Goal: Complete application form

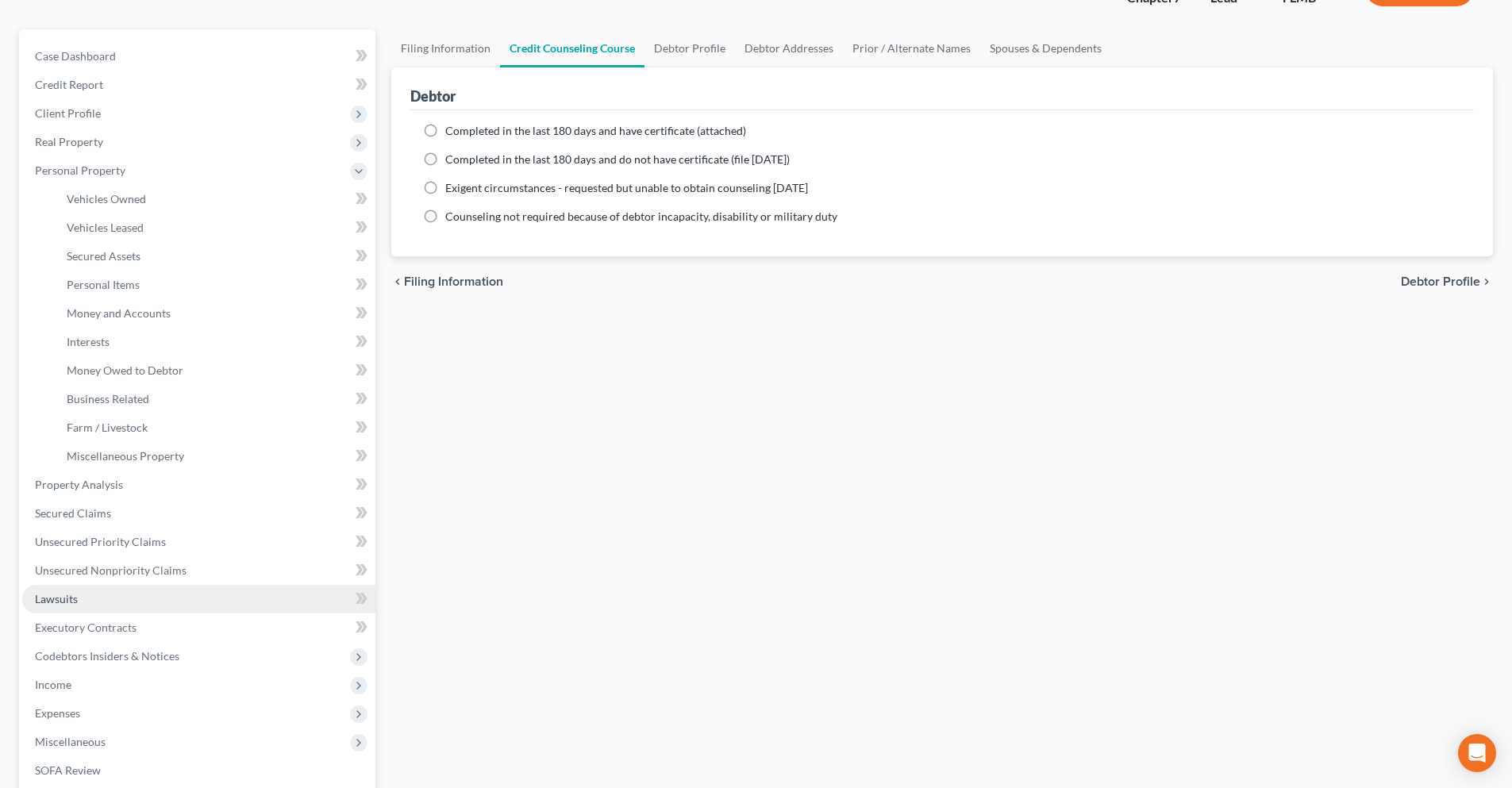
scroll to position [159, 0]
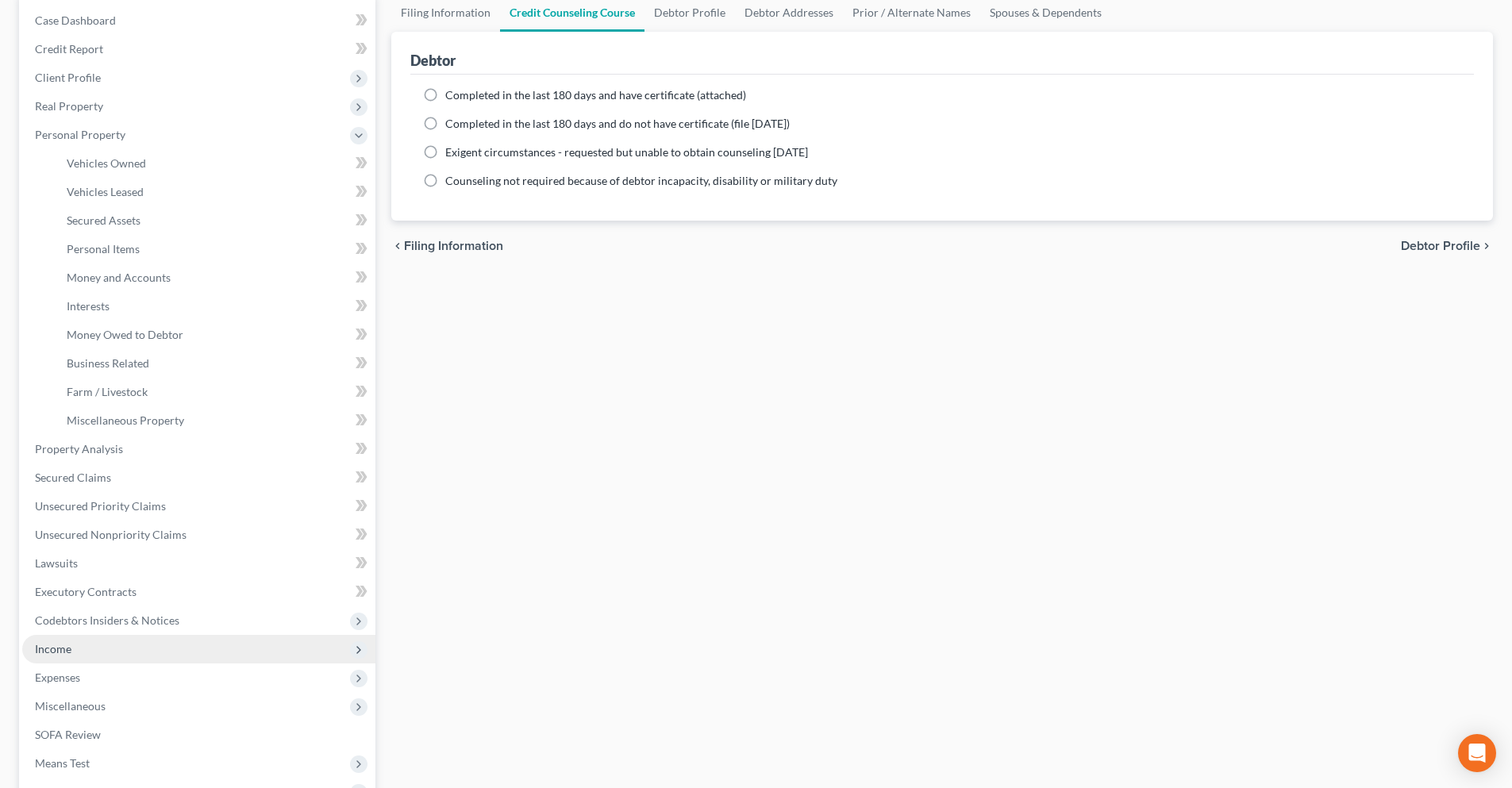
click at [110, 644] on span "Income" at bounding box center [199, 649] width 353 height 28
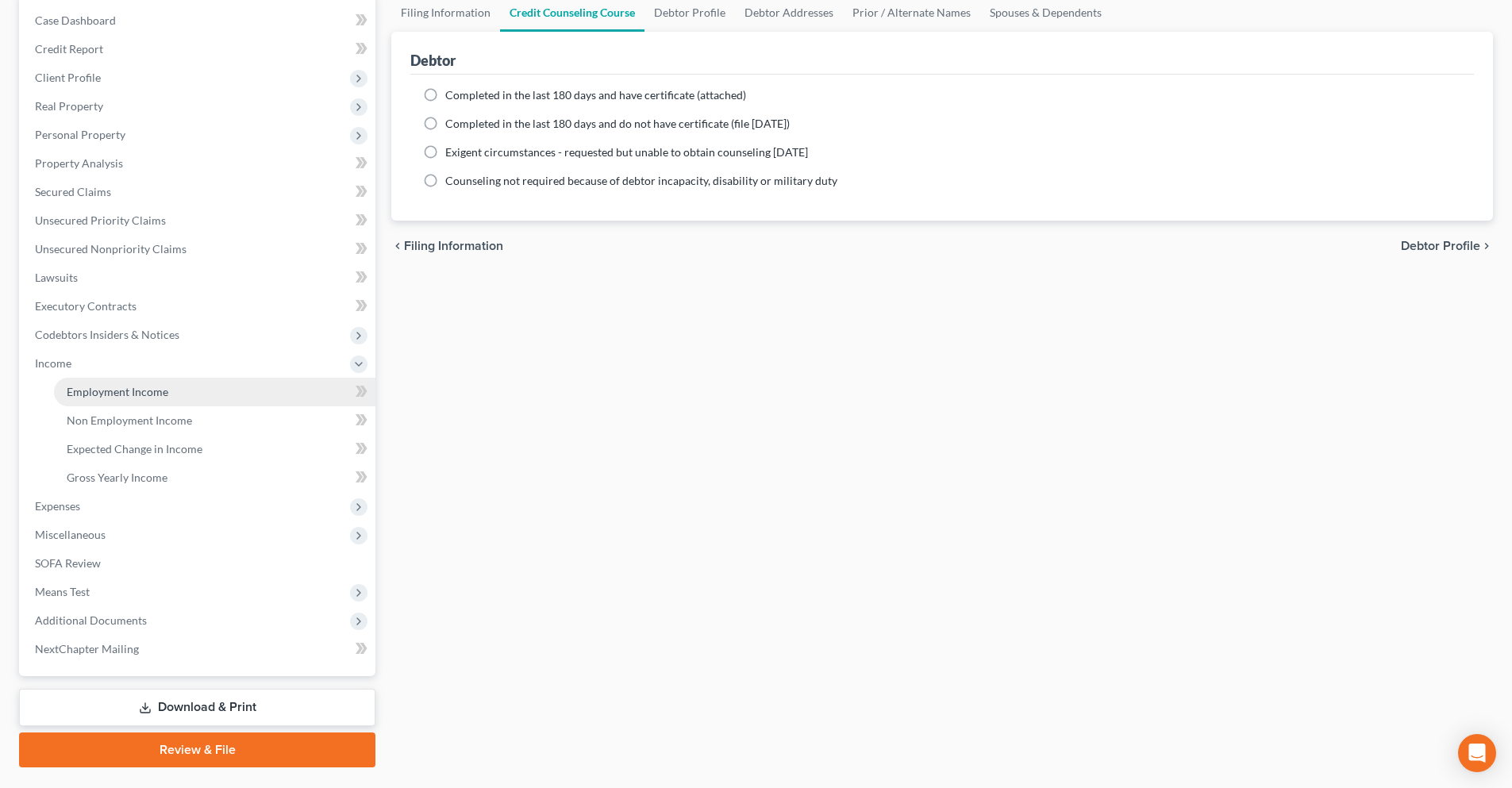
click at [172, 388] on link "Employment Income" at bounding box center [214, 391] width 321 height 28
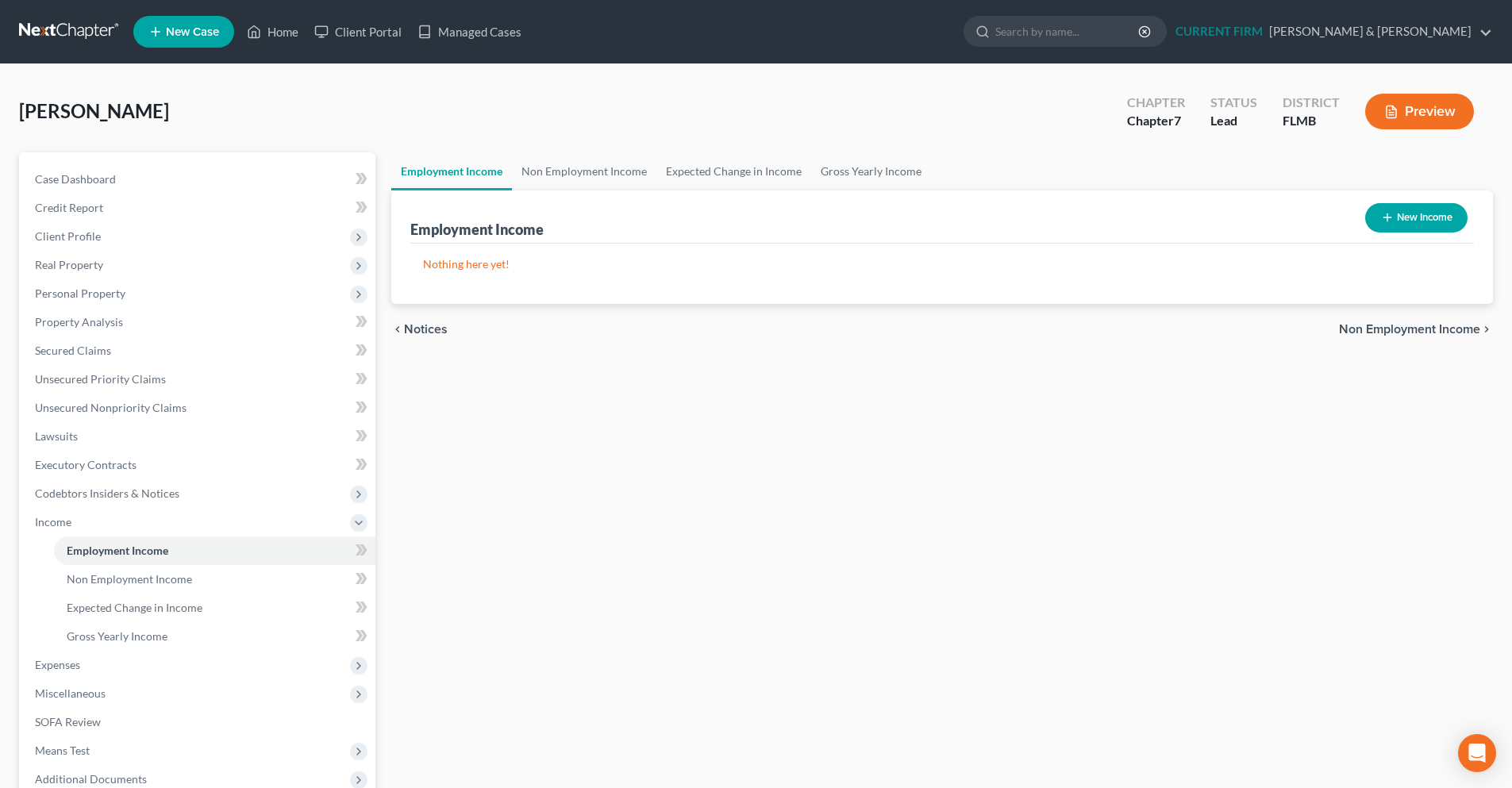
click at [1433, 220] on button "New Income" at bounding box center [1416, 217] width 102 height 29
select select "0"
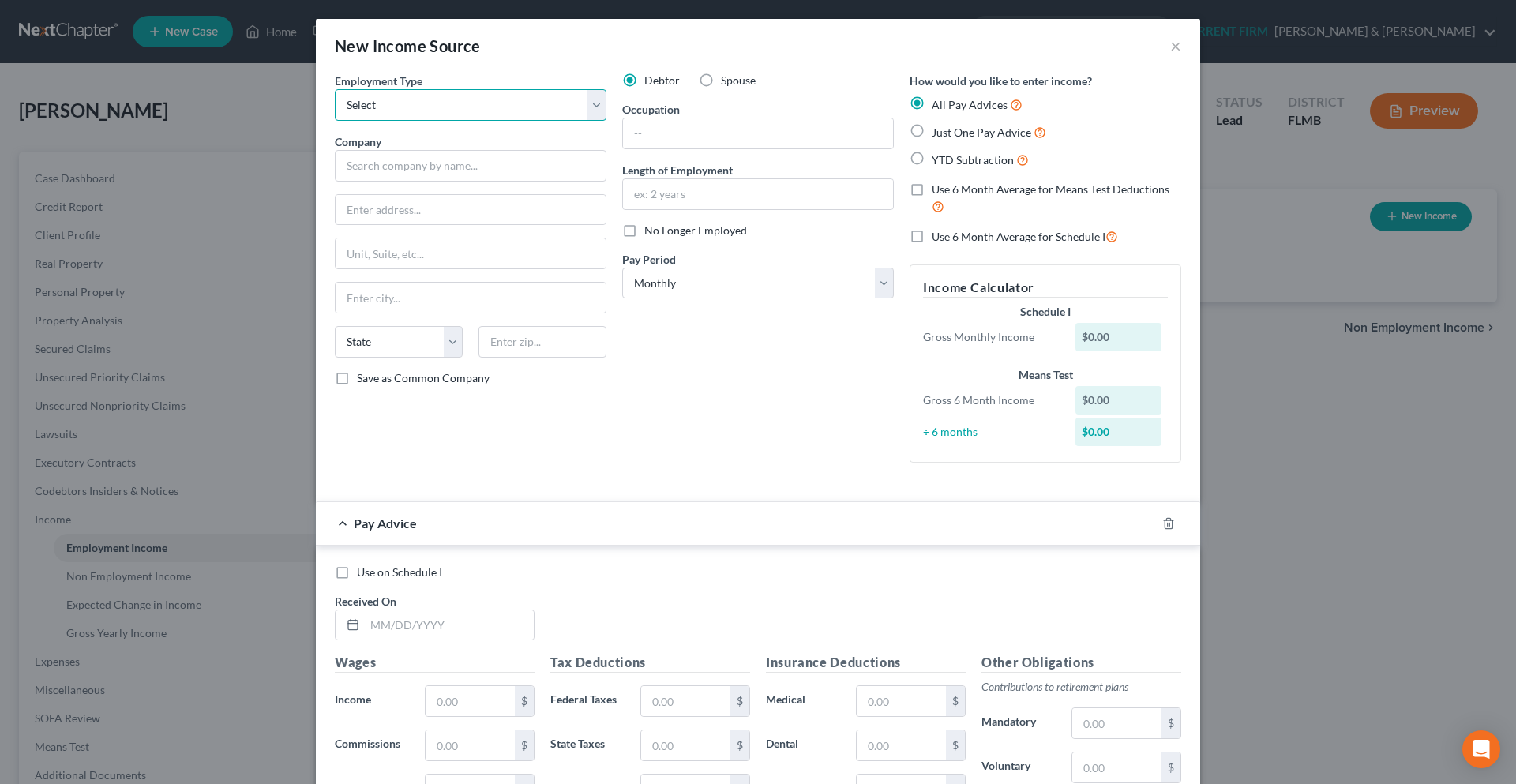
click at [589, 103] on select "Select Full or Part Time Employment Self Employment" at bounding box center [470, 104] width 271 height 31
select select "0"
click at [335, 89] on select "Select Full or Part Time Employment Self Employment" at bounding box center [470, 104] width 271 height 31
click at [465, 173] on input "text" at bounding box center [470, 165] width 271 height 31
type input "u"
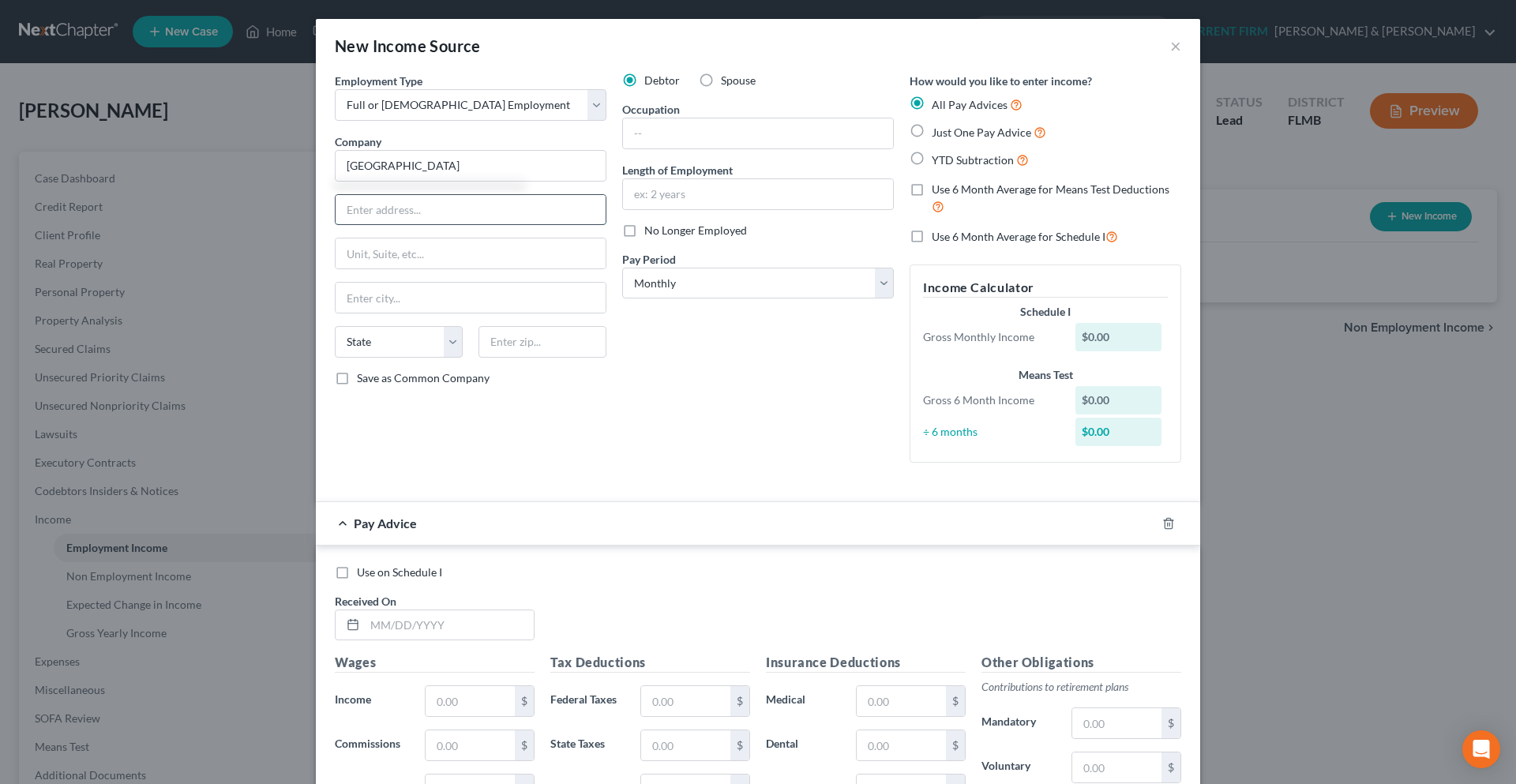
click at [452, 215] on input "text" at bounding box center [470, 210] width 270 height 30
click at [455, 168] on input "Rumfish Resort" at bounding box center [470, 165] width 271 height 31
click at [372, 218] on input "text" at bounding box center [470, 210] width 270 height 30
type input "Rumfish Resort"
type input "Gulfside Kitchen"
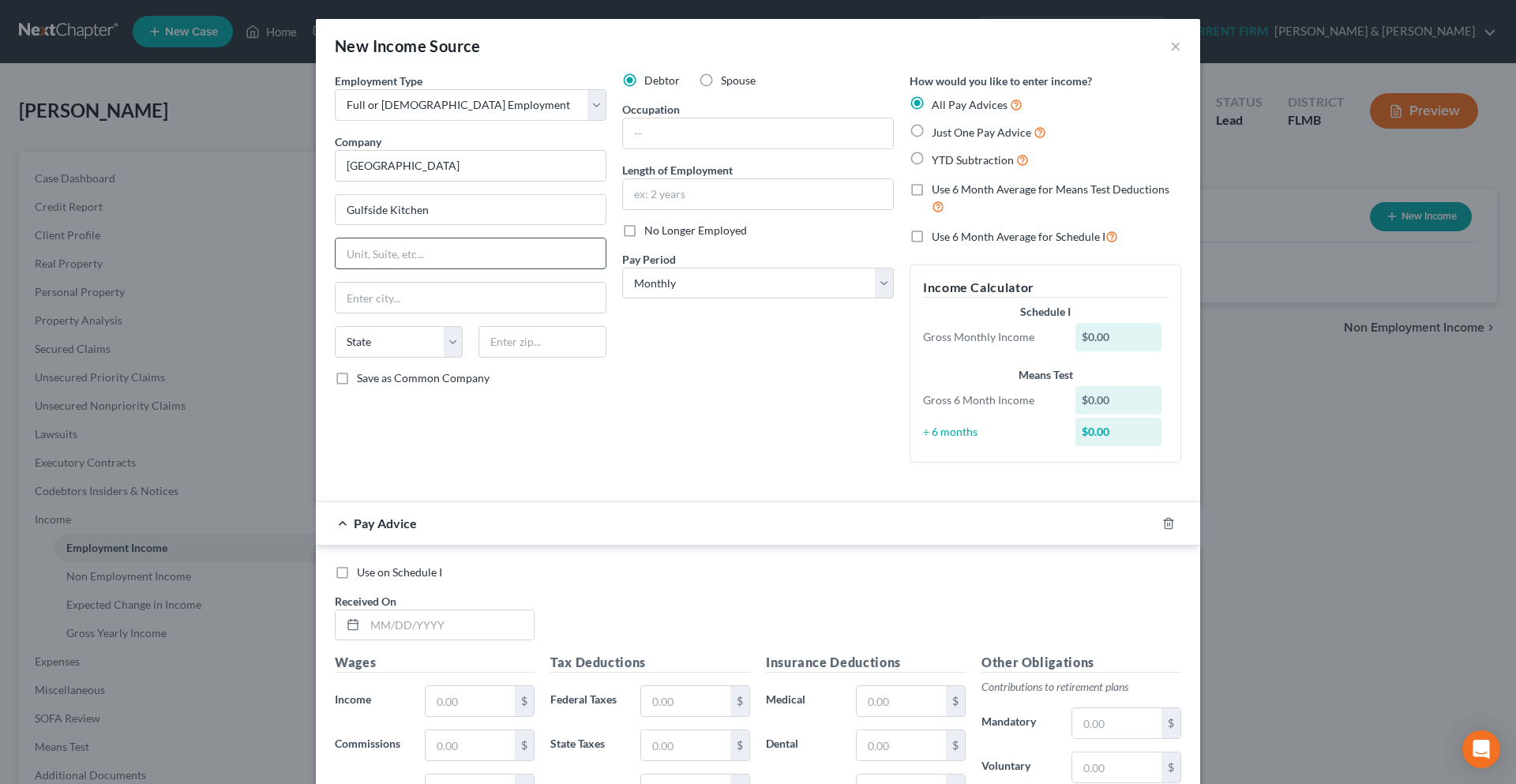
click at [370, 248] on input "text" at bounding box center [470, 253] width 270 height 30
type input "6000 Gulf Blvd."
type input "33706"
click at [662, 135] on input "text" at bounding box center [758, 133] width 270 height 30
type input "Saint Petersburg"
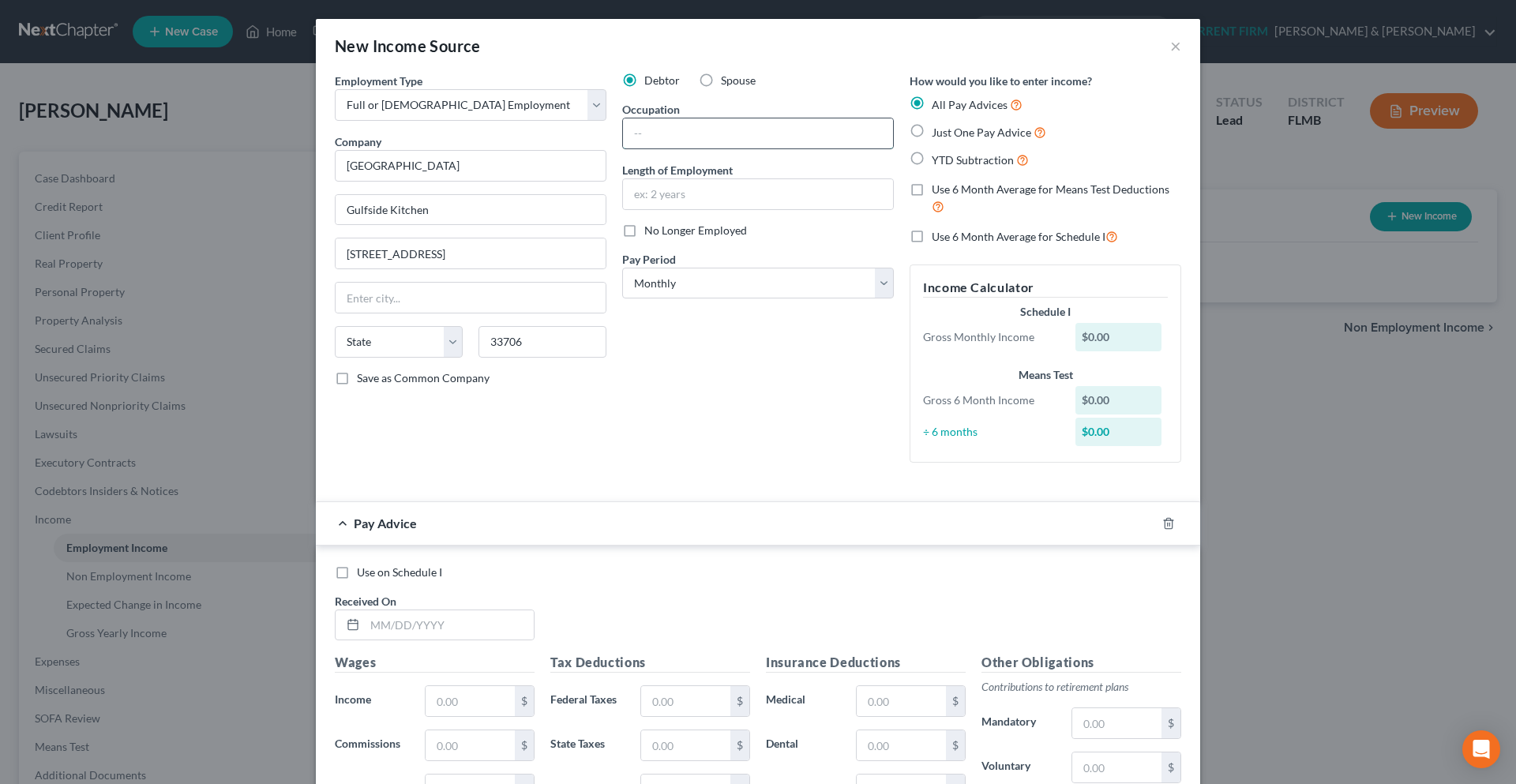
select select "9"
type input "Server"
click at [670, 187] on input "text" at bounding box center [758, 194] width 270 height 30
type input "2 yrs"
click at [879, 285] on select "Select Monthly Twice Monthly Every Other Week Weekly" at bounding box center [758, 283] width 271 height 31
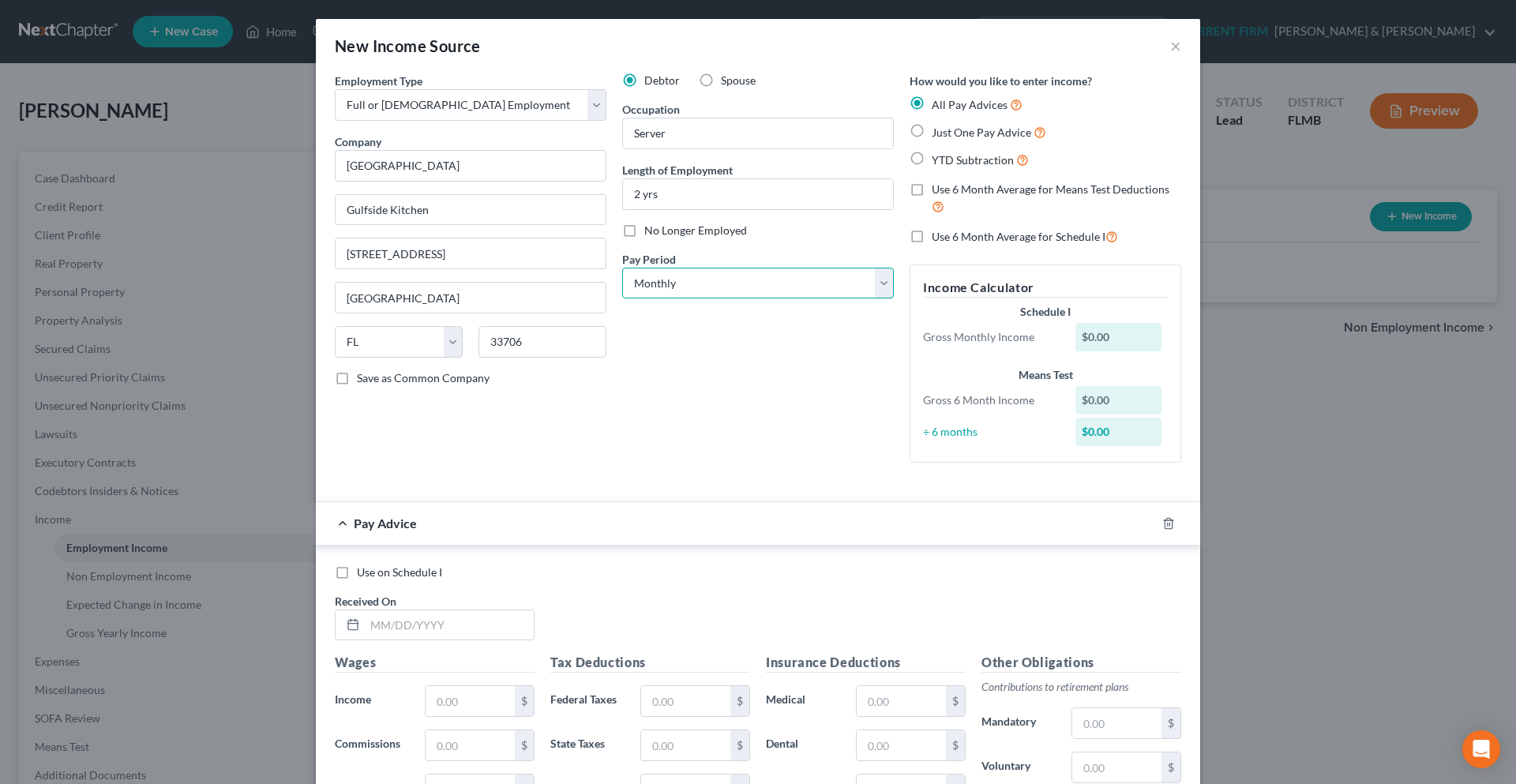
select select "2"
click at [622, 267] on select "Select Monthly Twice Monthly Every Other Week Weekly" at bounding box center [758, 283] width 271 height 31
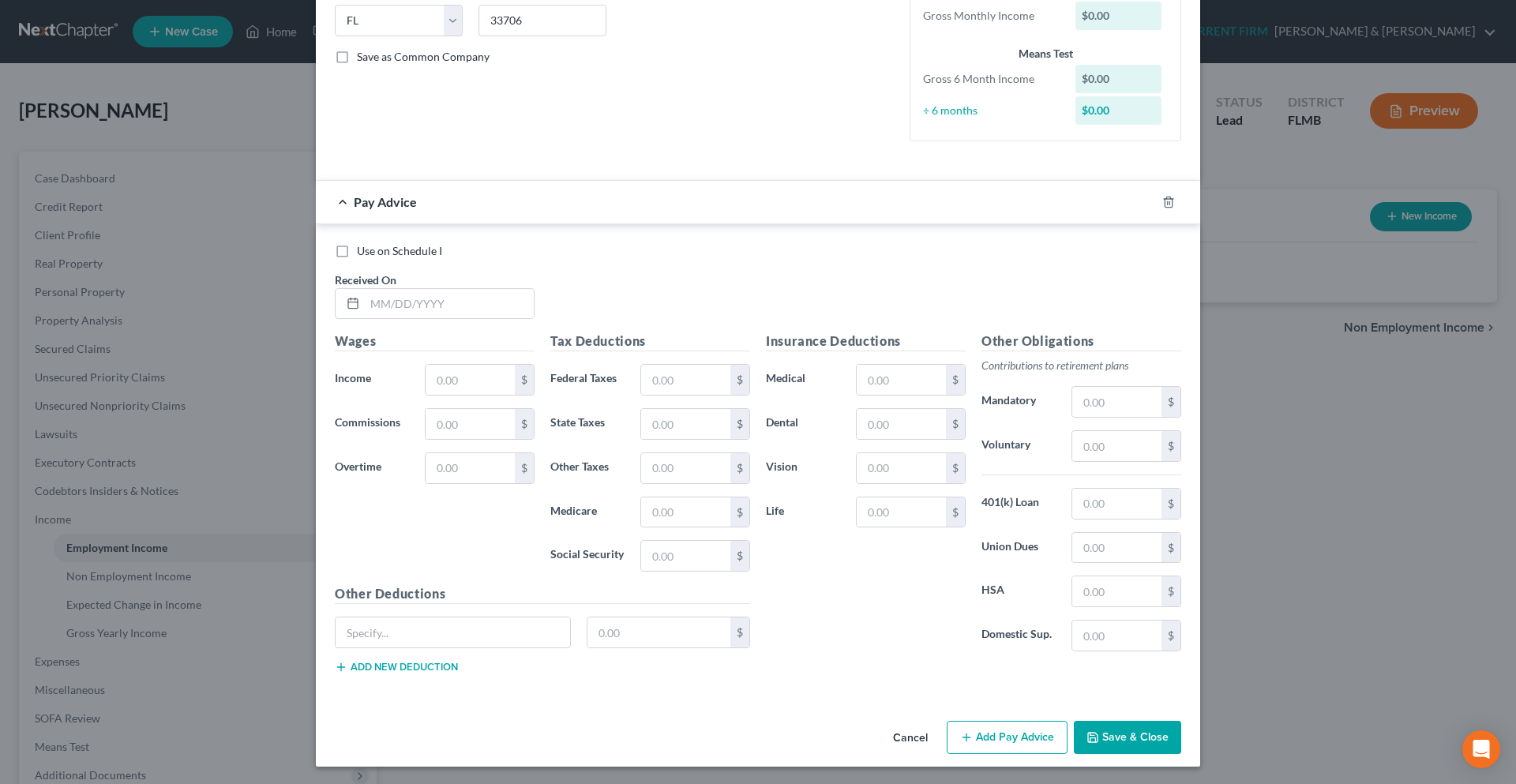
scroll to position [323, 0]
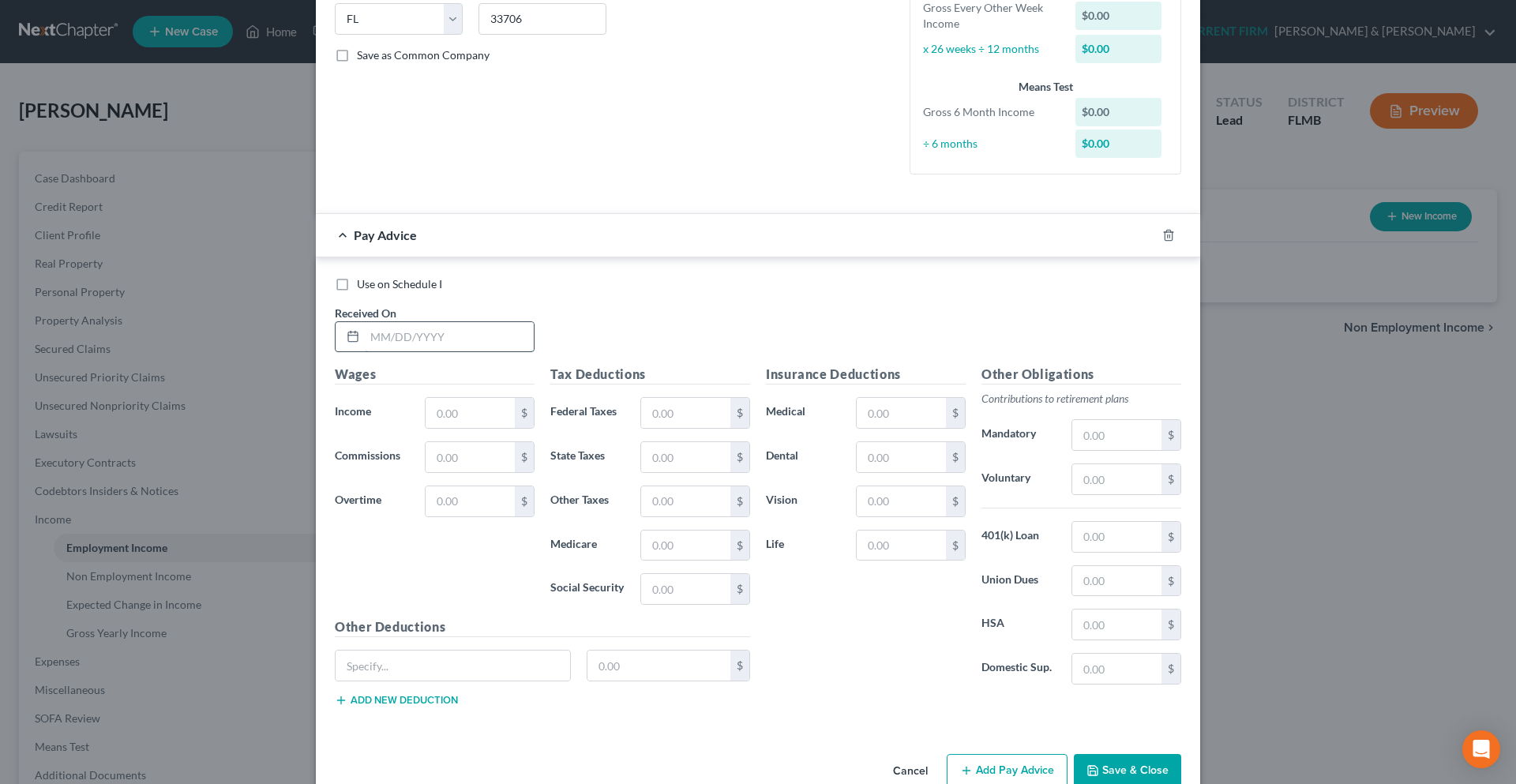
click at [473, 336] on input "text" at bounding box center [448, 336] width 169 height 30
type input "04/17/2025"
click at [455, 416] on input "text" at bounding box center [469, 412] width 89 height 30
click at [444, 417] on input "text" at bounding box center [469, 412] width 89 height 30
type input "3,290.53"
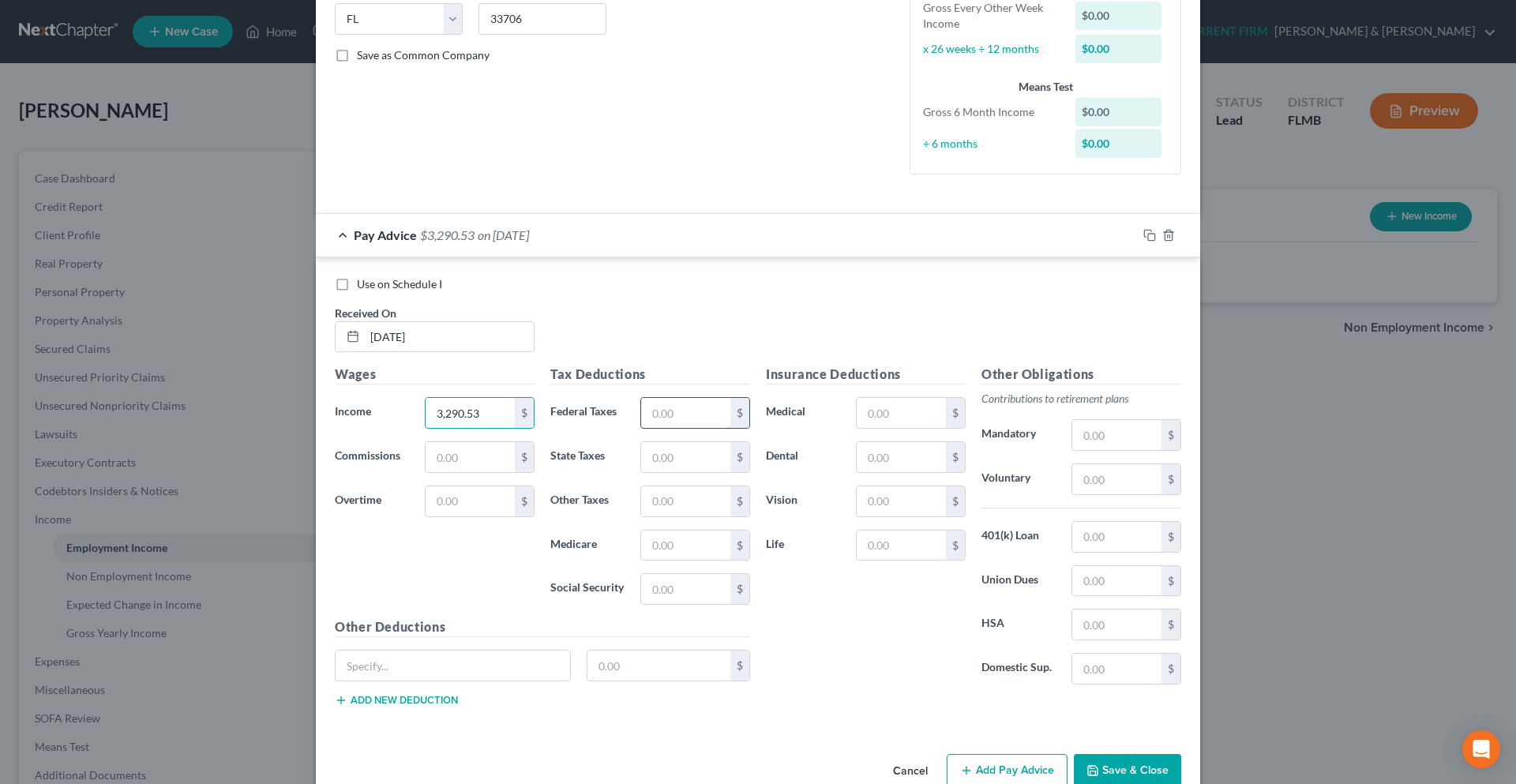
click at [673, 409] on input "text" at bounding box center [686, 412] width 89 height 30
type input "401.38"
click at [666, 452] on input "text" at bounding box center [686, 456] width 89 height 30
click at [661, 581] on input "text" at bounding box center [686, 589] width 89 height 30
type input "204.02"
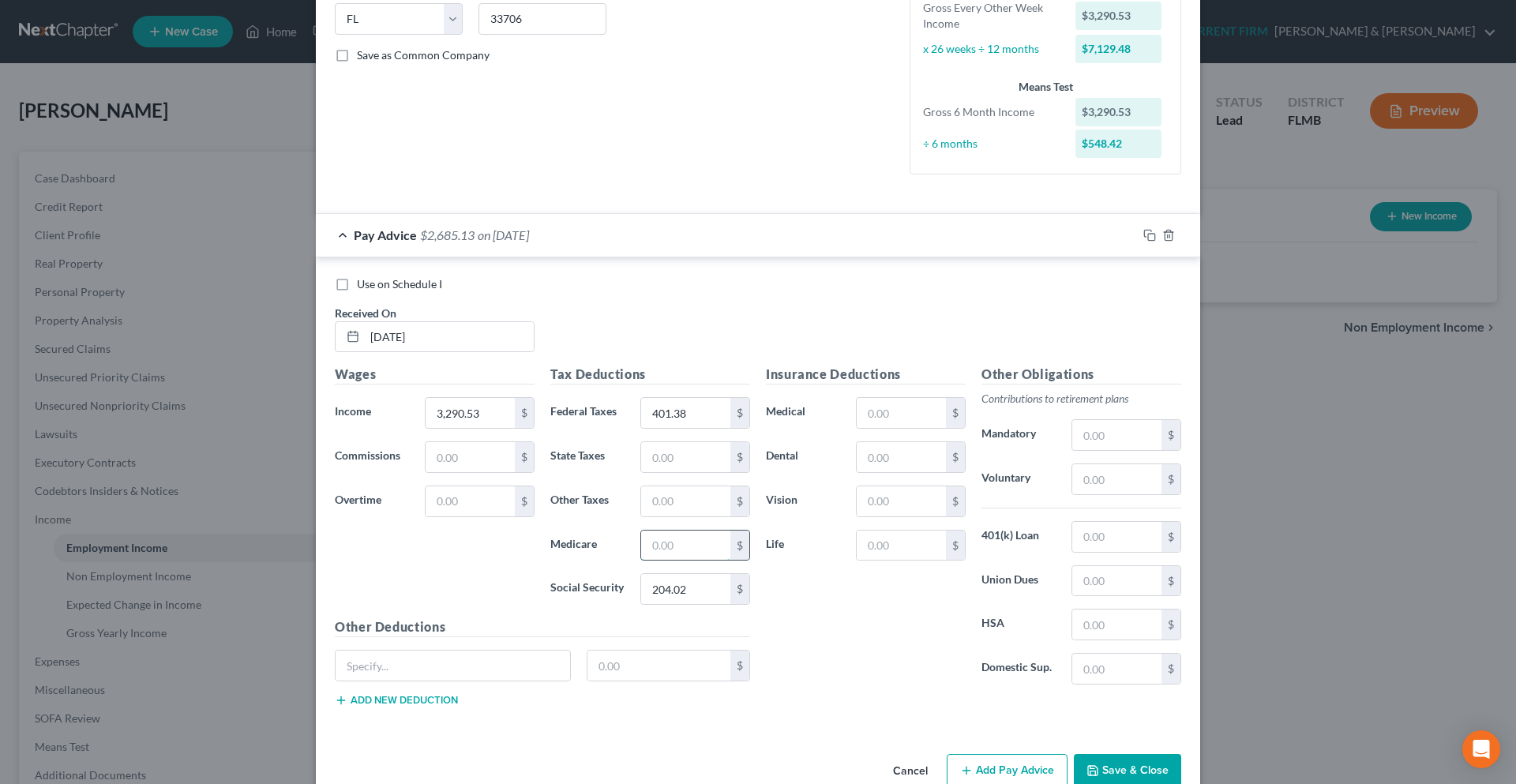
click at [657, 540] on input "text" at bounding box center [686, 545] width 89 height 30
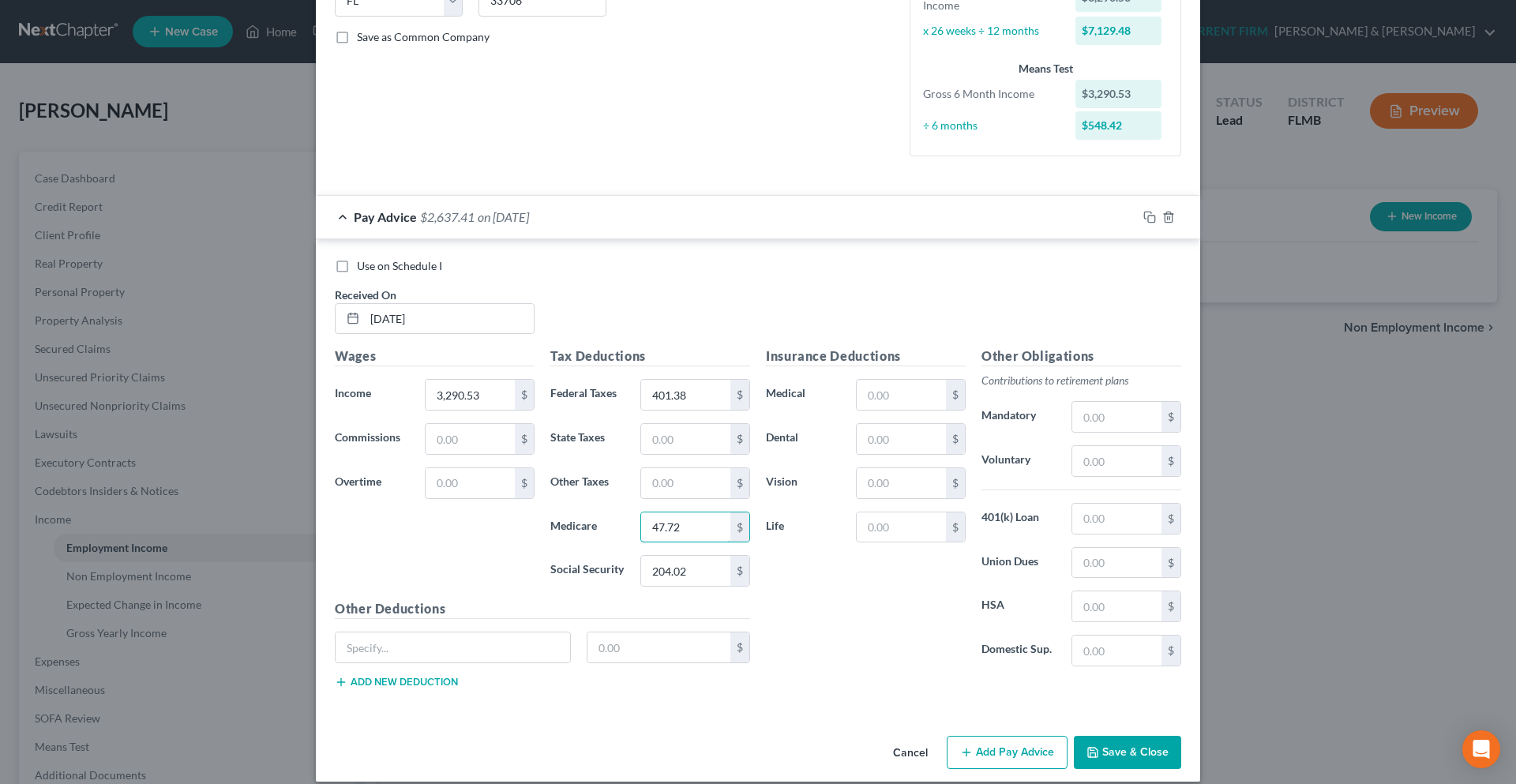
scroll to position [358, 0]
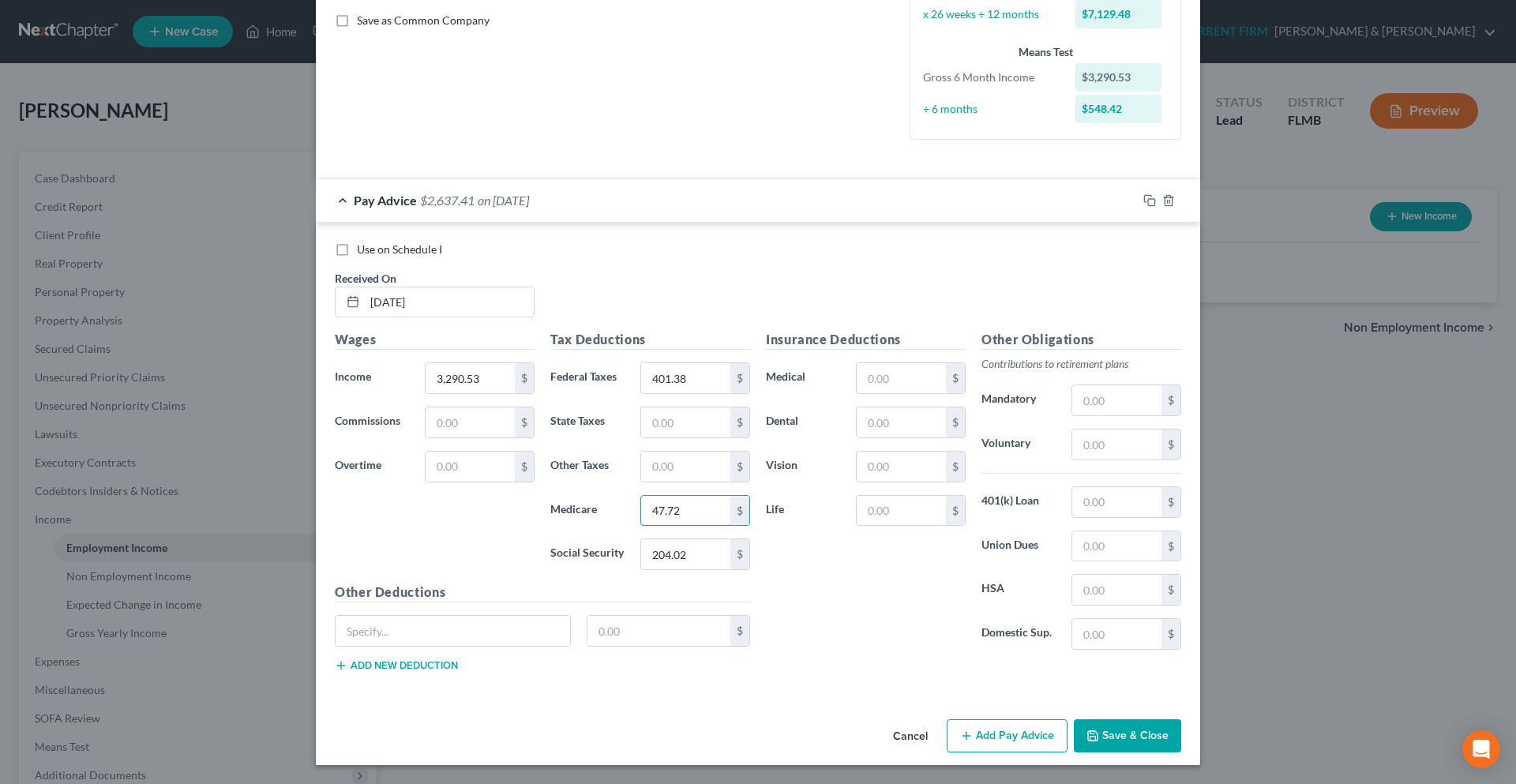
type input "47.72"
click at [978, 732] on button "Add Pay Advice" at bounding box center [1007, 735] width 121 height 33
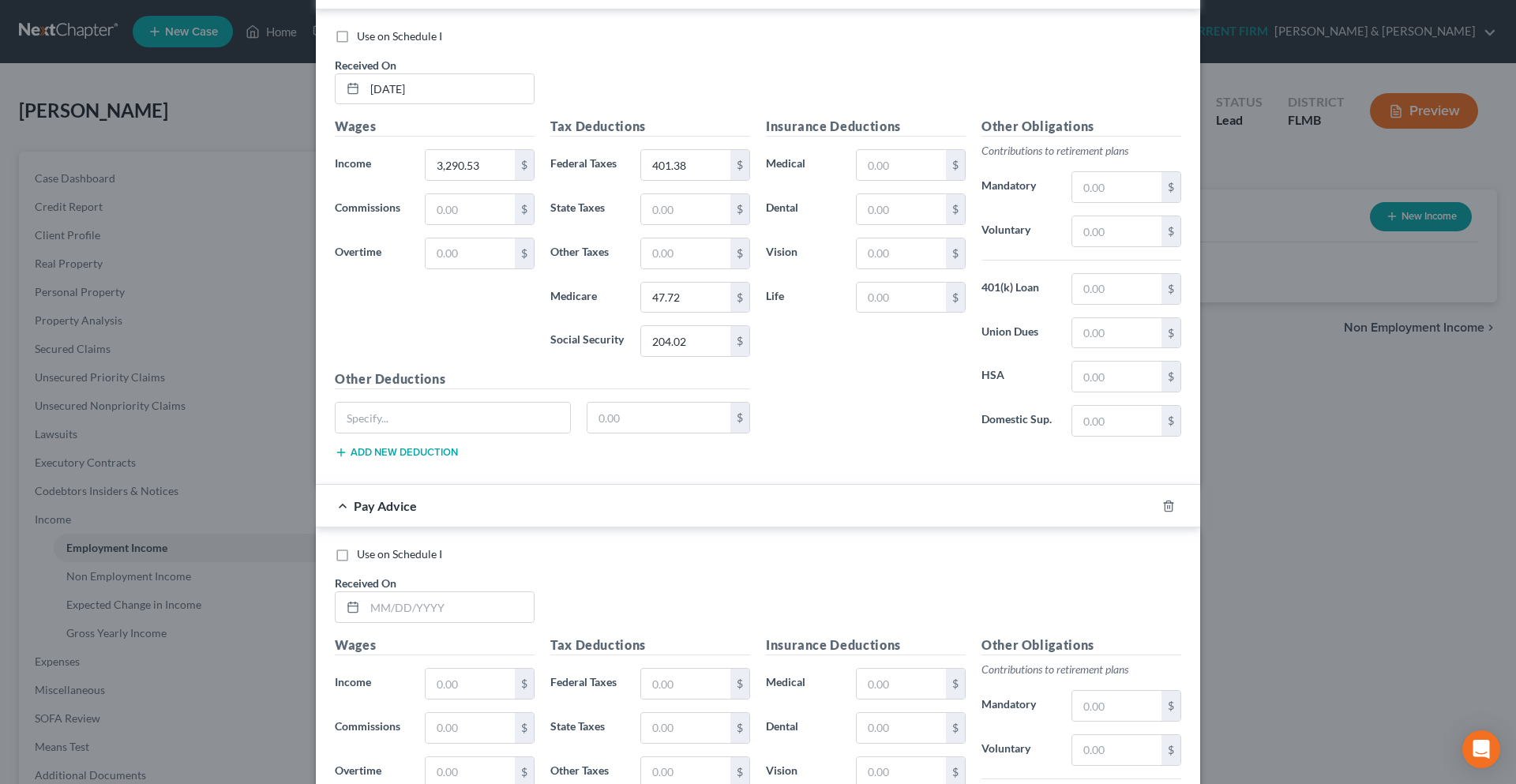
scroll to position [594, 0]
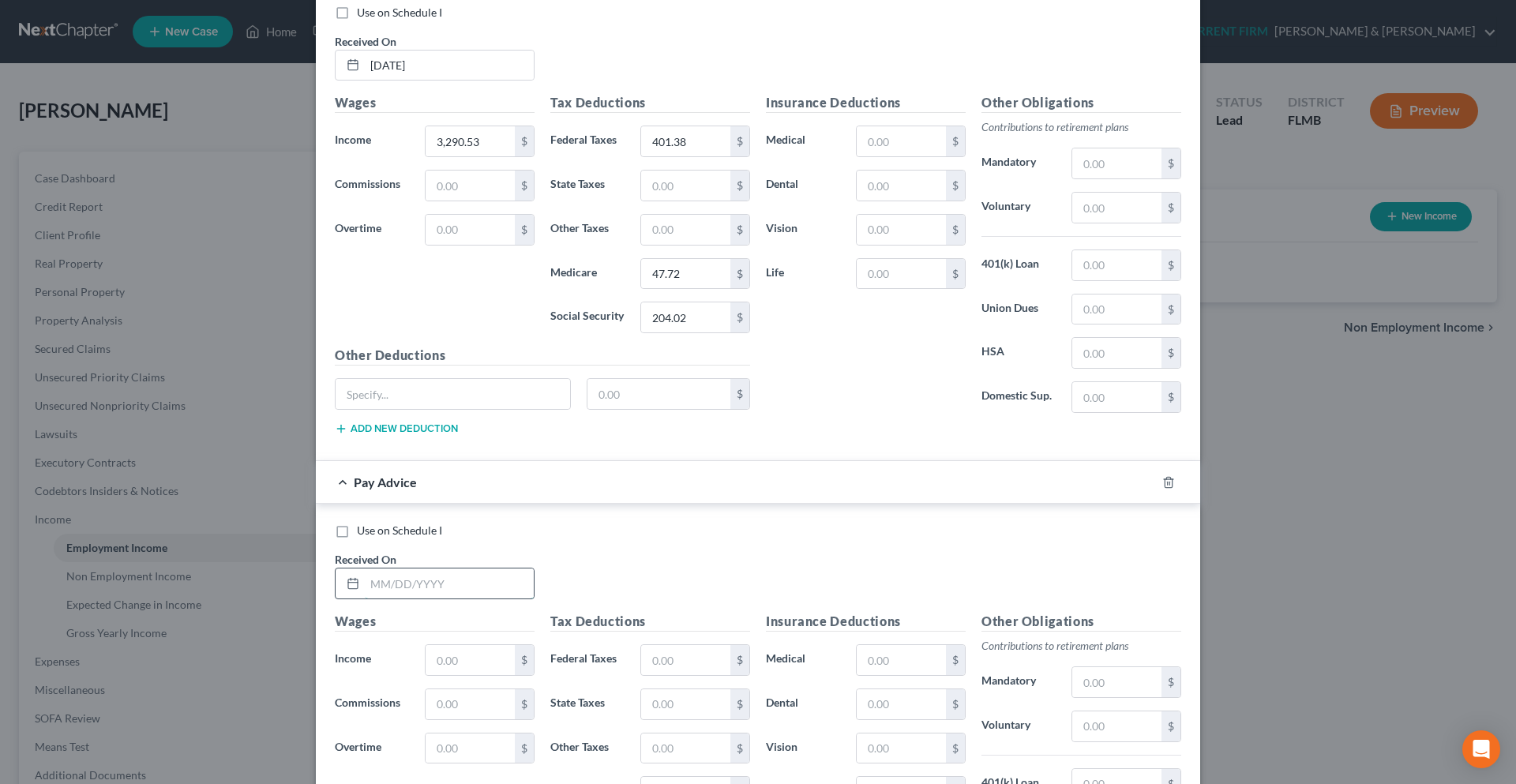
click at [377, 575] on input "text" at bounding box center [448, 583] width 169 height 30
type input "04/03/2025"
click at [439, 660] on input "text" at bounding box center [469, 659] width 89 height 30
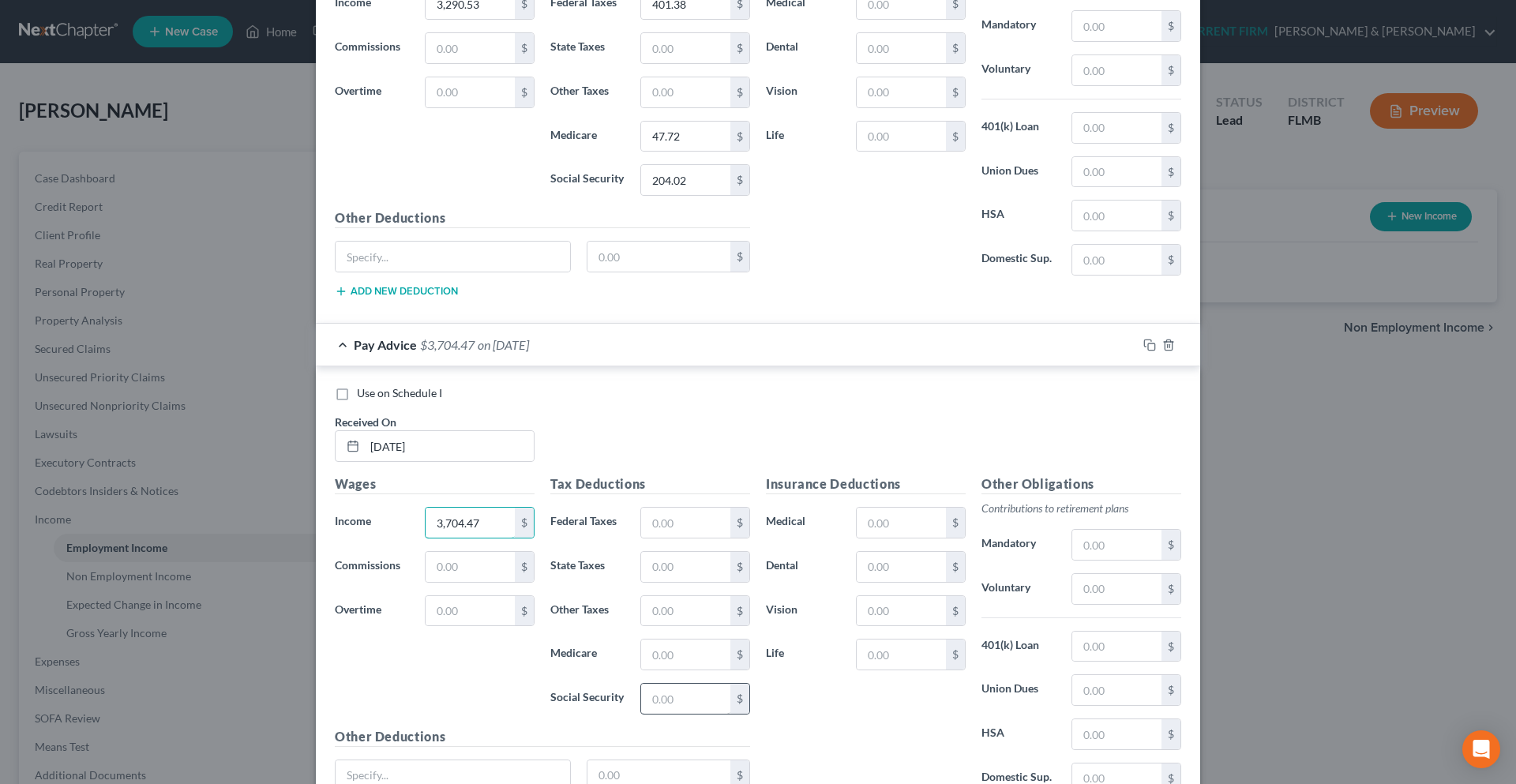
scroll to position [831, 0]
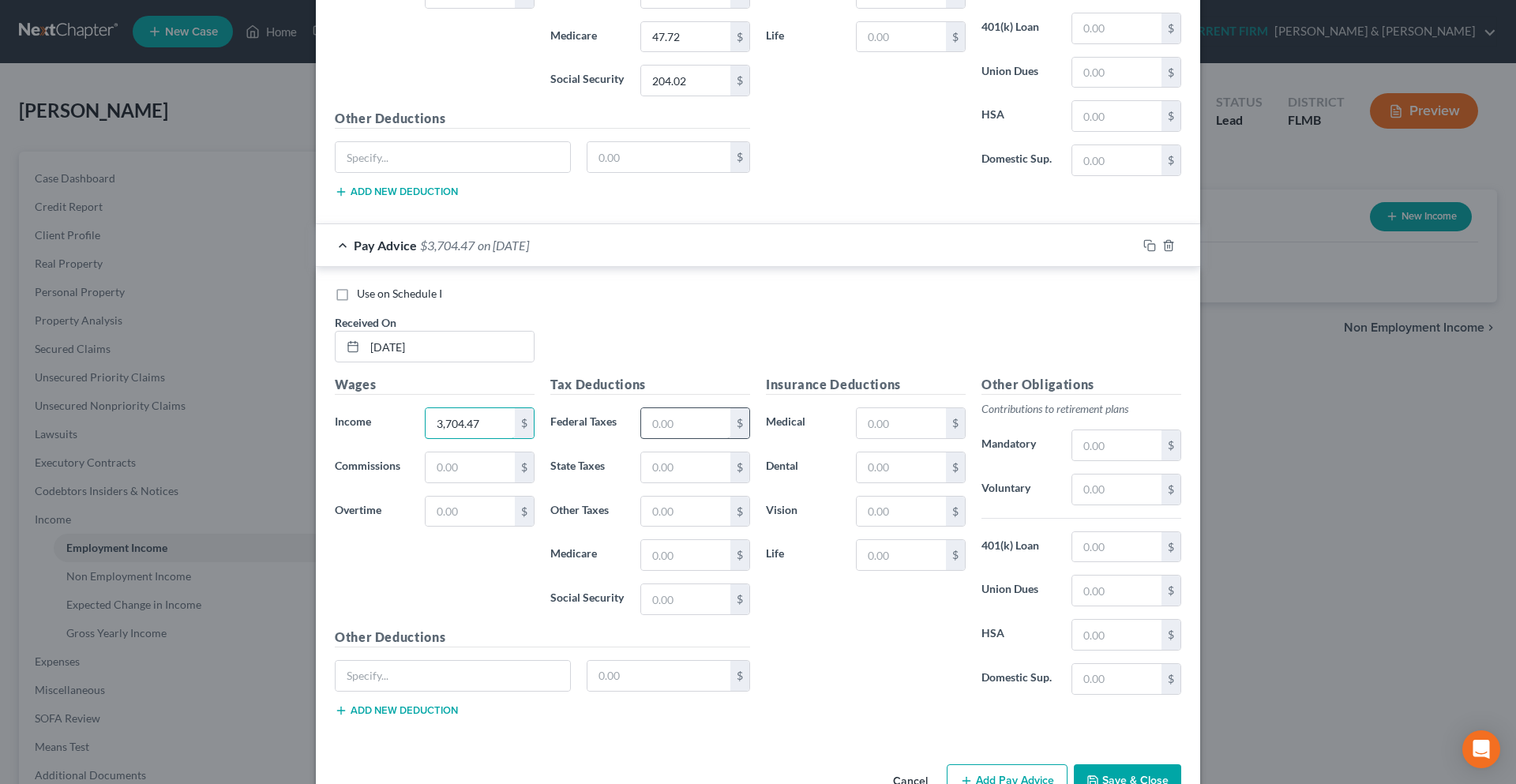
type input "3,704.47"
click at [692, 433] on input "text" at bounding box center [686, 423] width 89 height 30
type input "492.44"
click at [666, 593] on input "text" at bounding box center [686, 599] width 89 height 30
type input "229.67"
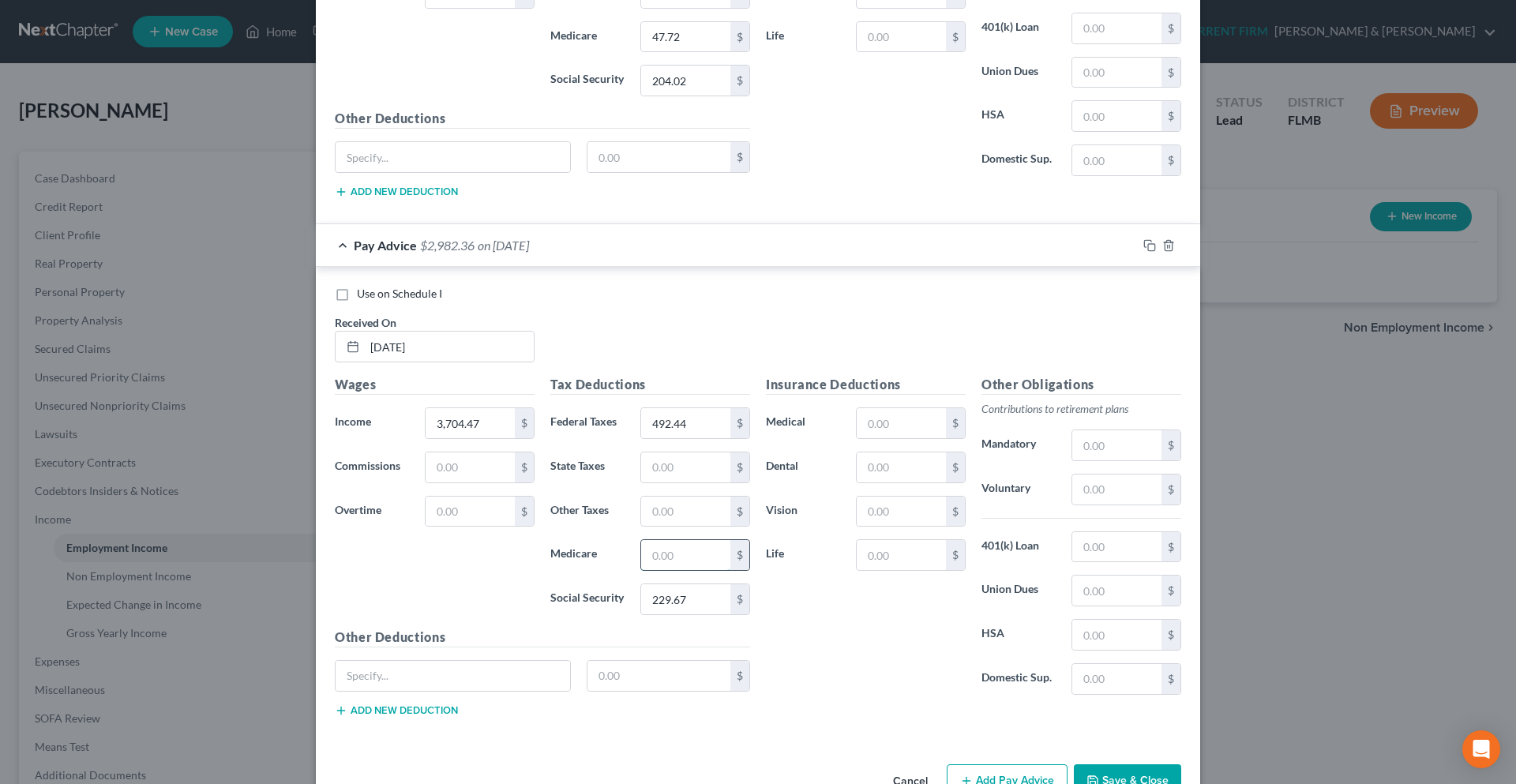
click at [678, 557] on input "text" at bounding box center [686, 554] width 89 height 30
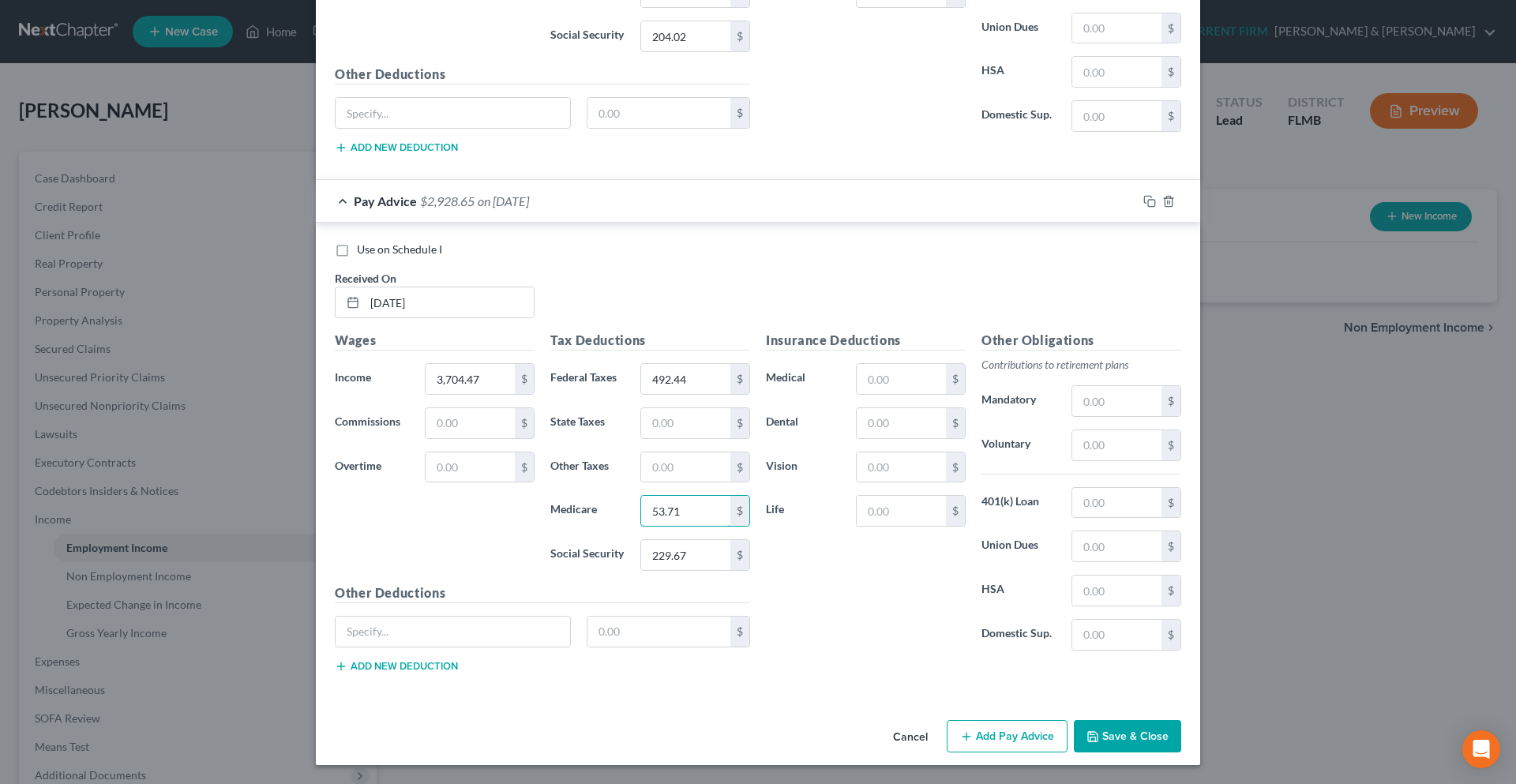
type input "53.71"
click at [984, 737] on button "Add Pay Advice" at bounding box center [1007, 736] width 121 height 33
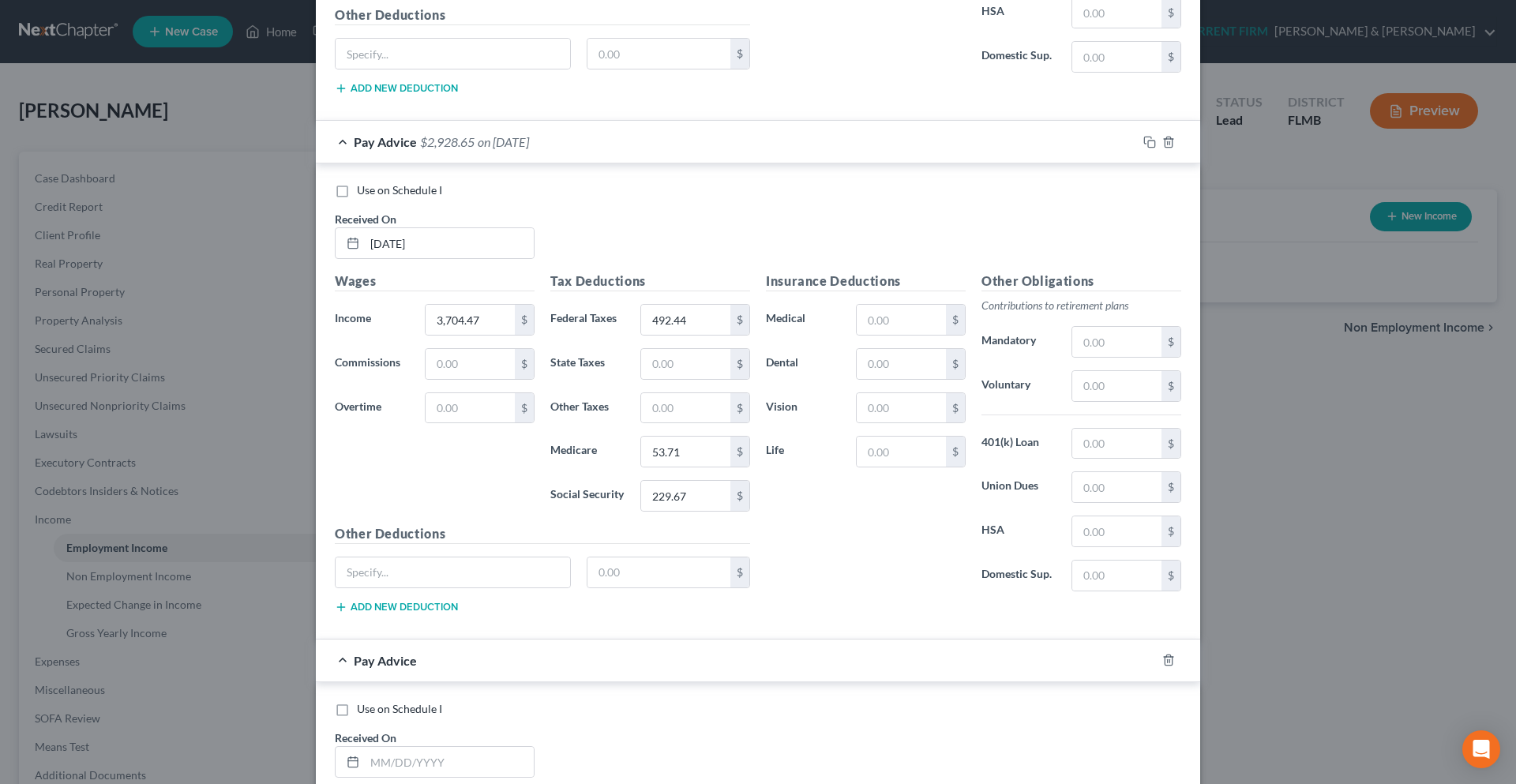
scroll to position [1034, 0]
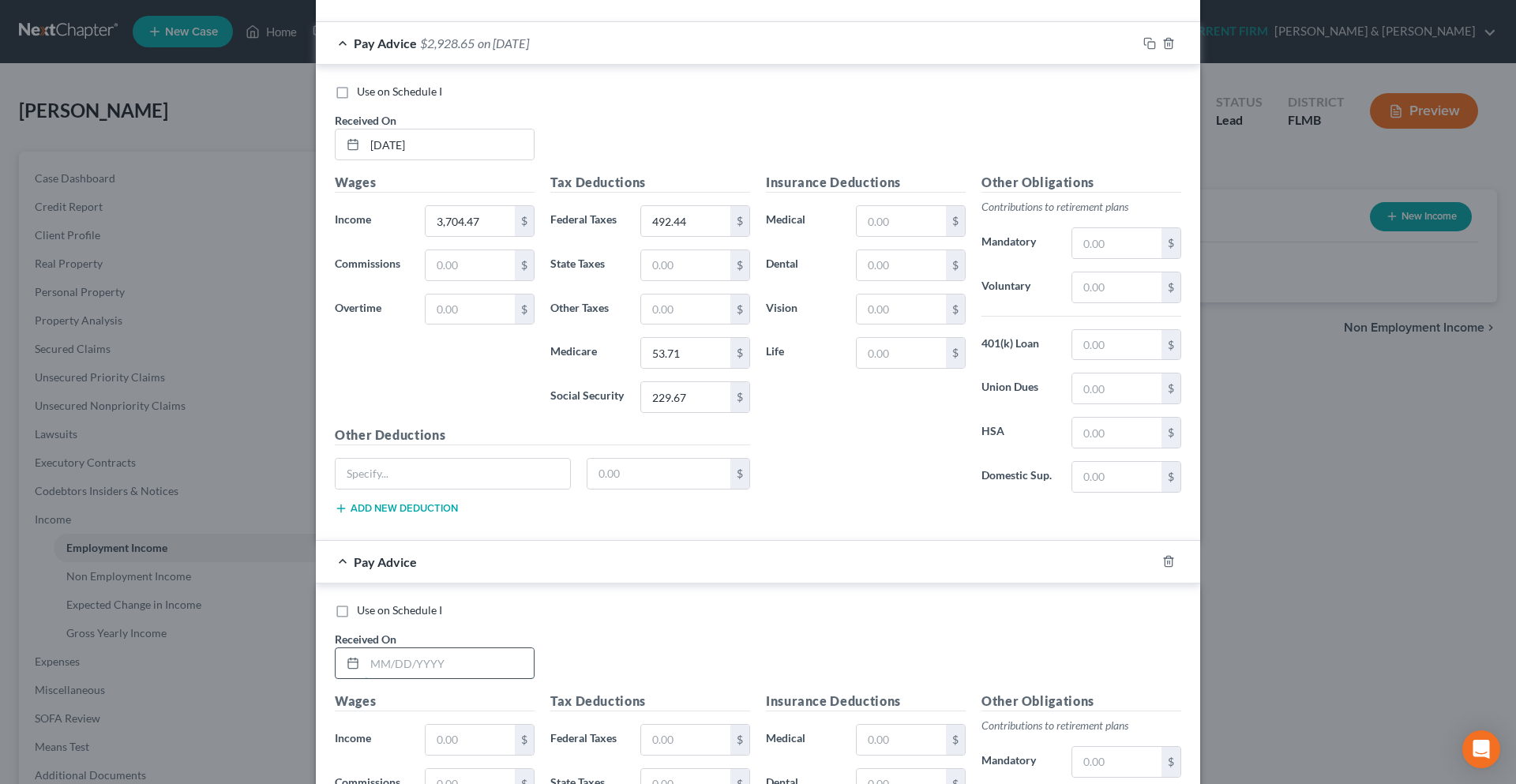
click at [420, 668] on input "text" at bounding box center [448, 662] width 169 height 30
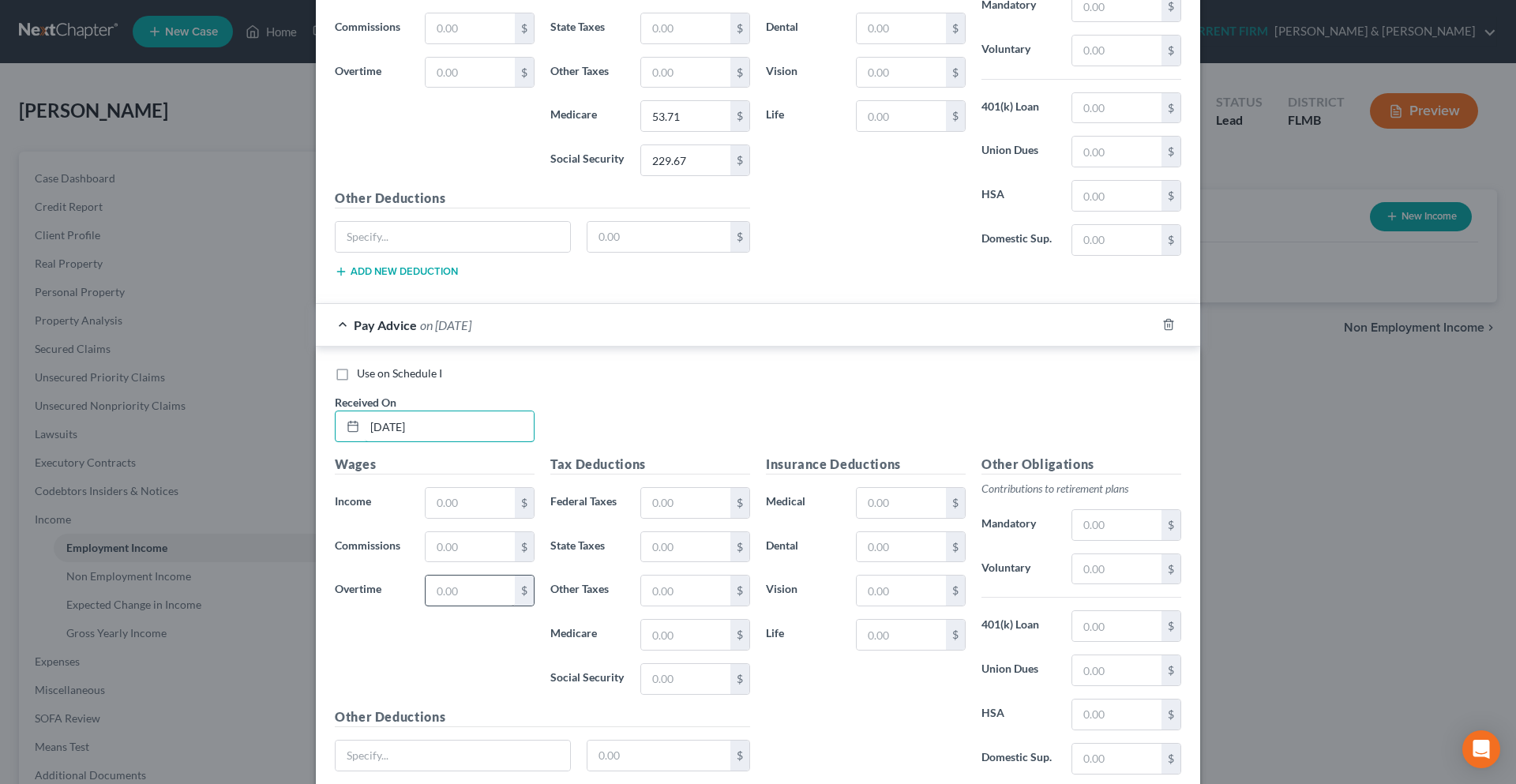
scroll to position [1394, 0]
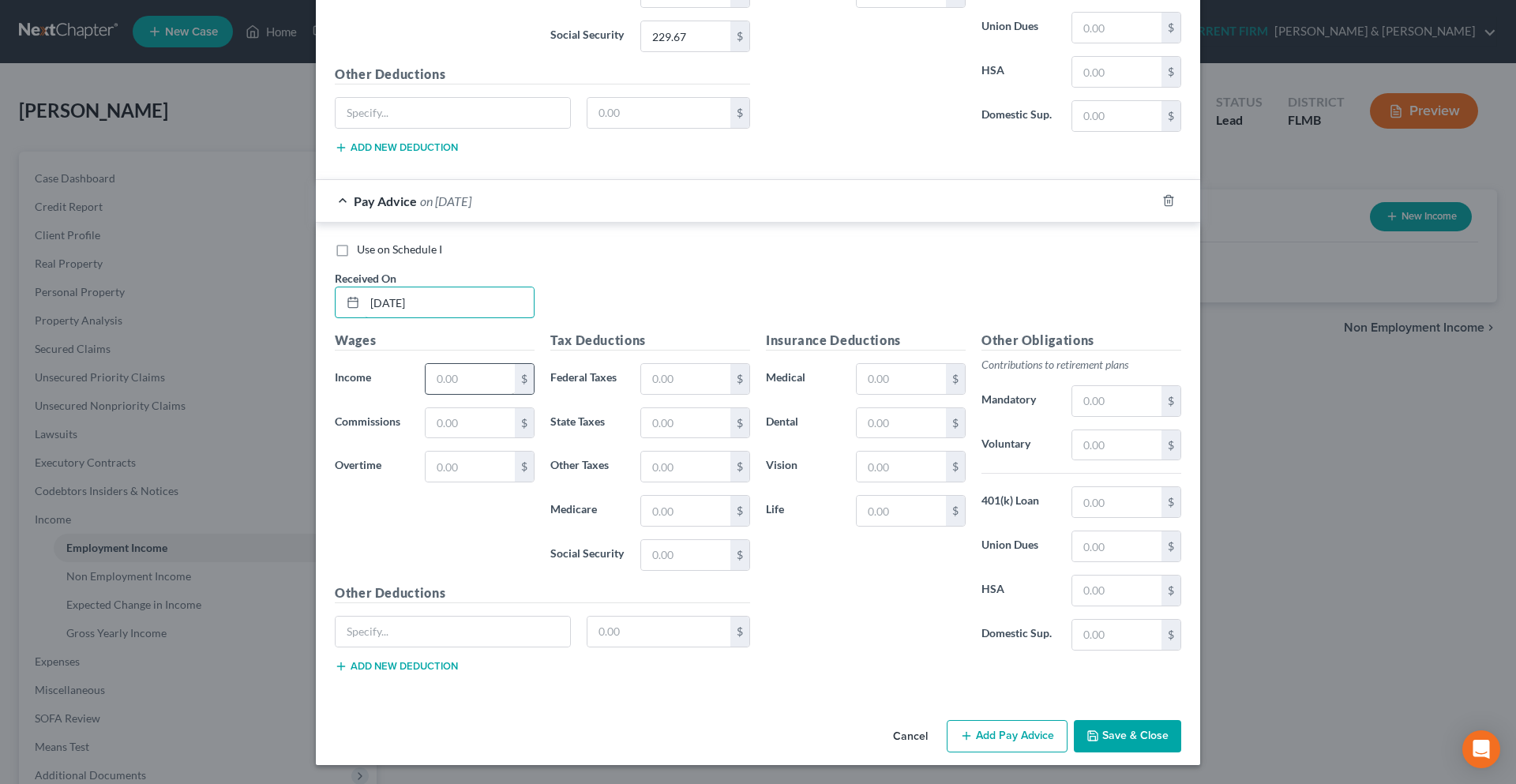
type input "03/20/2025"
click at [472, 371] on input "text" at bounding box center [469, 378] width 89 height 30
type input "4,275.81"
click at [664, 369] on input "text" at bounding box center [686, 378] width 89 height 30
type input "618.14"
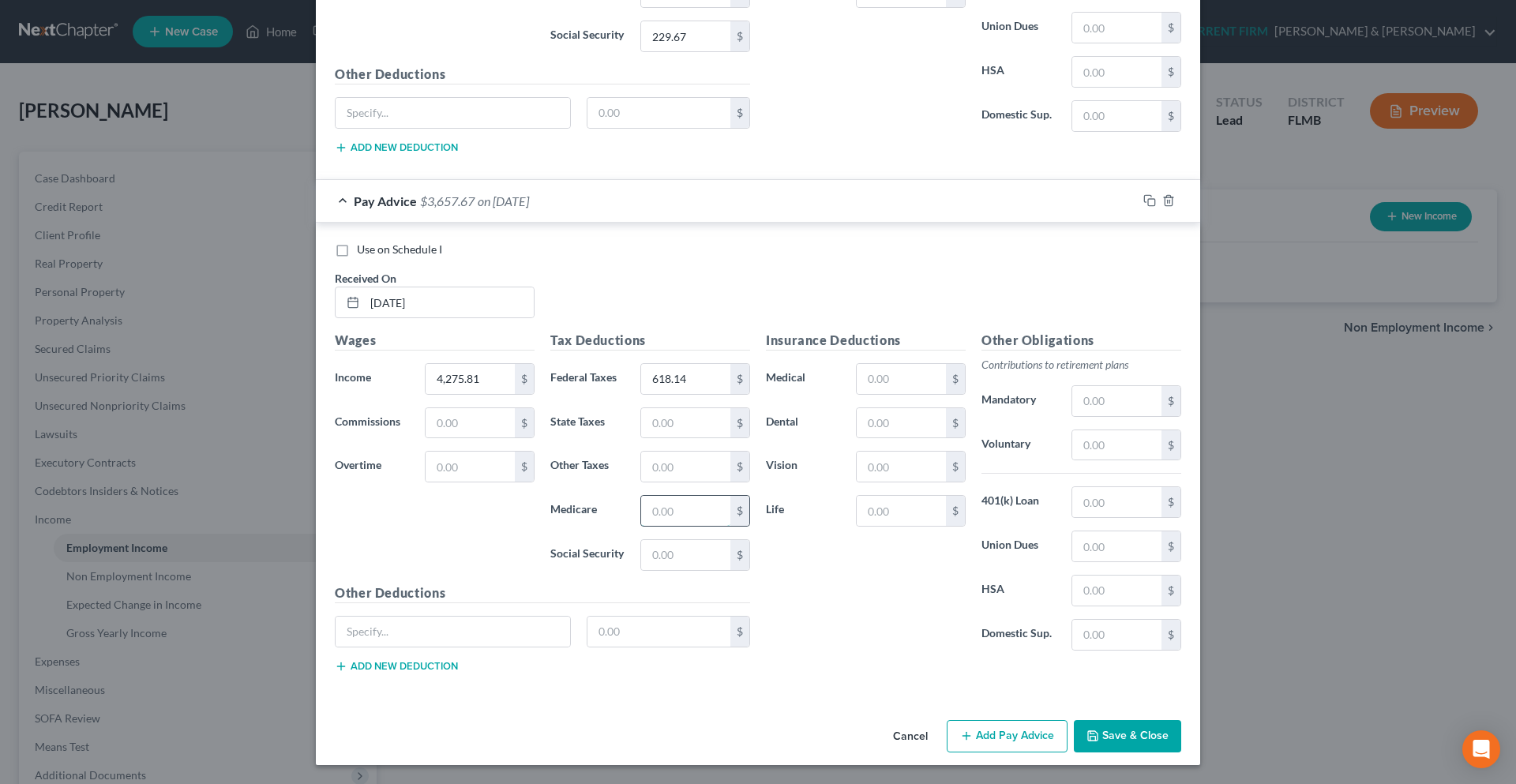
click at [674, 509] on input "text" at bounding box center [686, 510] width 89 height 30
type input "62.00"
click at [663, 564] on input "text" at bounding box center [686, 554] width 89 height 30
type input "265.10"
click at [982, 733] on button "Add Pay Advice" at bounding box center [1007, 736] width 121 height 33
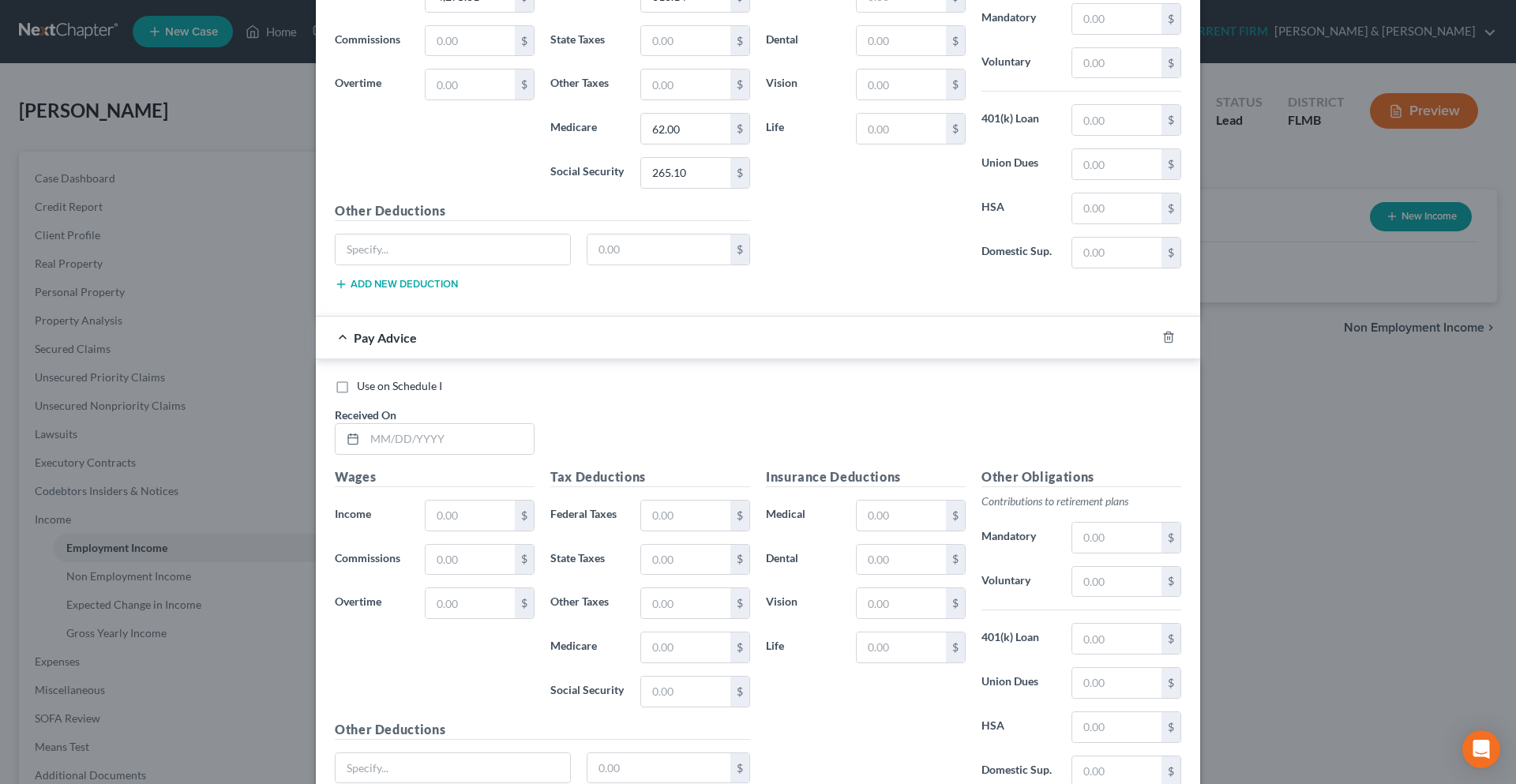
scroll to position [1789, 0]
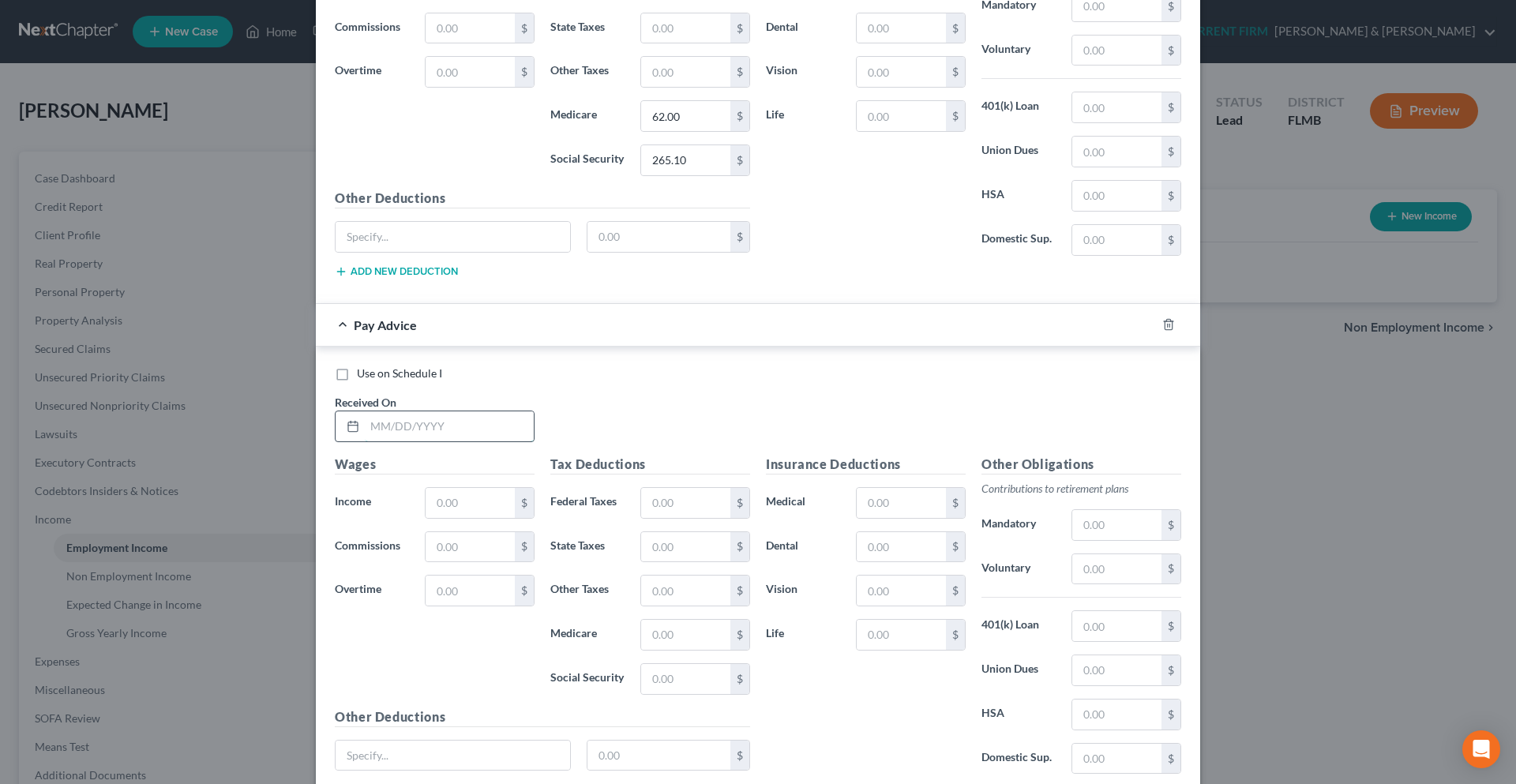
click at [422, 435] on input "text" at bounding box center [448, 426] width 169 height 30
type input "03/06/2025"
type input "2,988.85"
click at [675, 513] on input "text" at bounding box center [686, 502] width 89 height 30
type input "335.01"
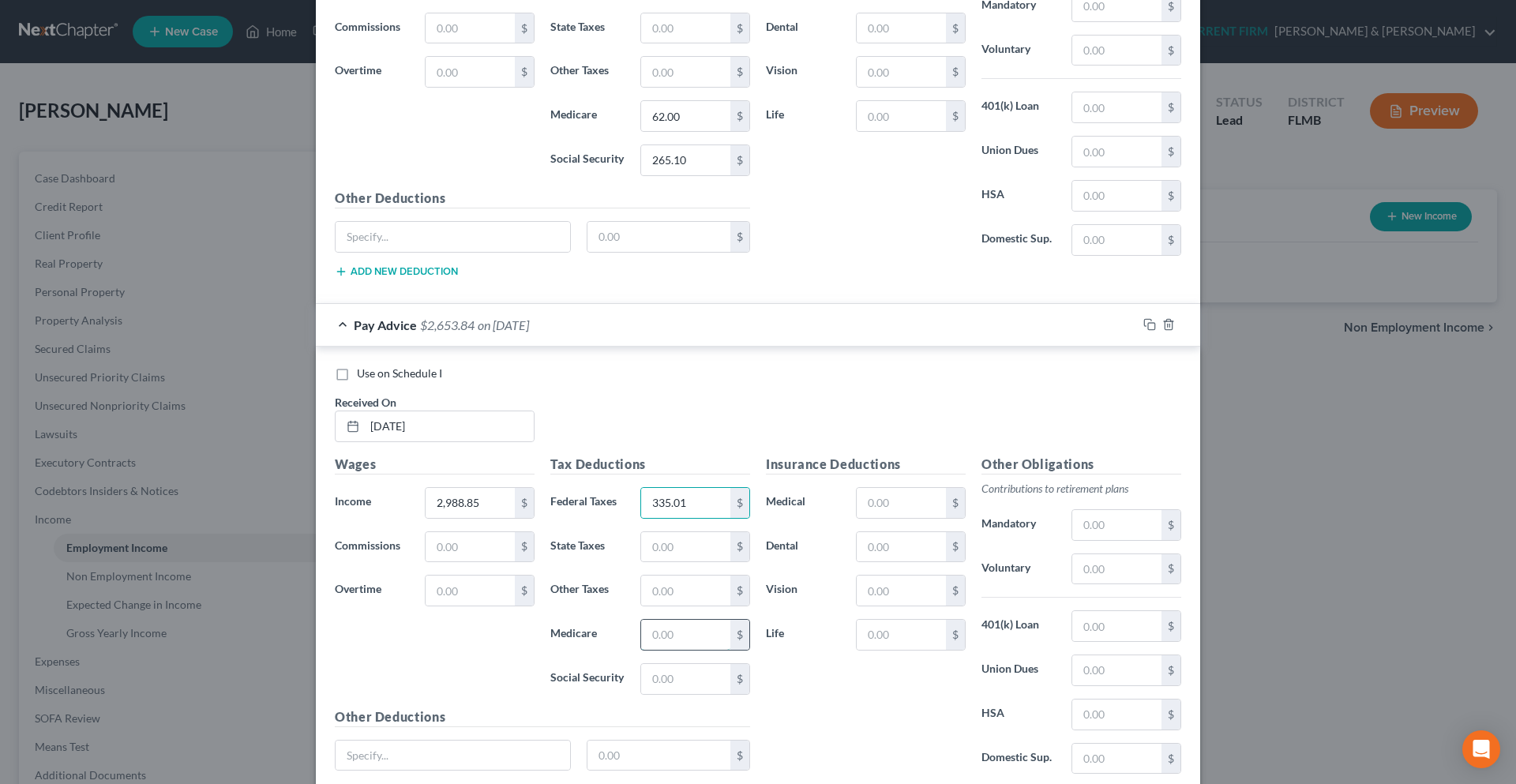
click at [682, 639] on input "text" at bounding box center [686, 634] width 89 height 30
type input "43.34"
click at [682, 674] on input "text" at bounding box center [686, 678] width 89 height 30
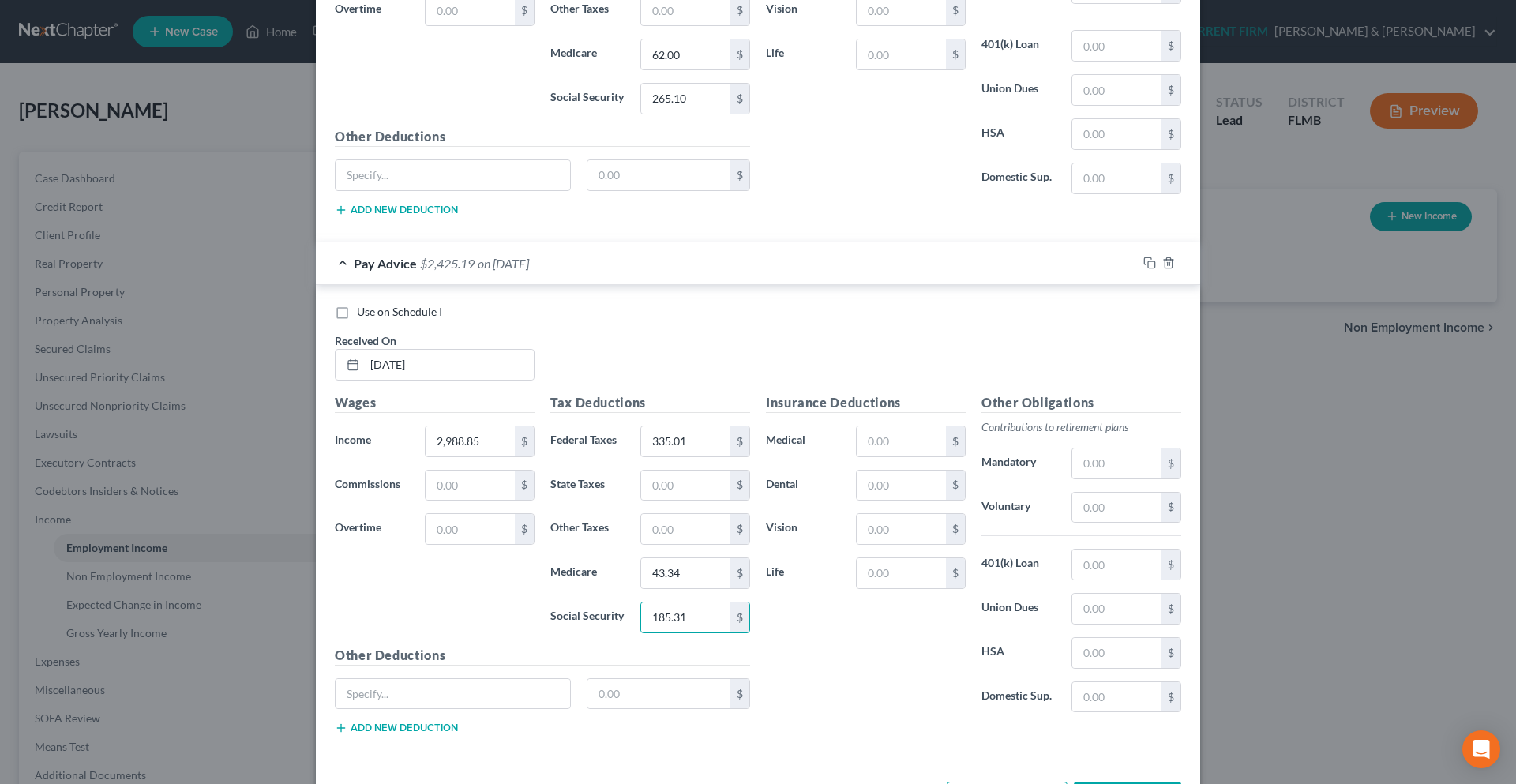
scroll to position [1913, 0]
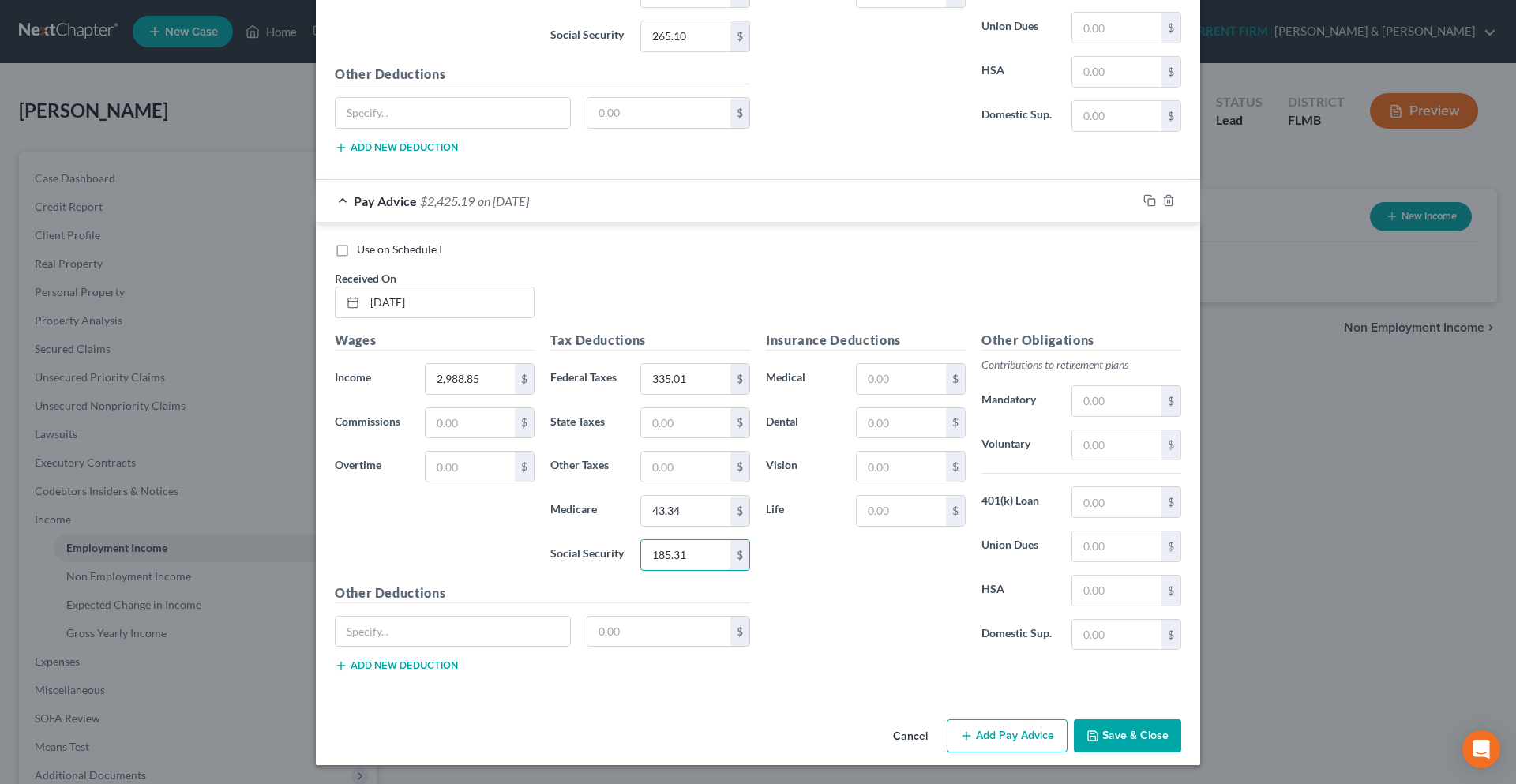
type input "185.31"
click at [983, 743] on button "Add Pay Advice" at bounding box center [1007, 735] width 121 height 33
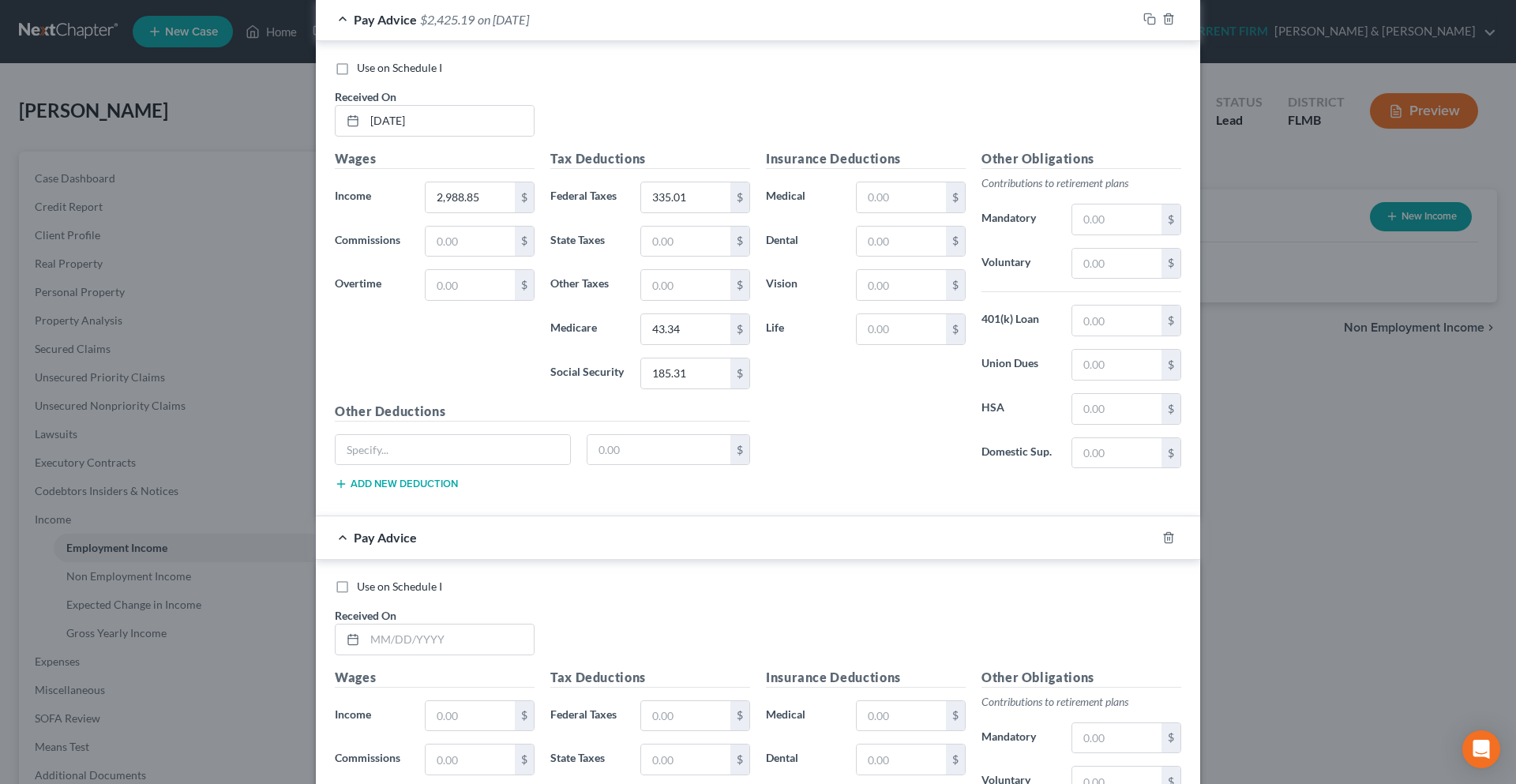
scroll to position [2150, 0]
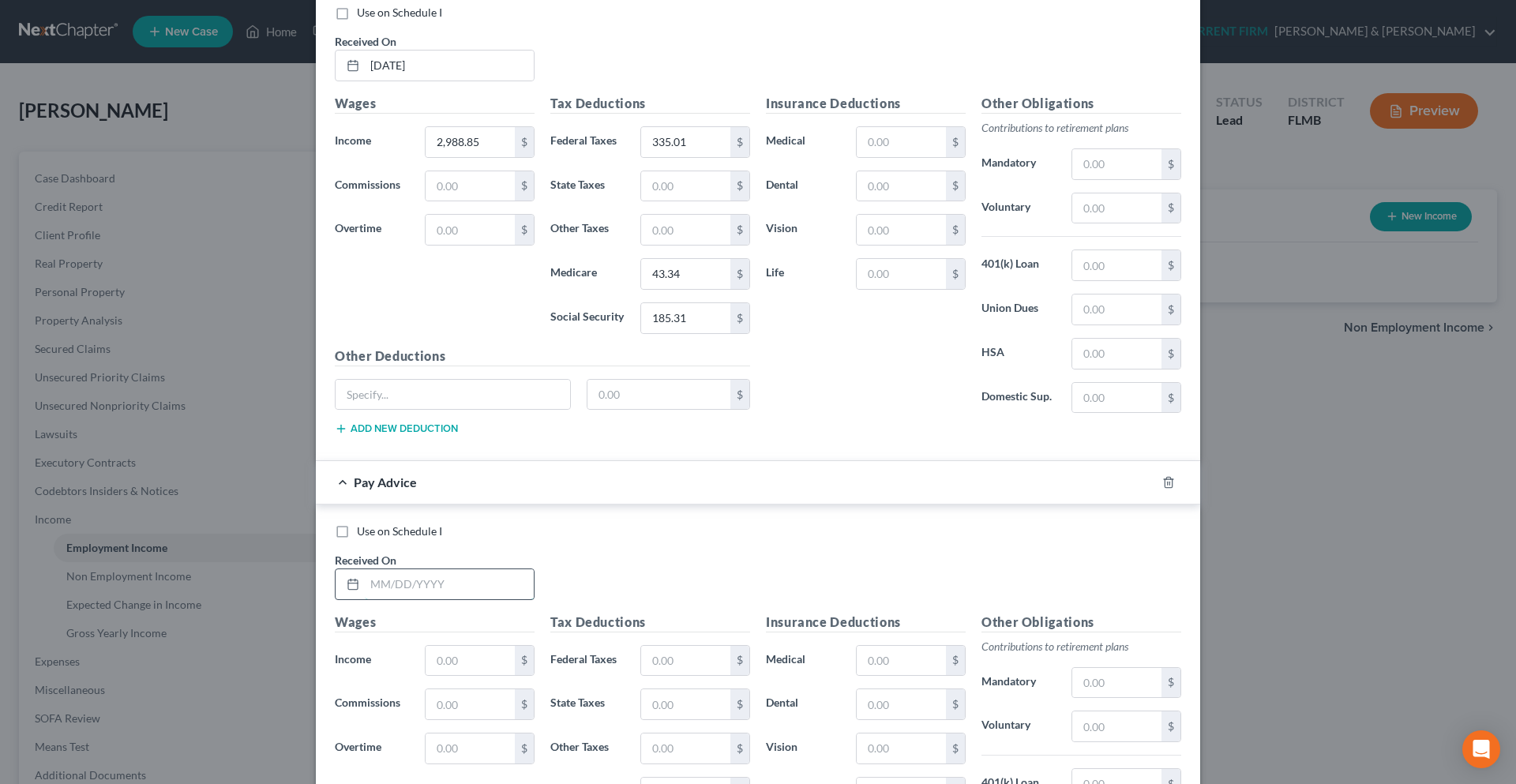
click at [420, 594] on input "text" at bounding box center [448, 584] width 169 height 30
type input "02/20/2025"
click at [468, 655] on input "text" at bounding box center [469, 660] width 89 height 30
type input "3,234.59"
click at [645, 657] on input "text" at bounding box center [686, 660] width 89 height 30
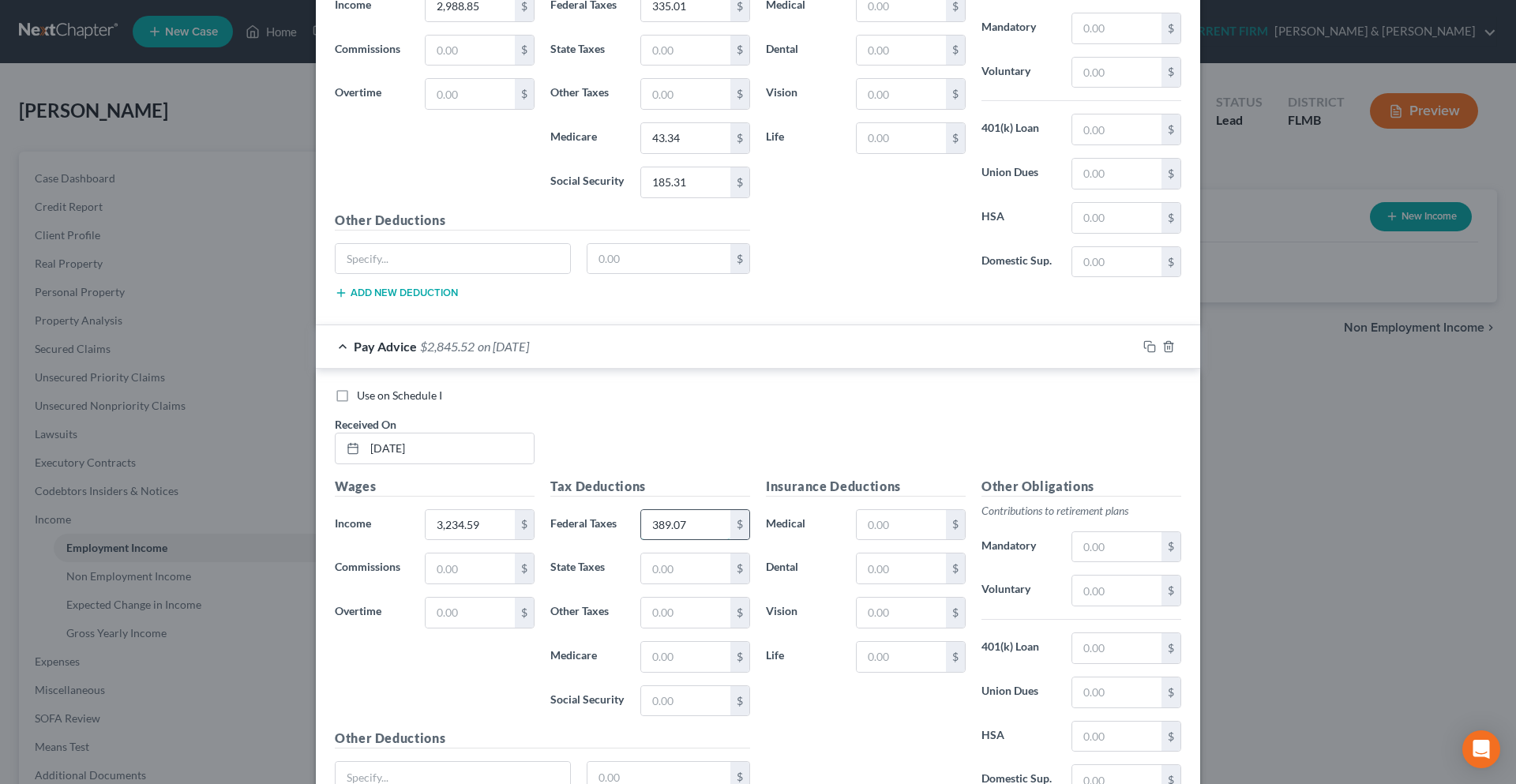
scroll to position [2308, 0]
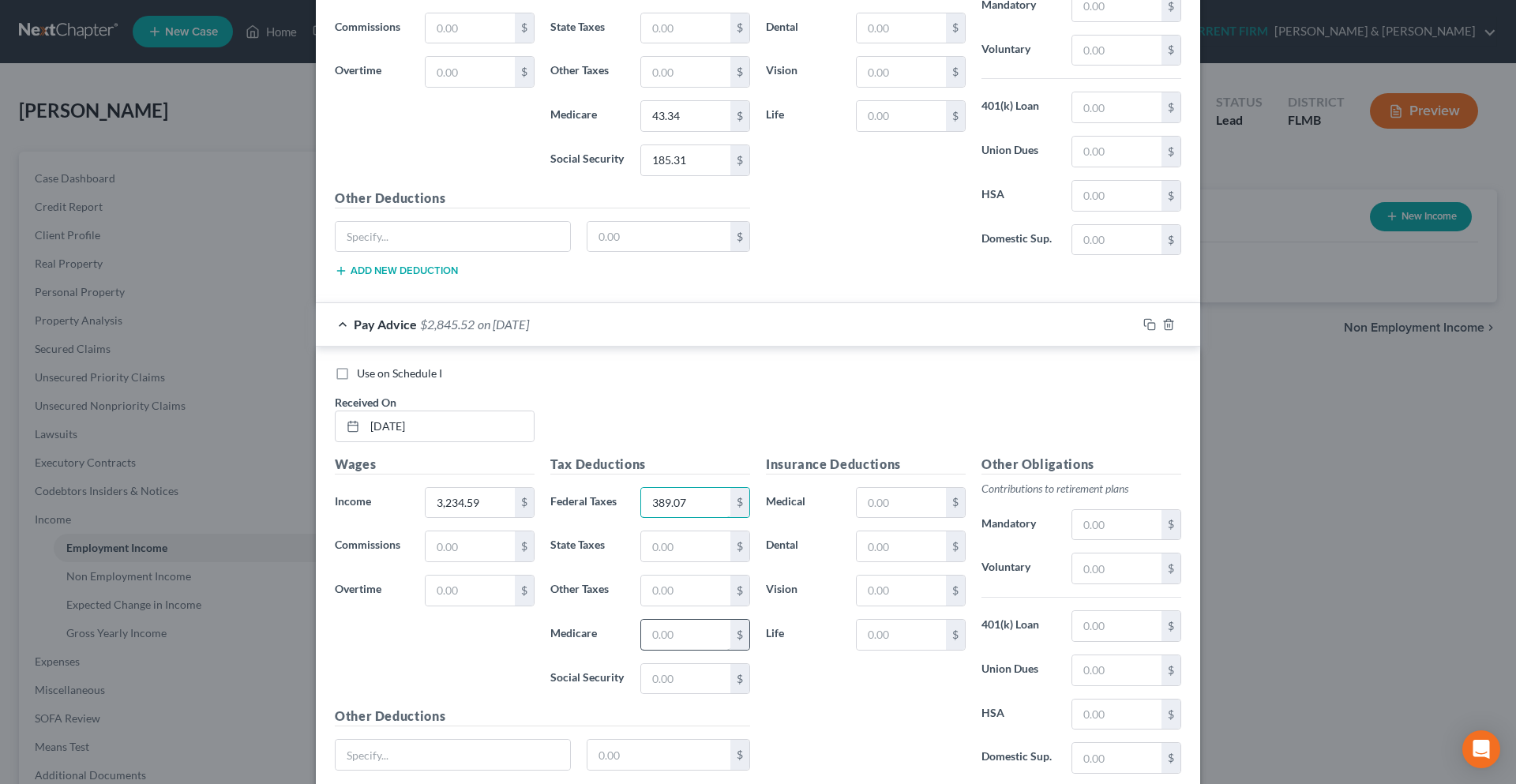
type input "389.07"
click at [655, 643] on input "text" at bounding box center [686, 634] width 89 height 30
type input "46.90"
click at [656, 669] on input "text" at bounding box center [686, 678] width 89 height 30
type input "200.55"
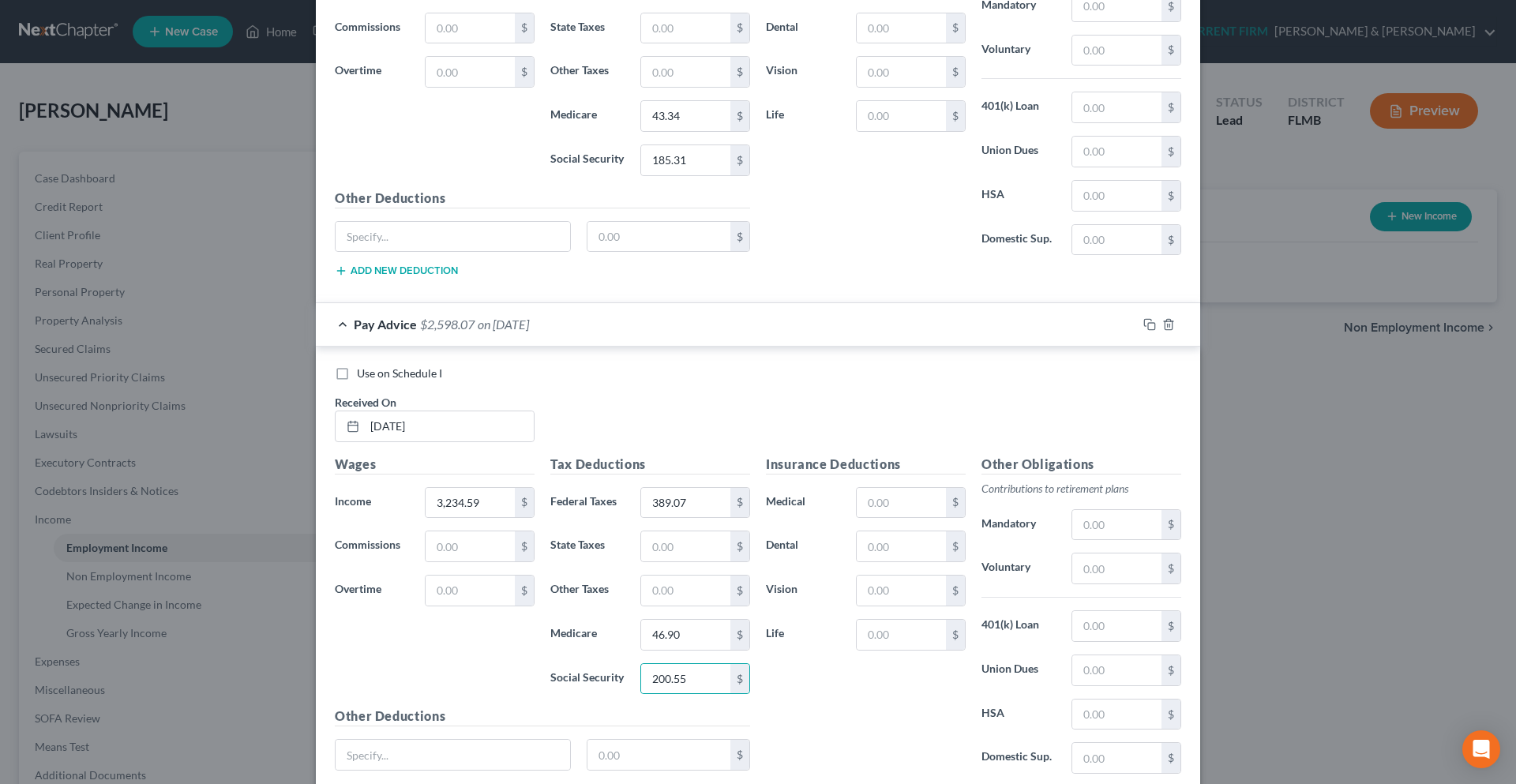
click at [848, 699] on div "Insurance Deductions Medical $ Dental $ Vision $ Life $" at bounding box center [865, 621] width 215 height 332
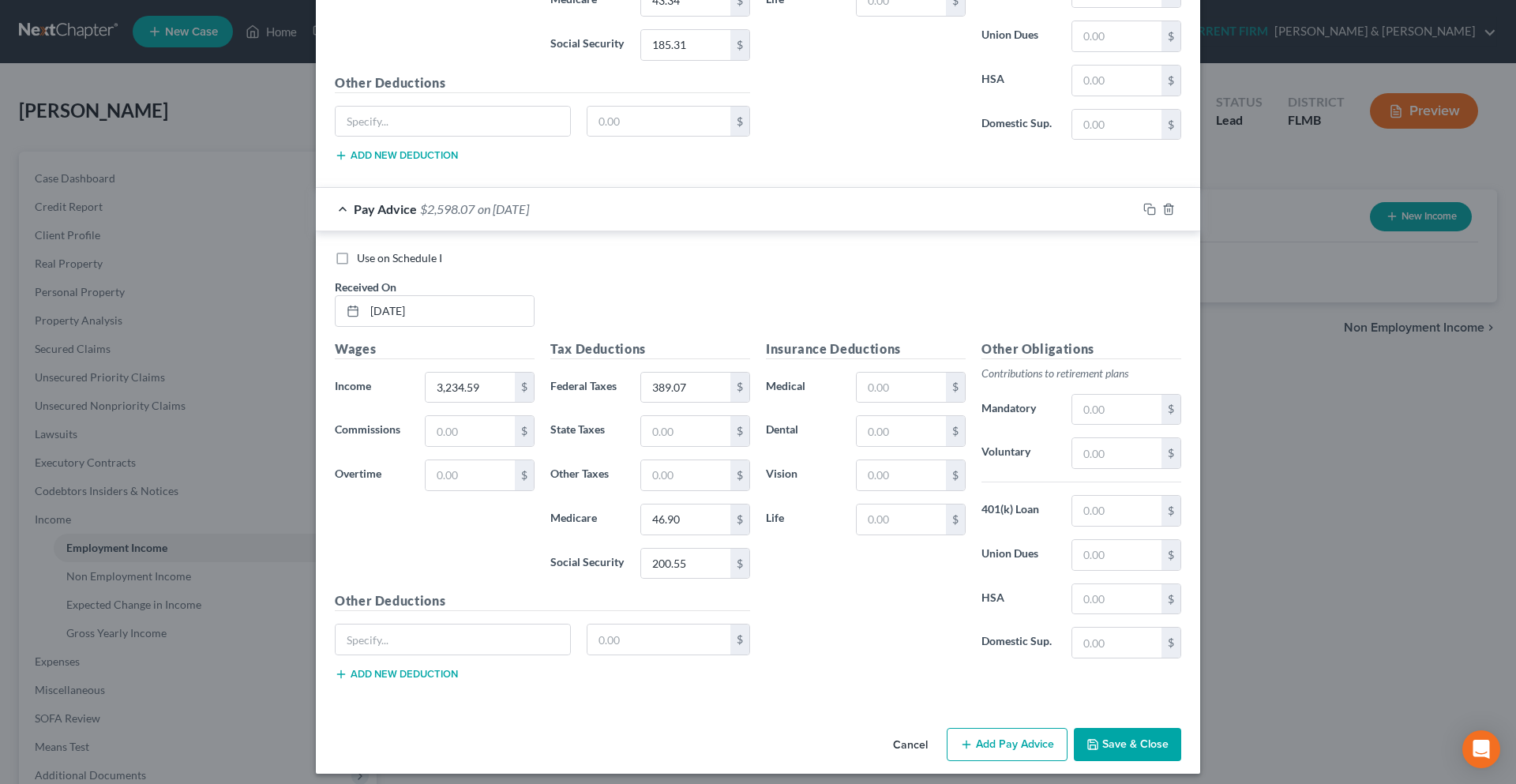
scroll to position [2431, 0]
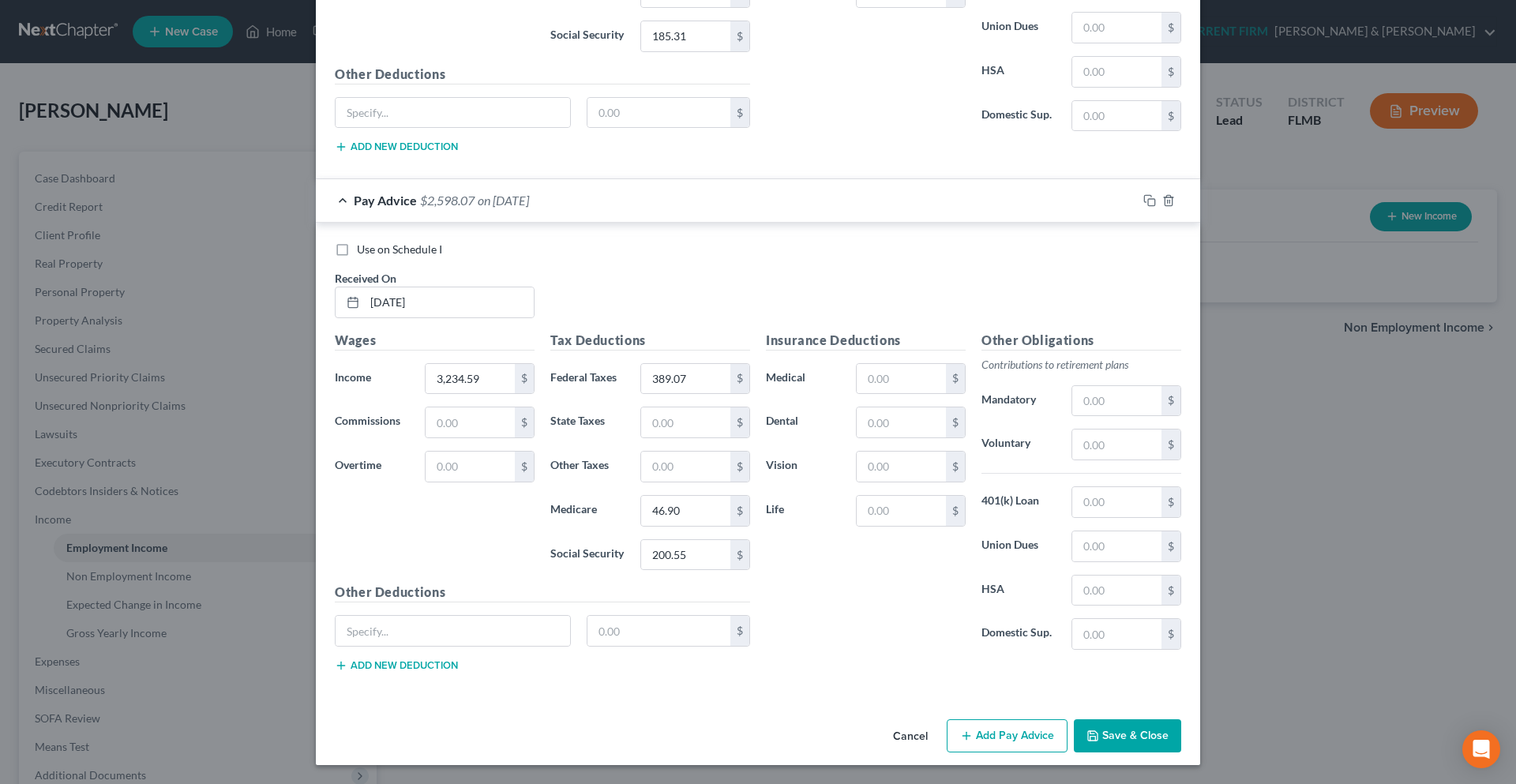
click at [995, 750] on button "Add Pay Advice" at bounding box center [1007, 735] width 121 height 33
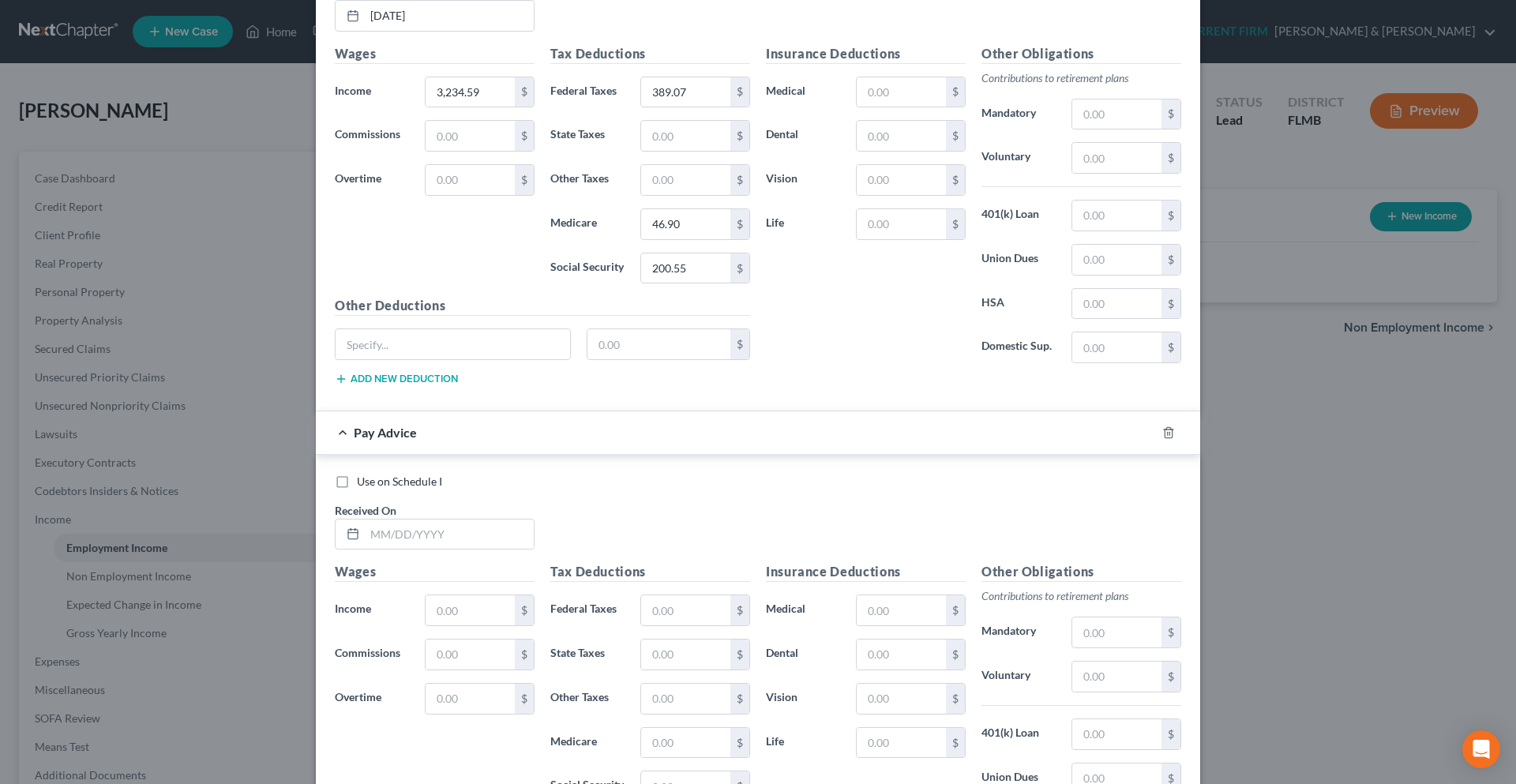
scroll to position [2748, 0]
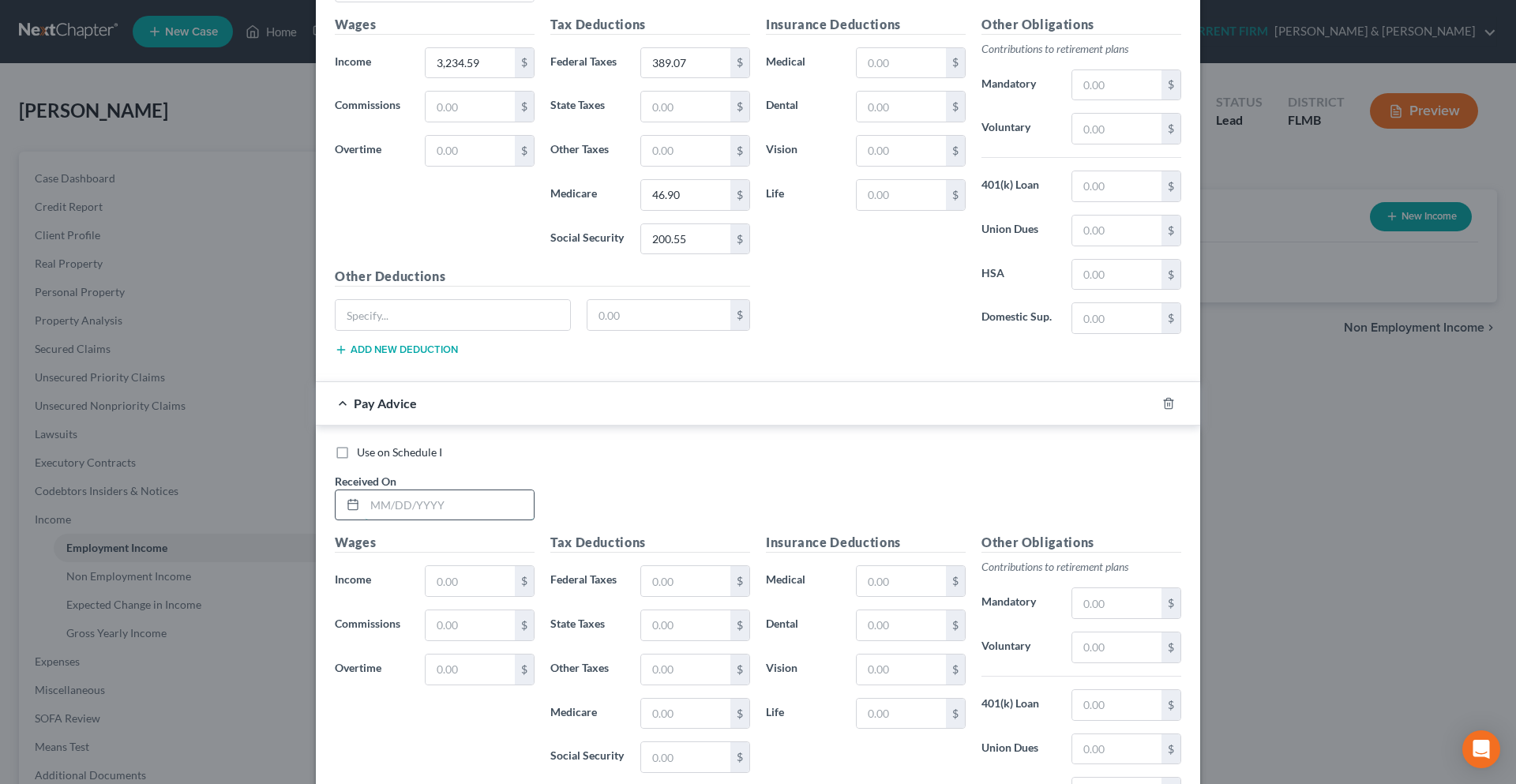
click at [416, 496] on input "text" at bounding box center [448, 505] width 169 height 30
type input "02/06/2025"
click at [482, 574] on input "text" at bounding box center [469, 581] width 89 height 30
type input "653.84"
click at [661, 589] on input "text" at bounding box center [686, 581] width 89 height 30
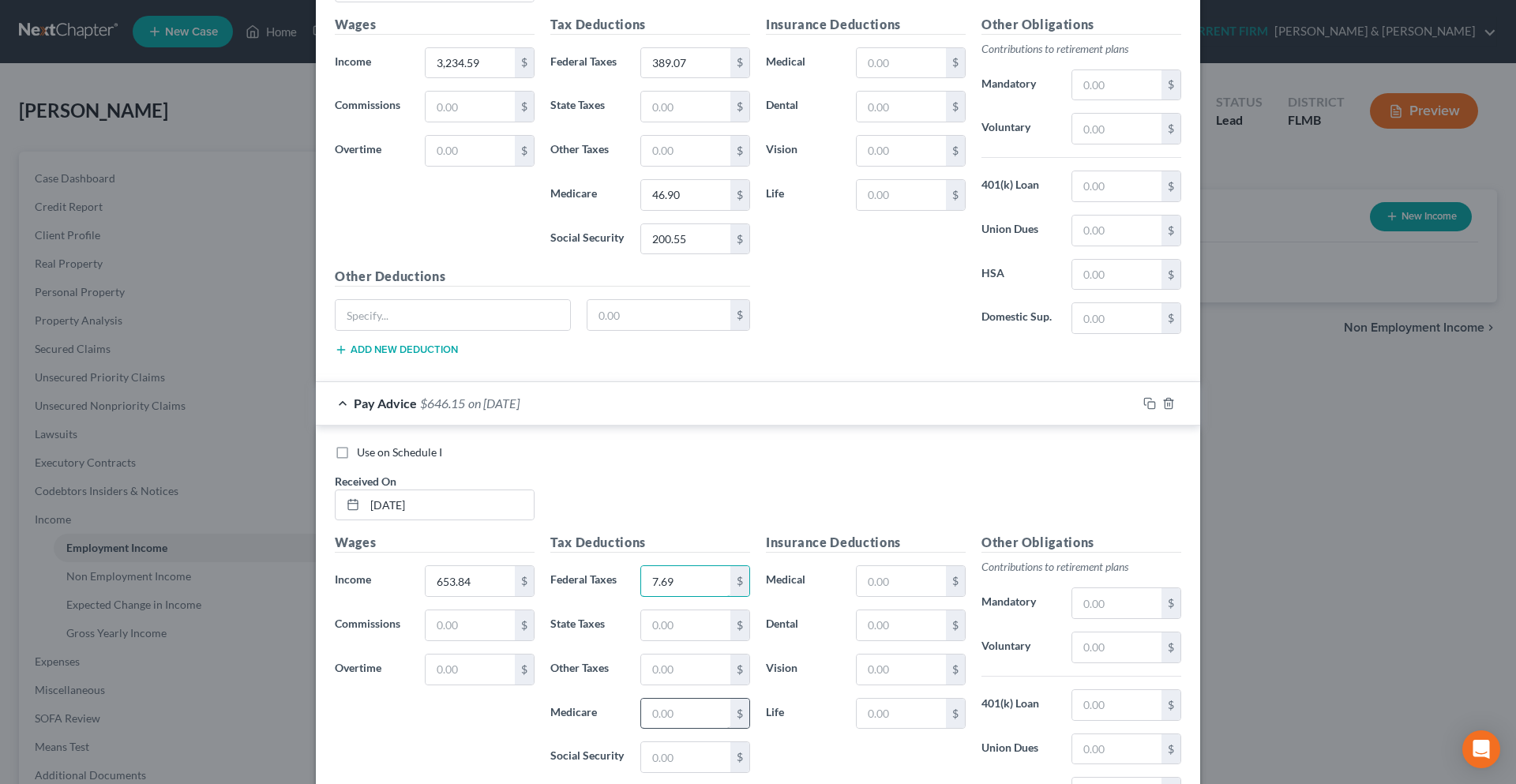
type input "7.69"
click at [681, 724] on input "text" at bounding box center [686, 714] width 89 height 30
type input "9.48"
click at [676, 754] on input "text" at bounding box center [686, 757] width 89 height 30
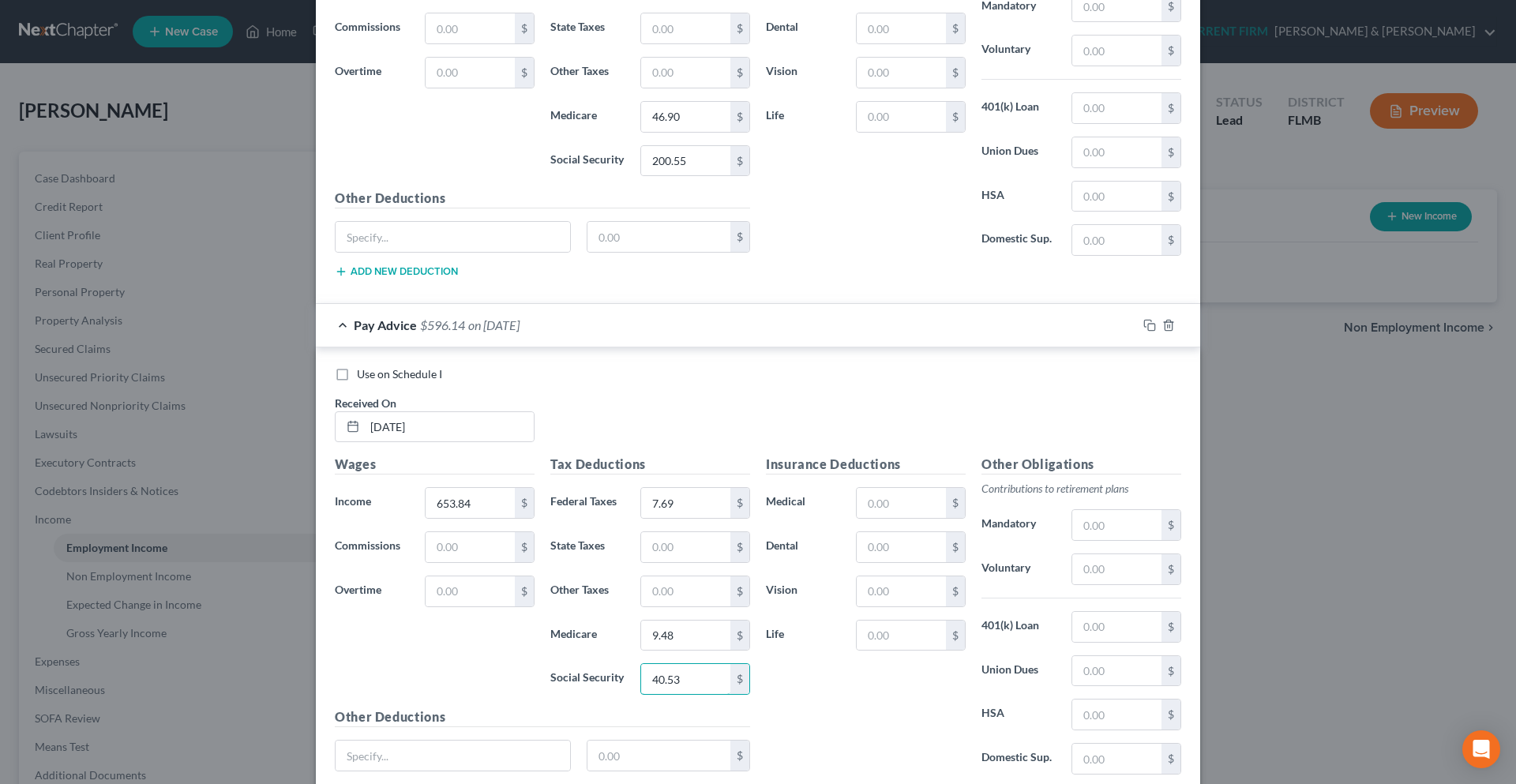
scroll to position [2950, 0]
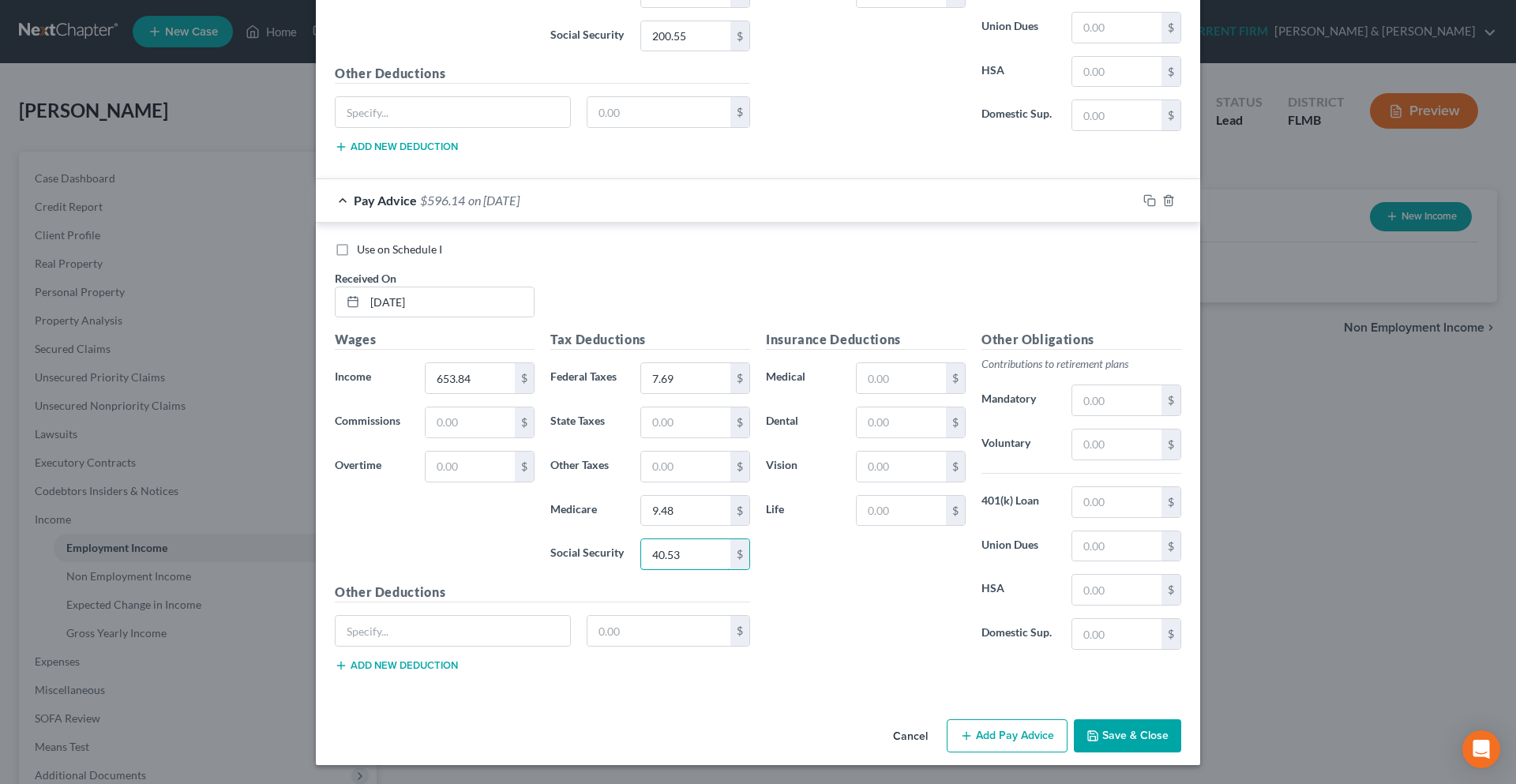
type input "40.53"
click at [980, 738] on button "Add Pay Advice" at bounding box center [1007, 735] width 121 height 33
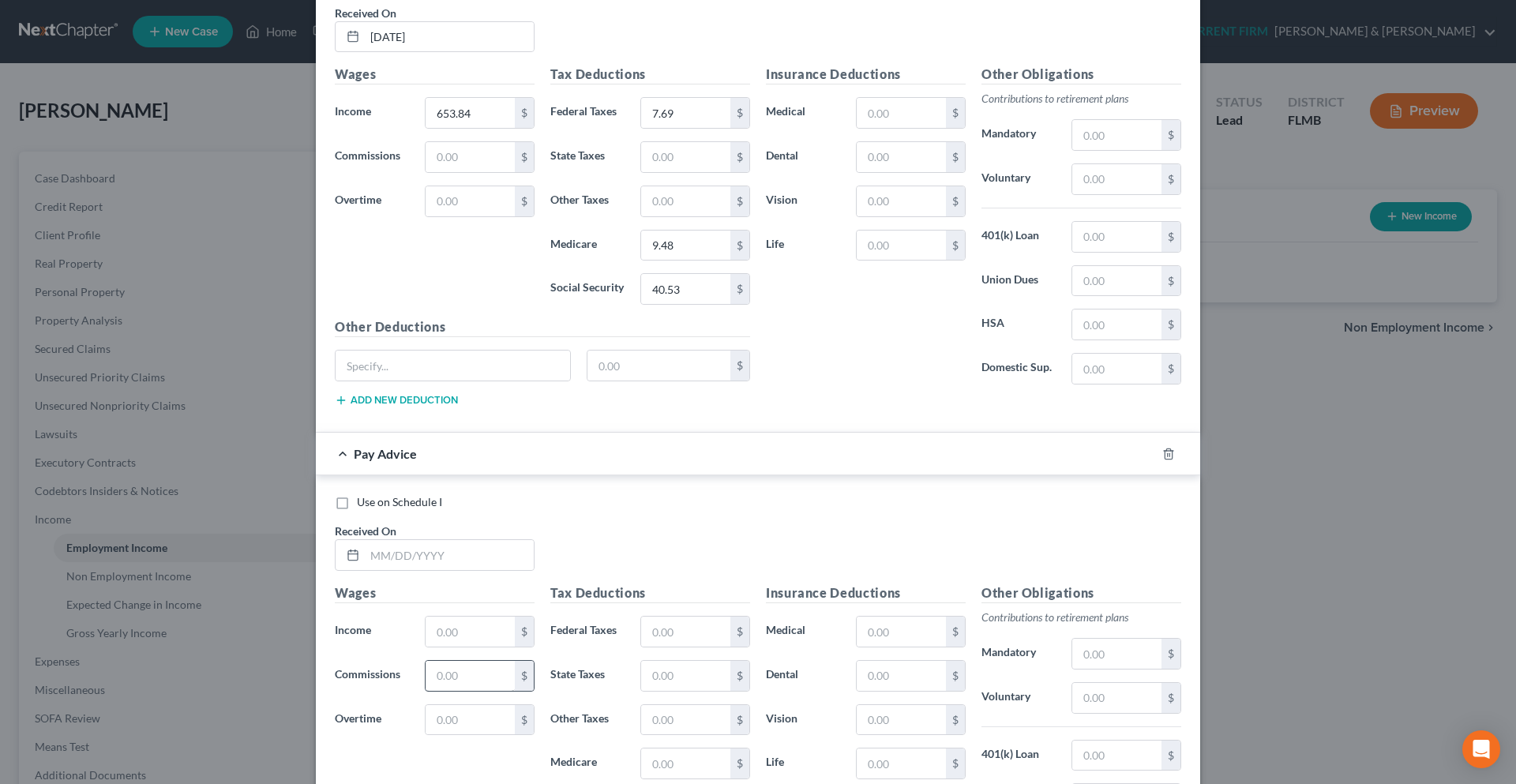
scroll to position [3267, 0]
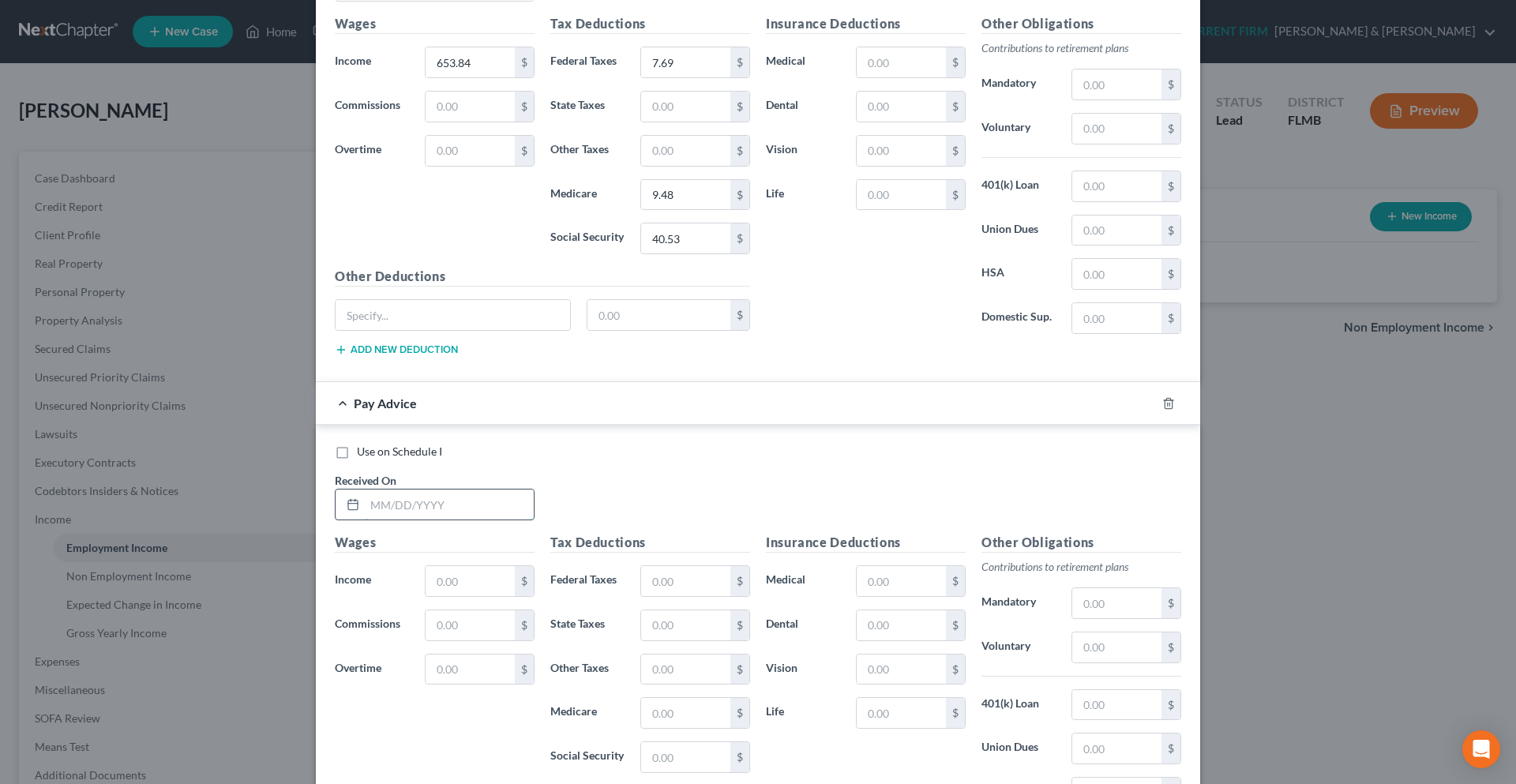
click at [457, 513] on input "text" at bounding box center [448, 504] width 169 height 30
type input "01/23/2025"
click at [448, 589] on input "text" at bounding box center [469, 581] width 89 height 30
type input "1,325.01"
click at [669, 569] on input "text" at bounding box center [686, 581] width 89 height 30
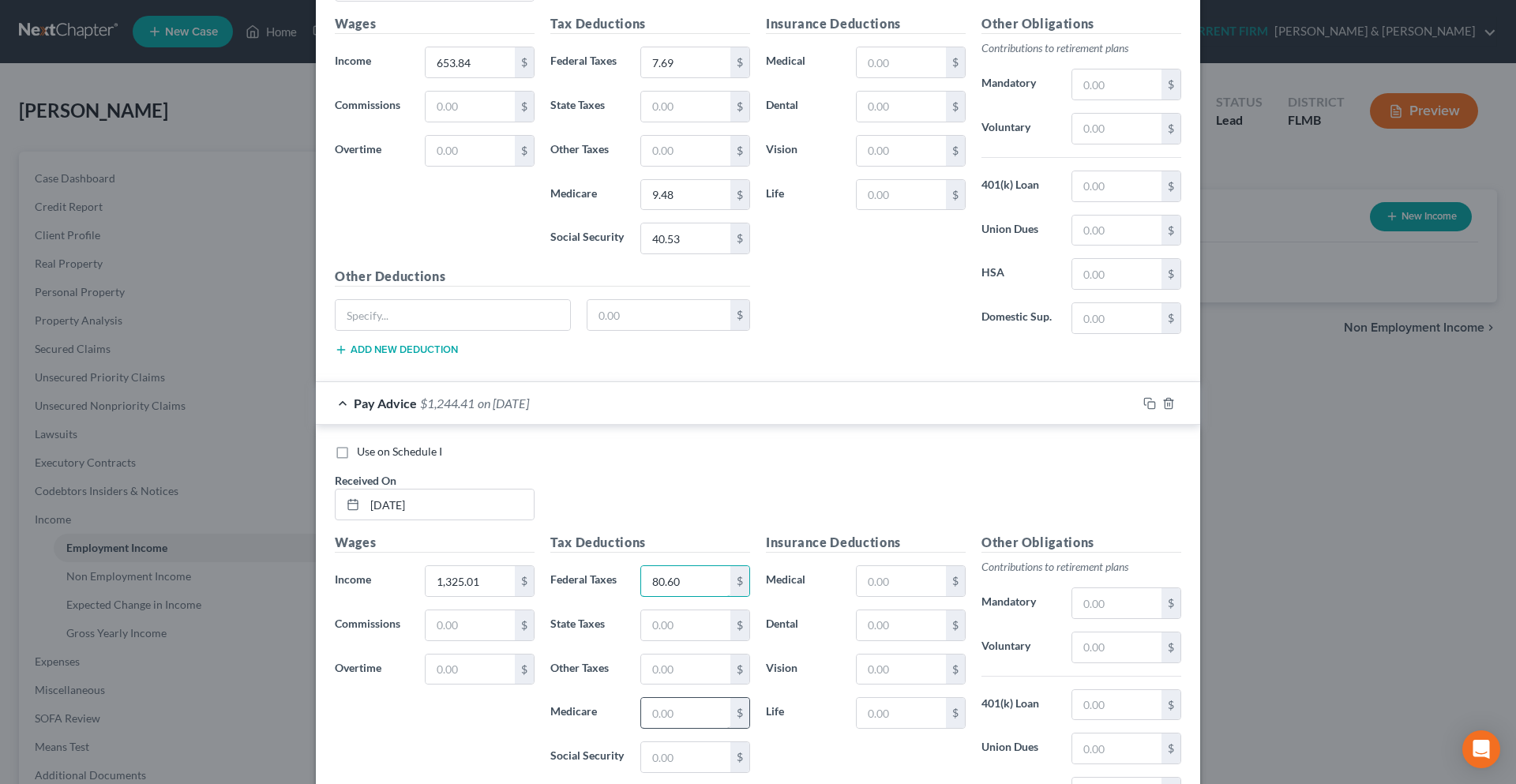
type input "80.60"
click at [712, 722] on input "text" at bounding box center [686, 713] width 89 height 30
type input "19.21"
click at [703, 758] on input "text" at bounding box center [686, 757] width 89 height 30
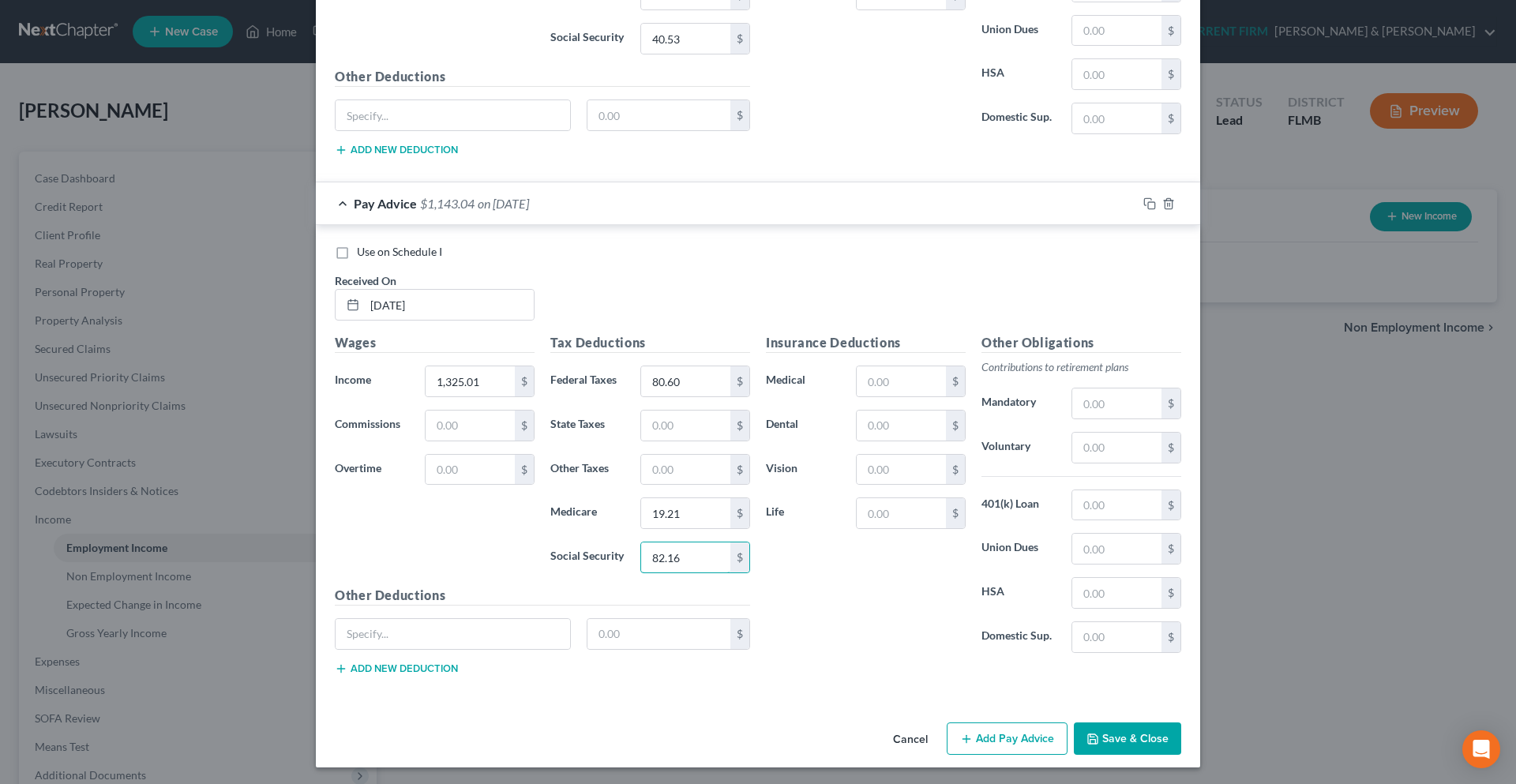
scroll to position [3468, 0]
type input "82.16"
click at [1027, 738] on button "Add Pay Advice" at bounding box center [1007, 736] width 121 height 33
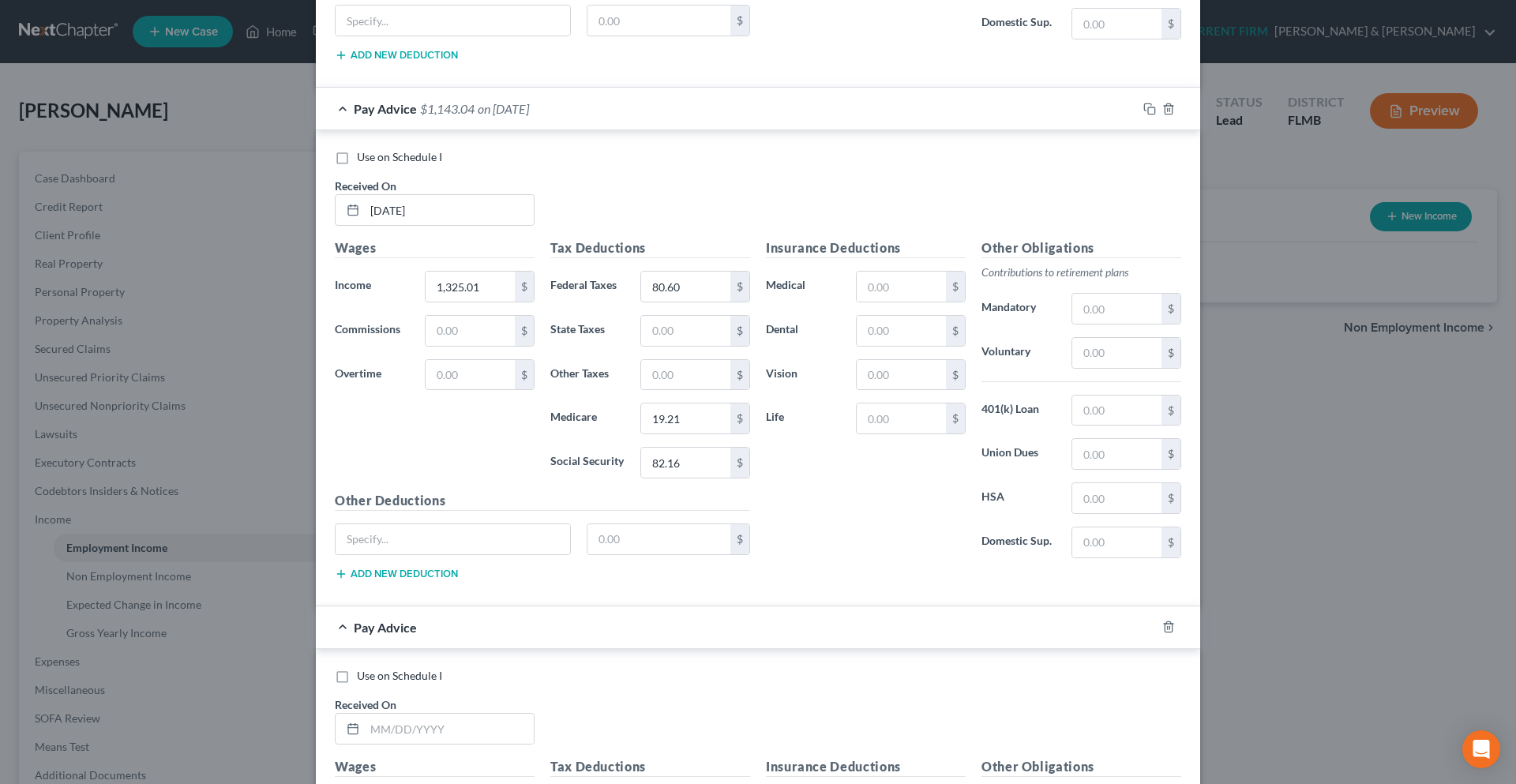
scroll to position [3705, 0]
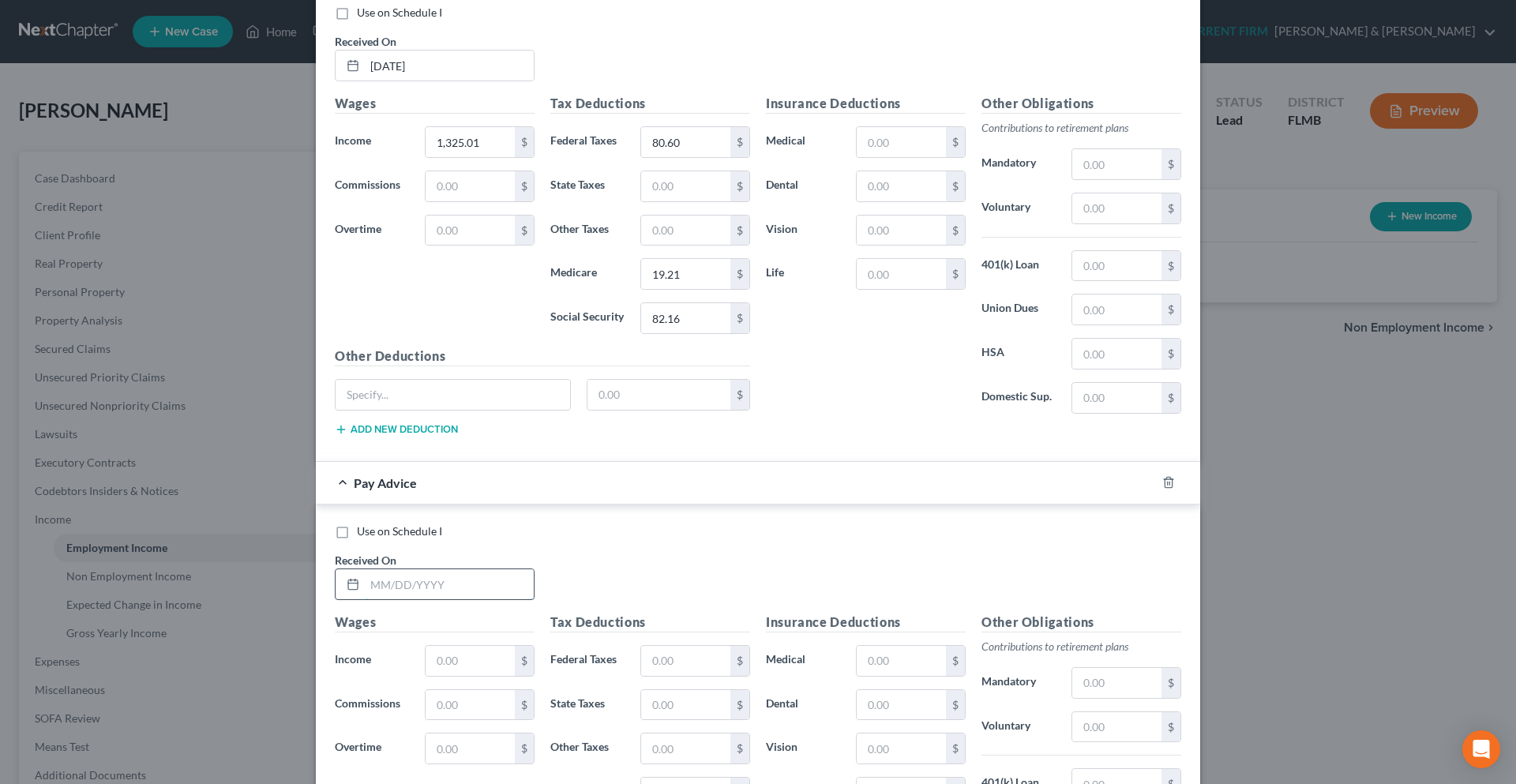
click at [420, 590] on input "text" at bounding box center [448, 584] width 169 height 30
type input "01/09/2025"
click at [459, 667] on input "text" at bounding box center [469, 660] width 89 height 30
type input "2,605.24"
click at [659, 664] on input "text" at bounding box center [686, 660] width 89 height 30
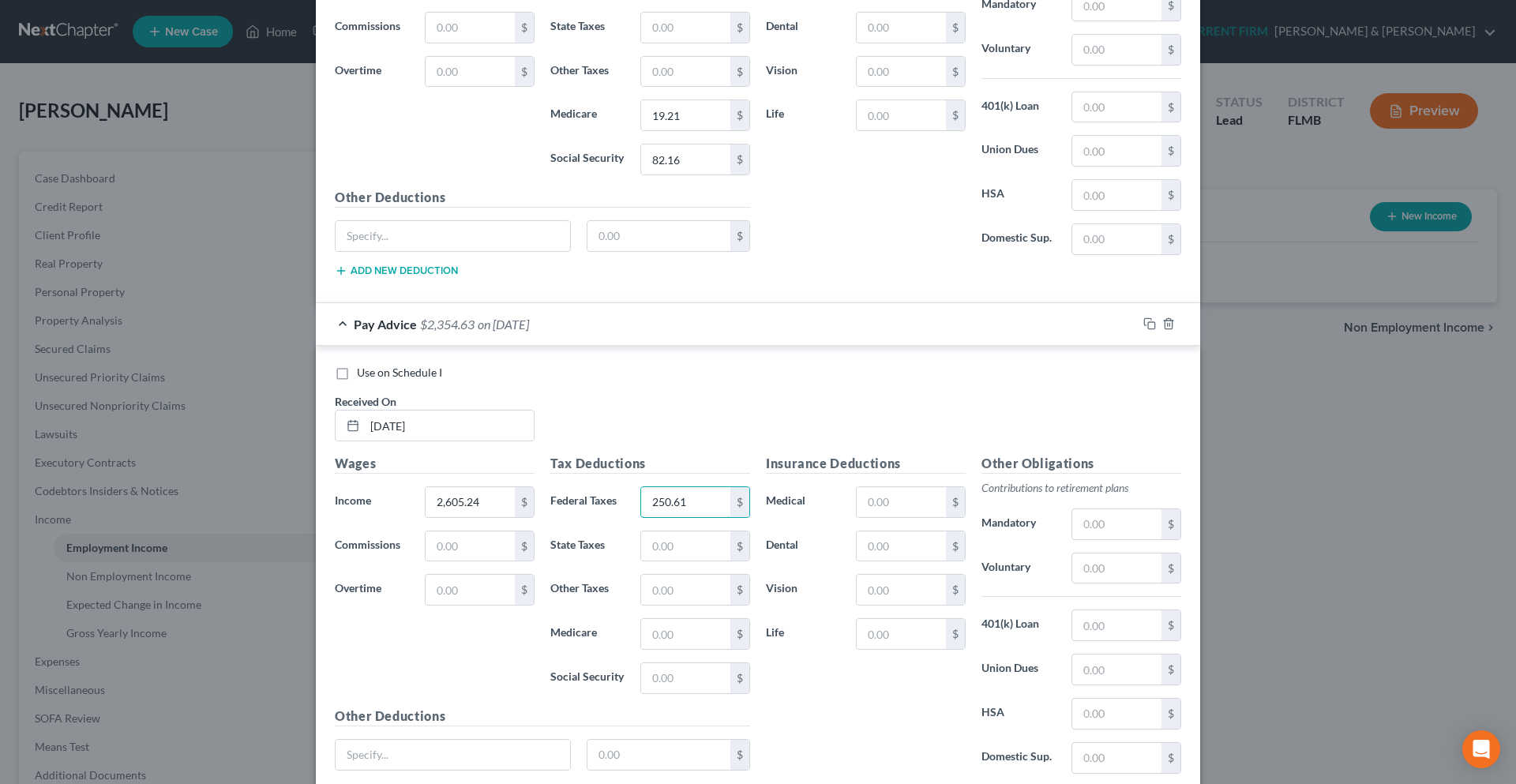
scroll to position [3942, 0]
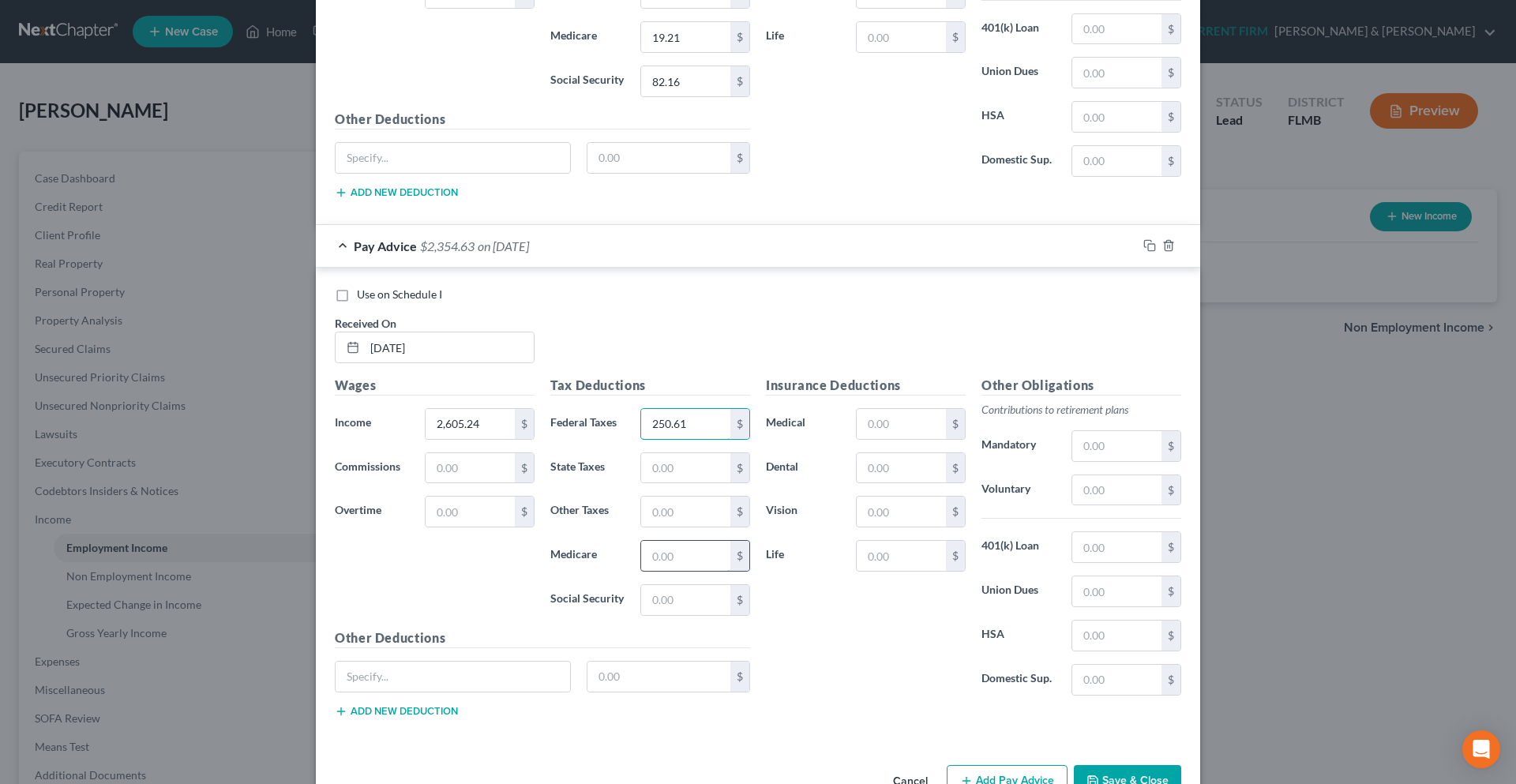
type input "250.61"
click at [645, 555] on input "text" at bounding box center [686, 555] width 89 height 30
type input "37.78"
click at [669, 612] on input "text" at bounding box center [686, 600] width 89 height 30
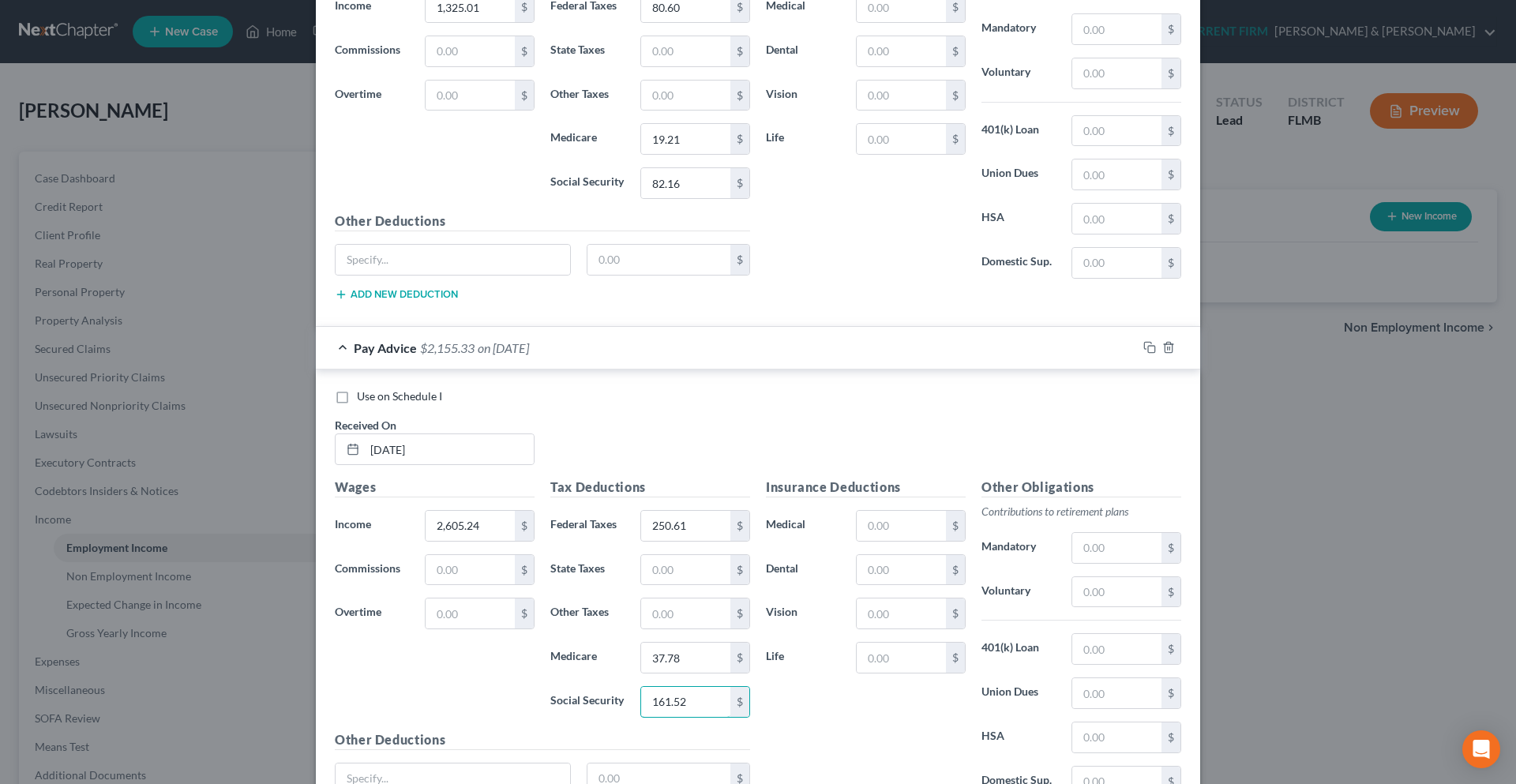
scroll to position [3987, 0]
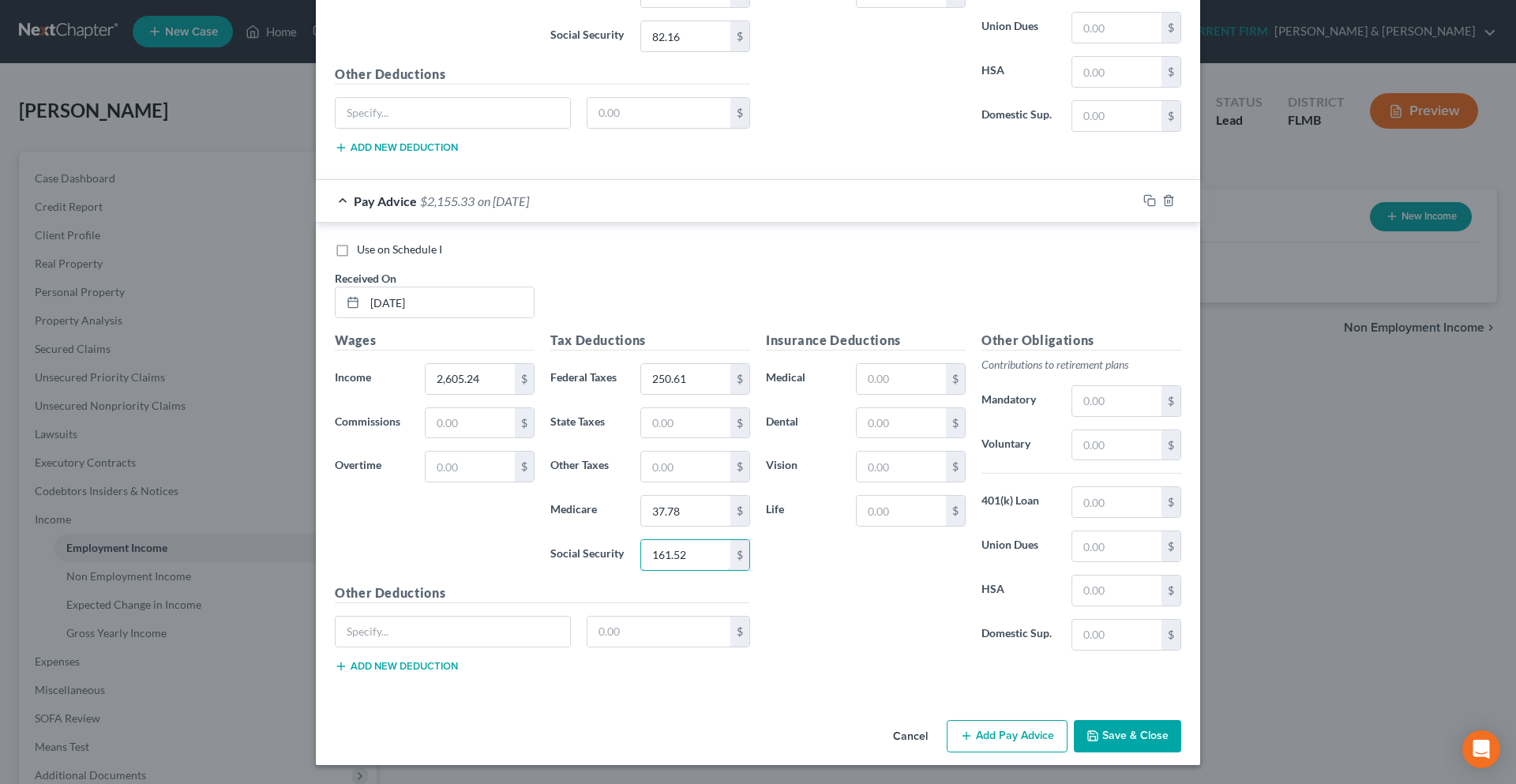
type input "161.52"
click at [1101, 737] on button "Save & Close" at bounding box center [1128, 736] width 107 height 33
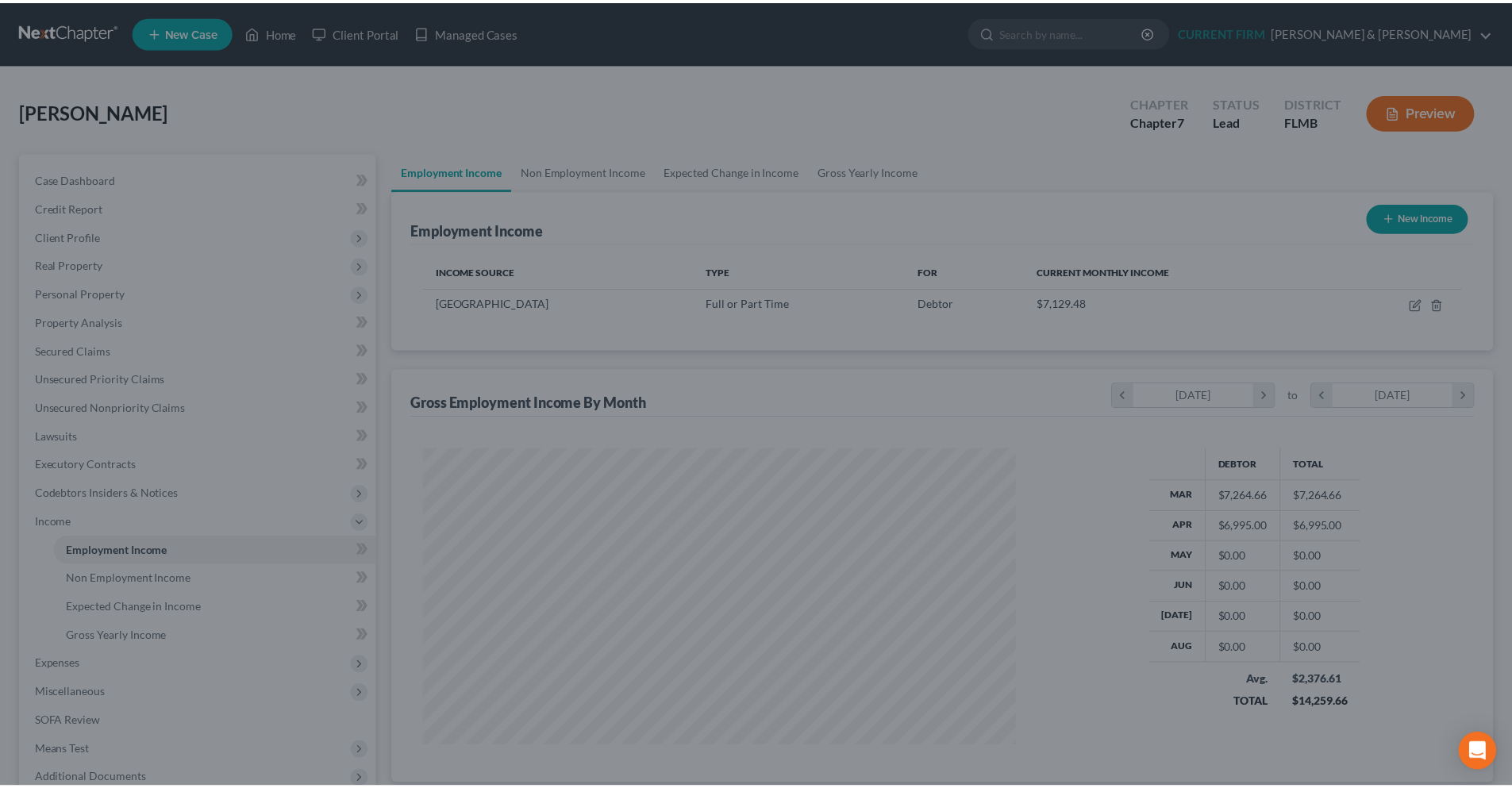
scroll to position [296, 624]
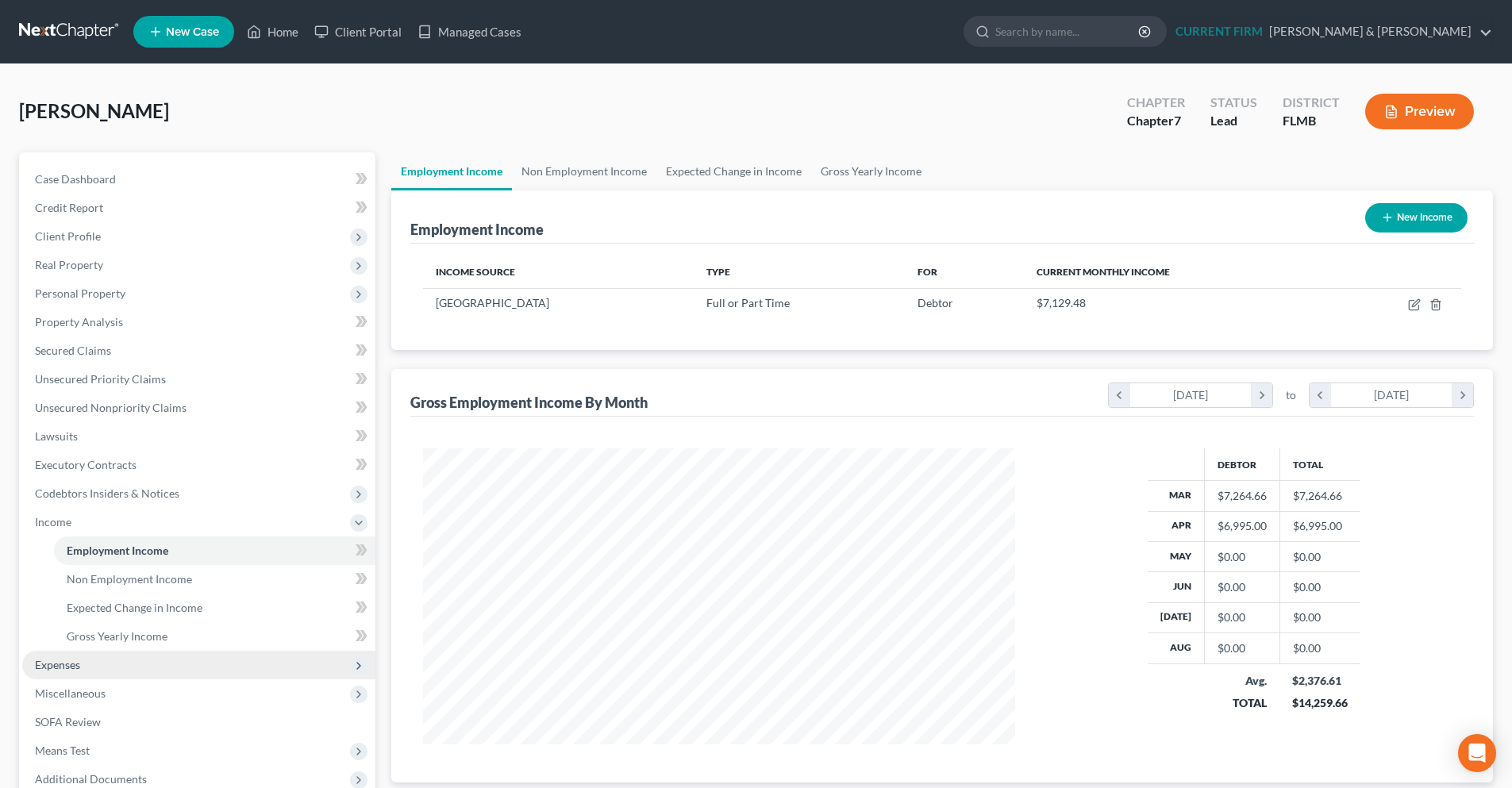
click at [48, 670] on span "Expenses" at bounding box center [57, 664] width 45 height 14
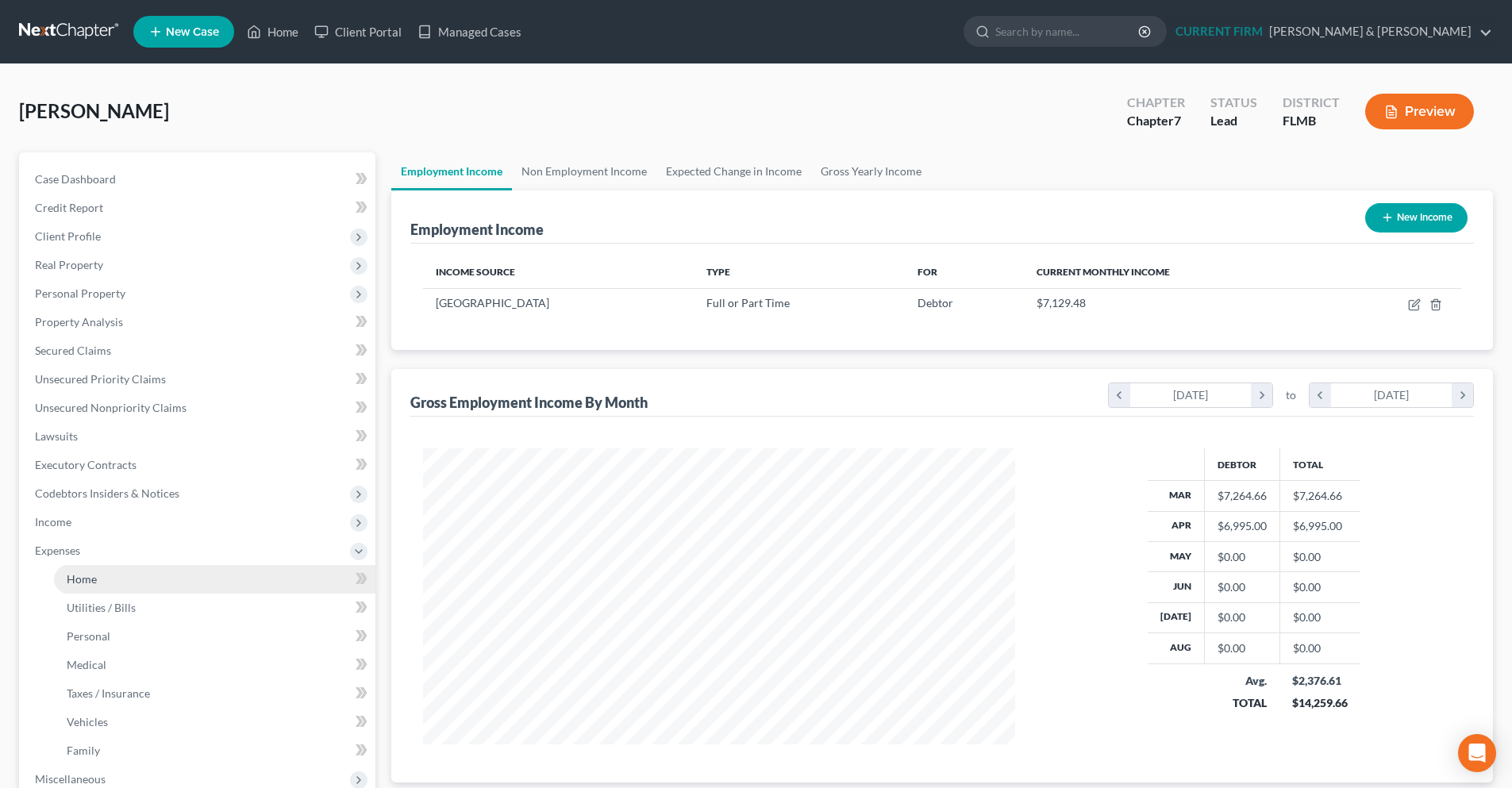
click at [177, 580] on link "Home" at bounding box center [214, 579] width 321 height 28
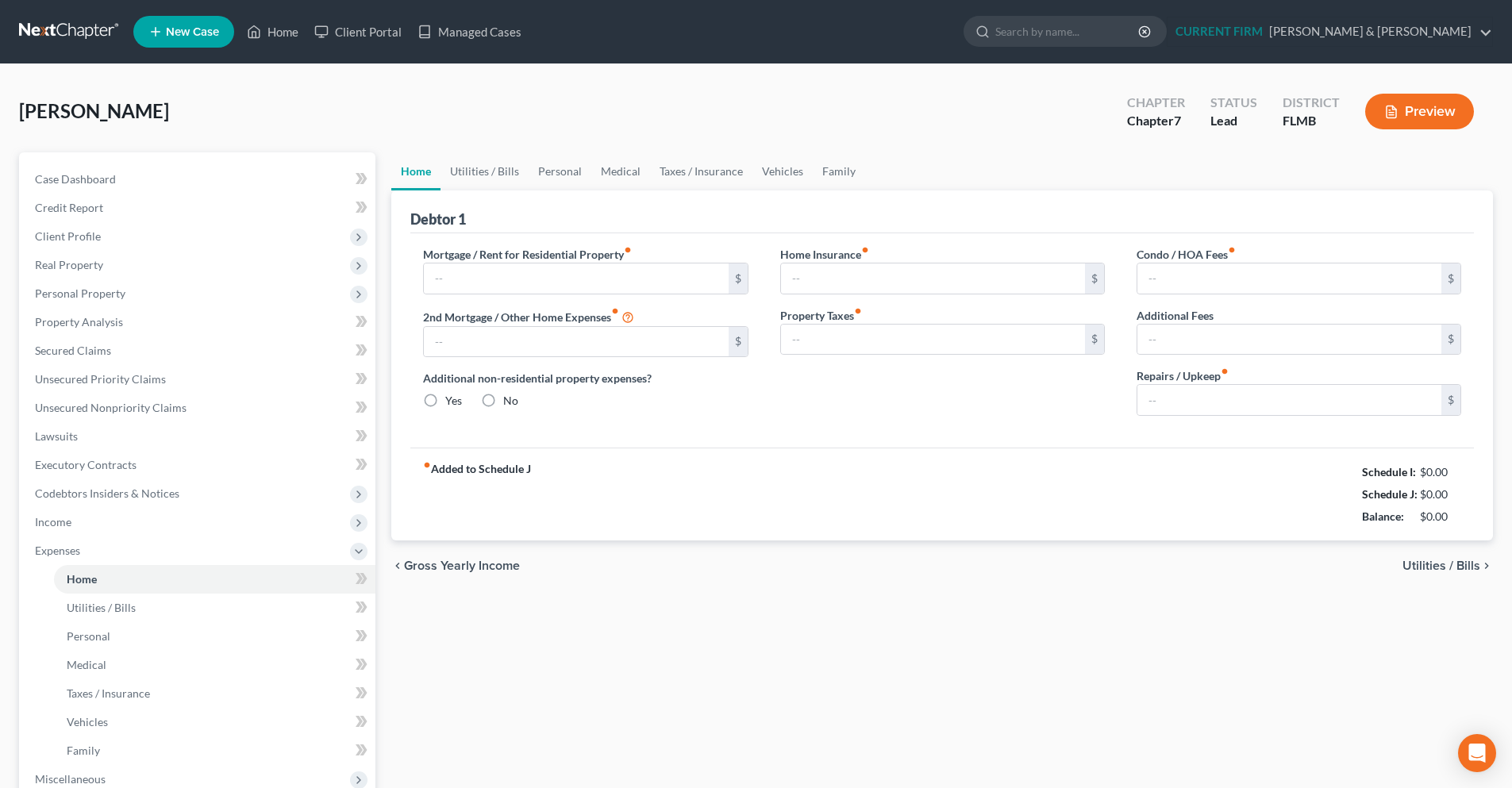
type input "0.00"
radio input "true"
type input "0.00"
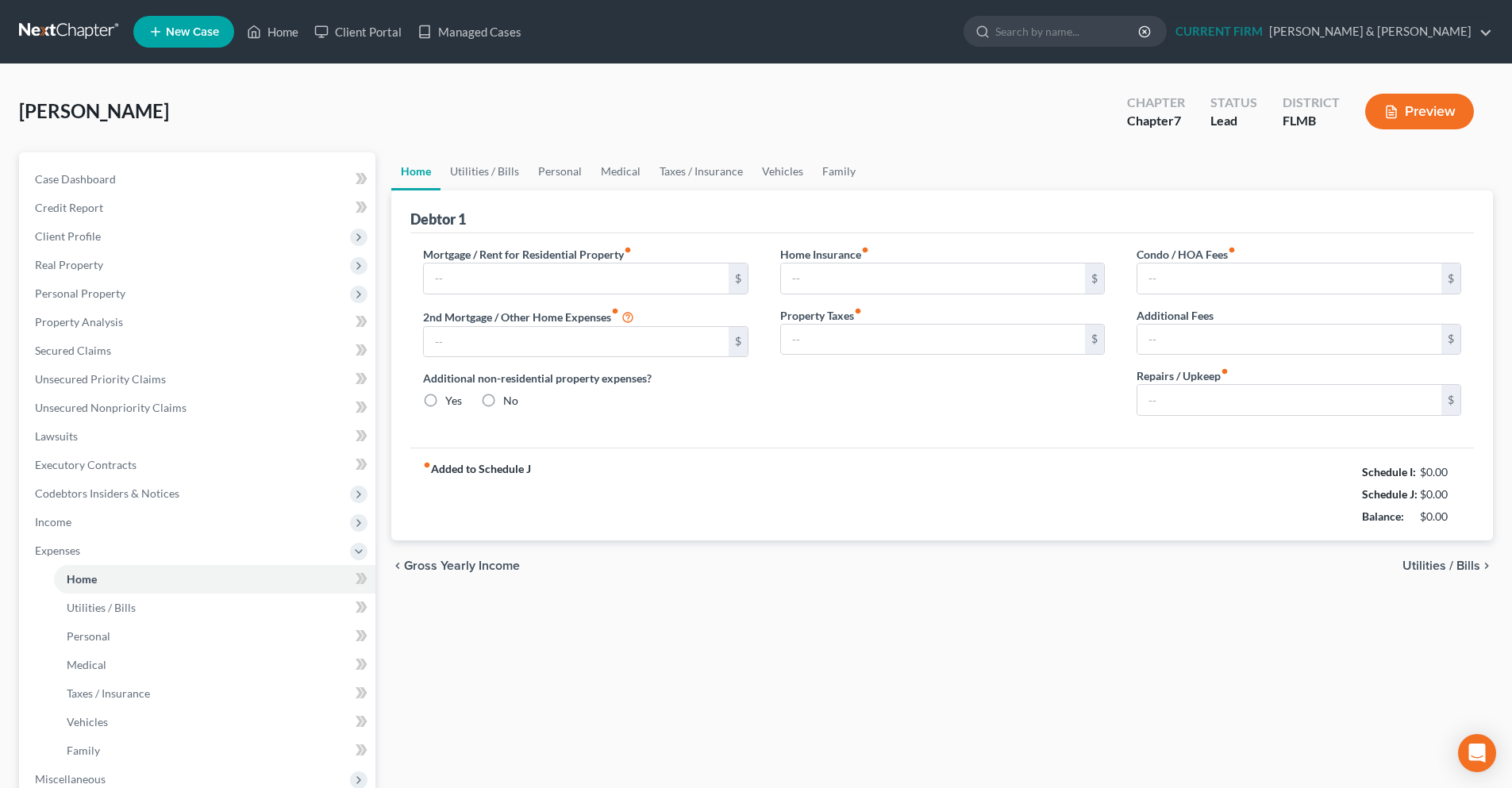
type input "0.00"
click at [632, 280] on input "text" at bounding box center [576, 278] width 304 height 30
type input "2,300"
click at [899, 286] on input "0.00" at bounding box center [933, 278] width 304 height 30
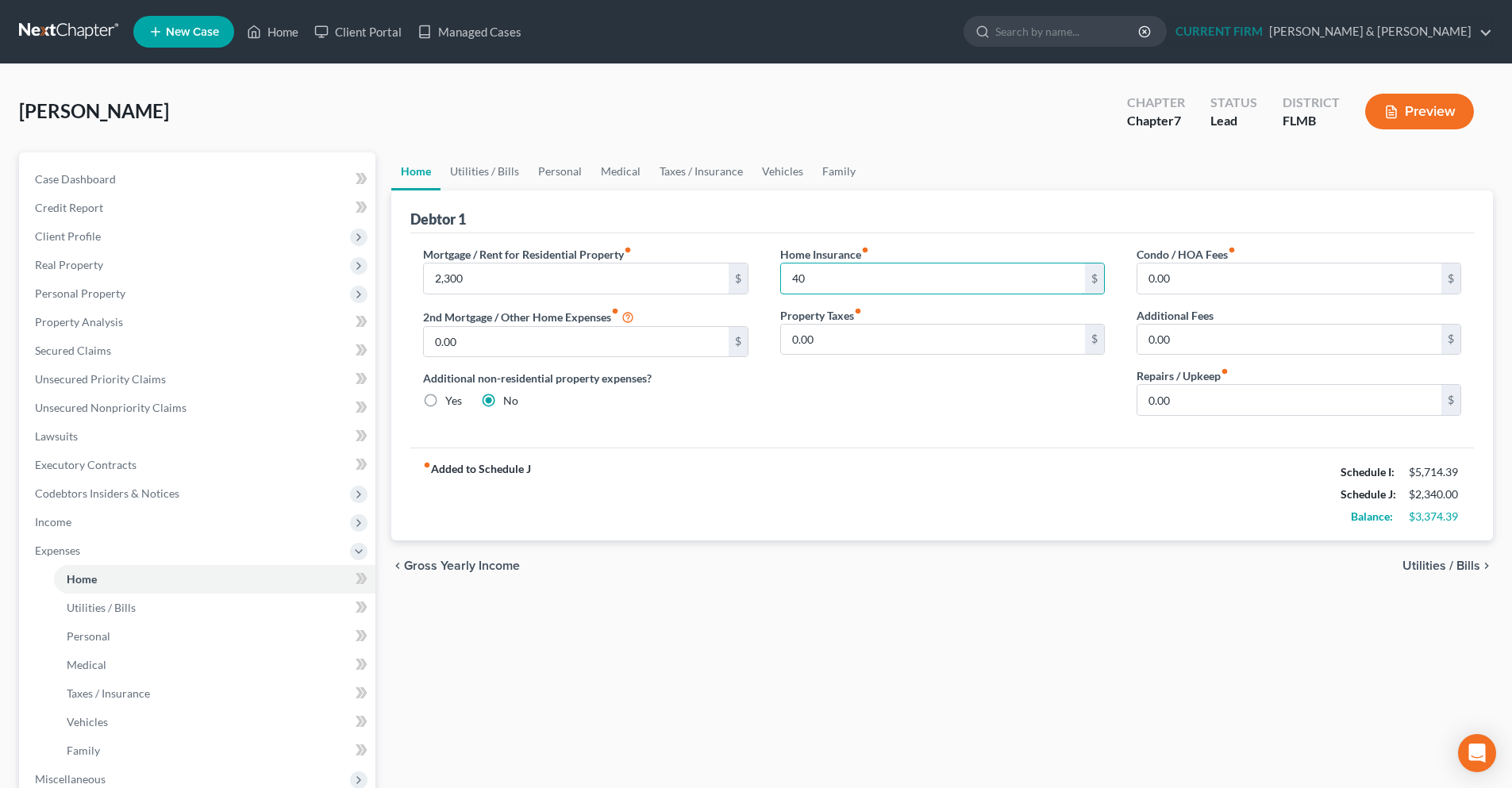
type input "40"
click at [1442, 571] on span "Utilities / Bills" at bounding box center [1441, 566] width 78 height 13
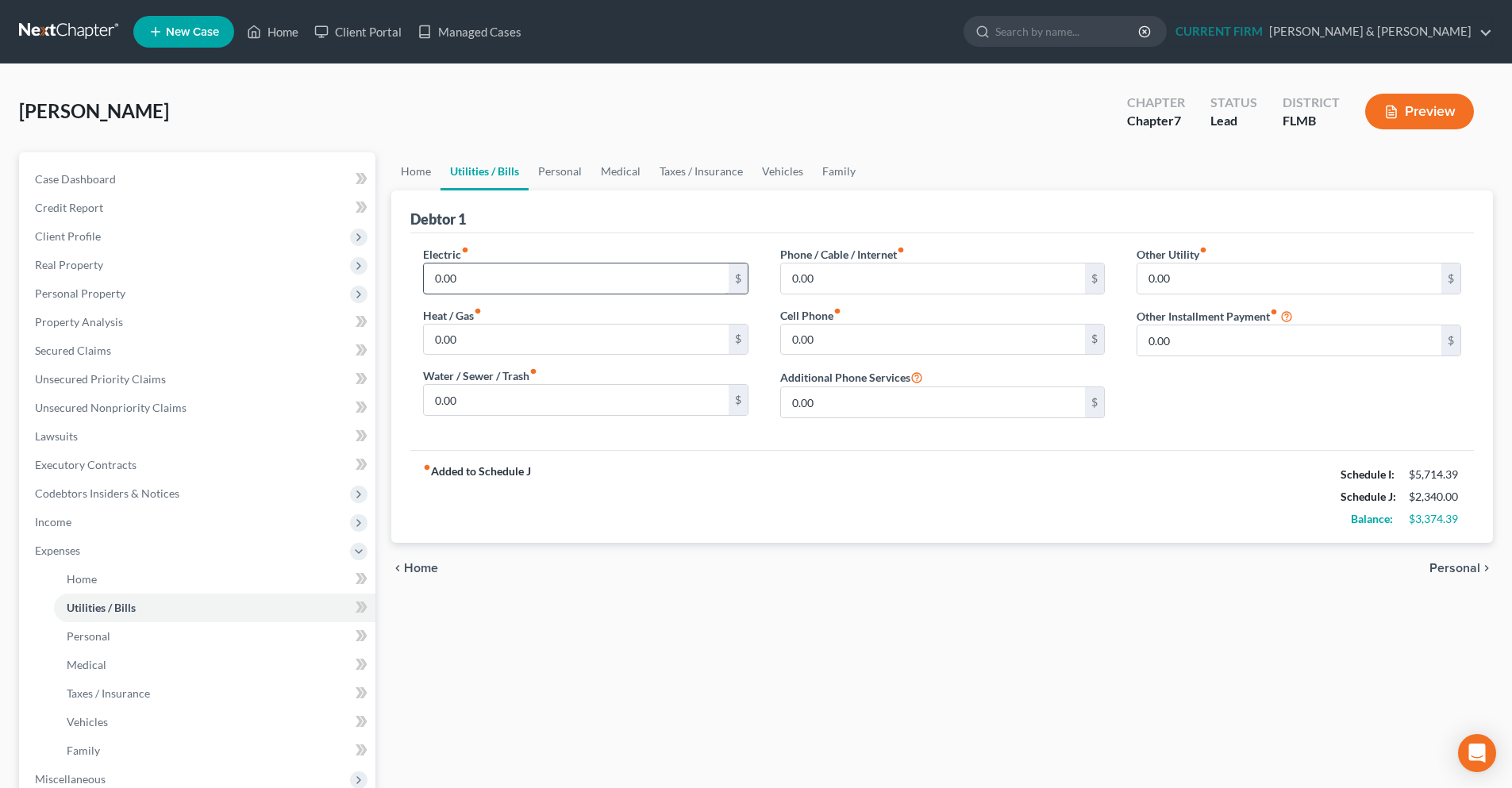
click at [485, 288] on input "0.00" at bounding box center [576, 278] width 304 height 30
click at [515, 350] on input "0.00" at bounding box center [576, 339] width 304 height 30
click at [485, 283] on input "0.00" at bounding box center [576, 278] width 304 height 30
type input "200"
click at [837, 287] on input "0.00" at bounding box center [933, 278] width 304 height 30
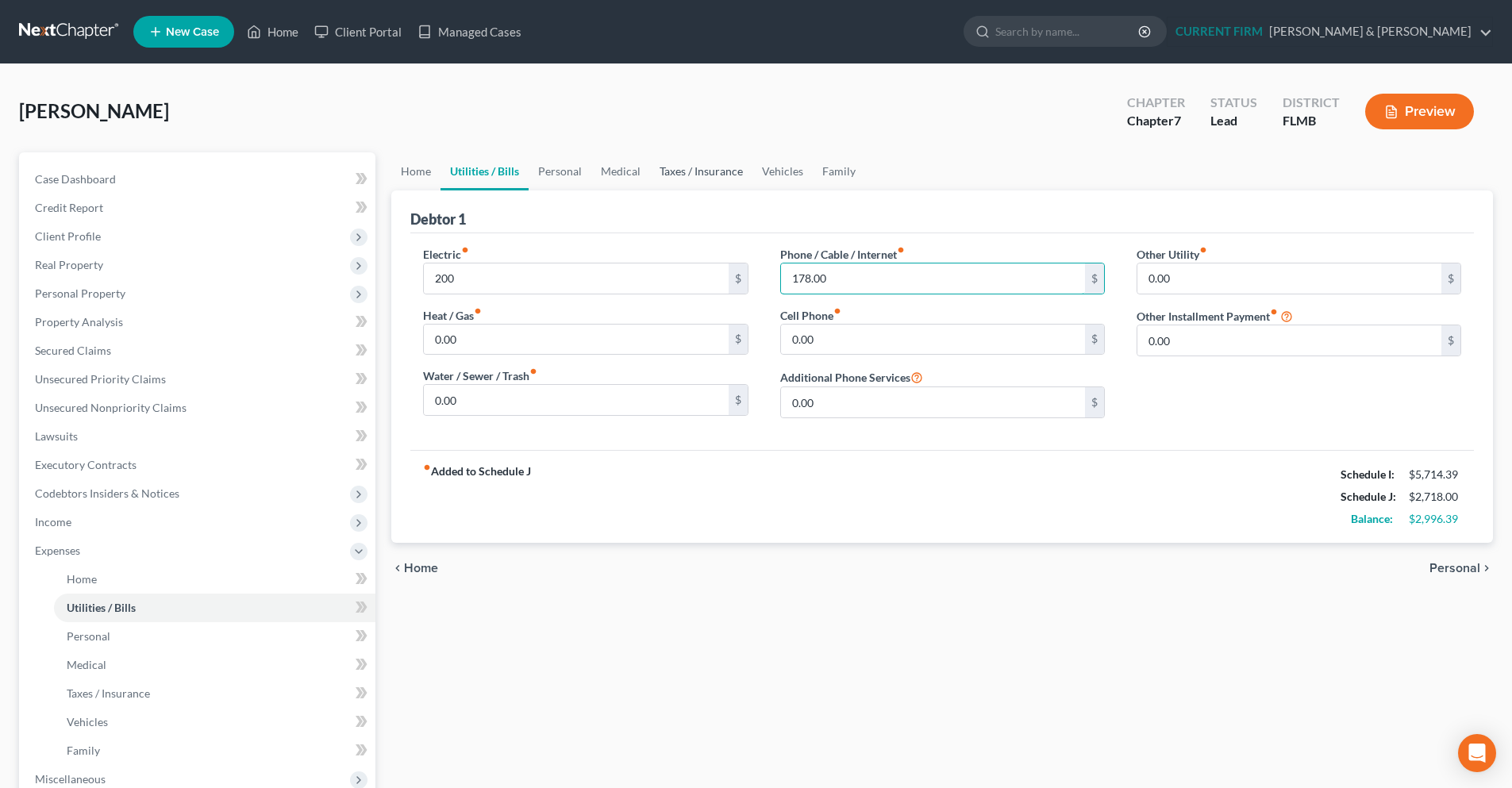
type input "178.00"
click at [682, 168] on link "Taxes / Insurance" at bounding box center [700, 171] width 102 height 38
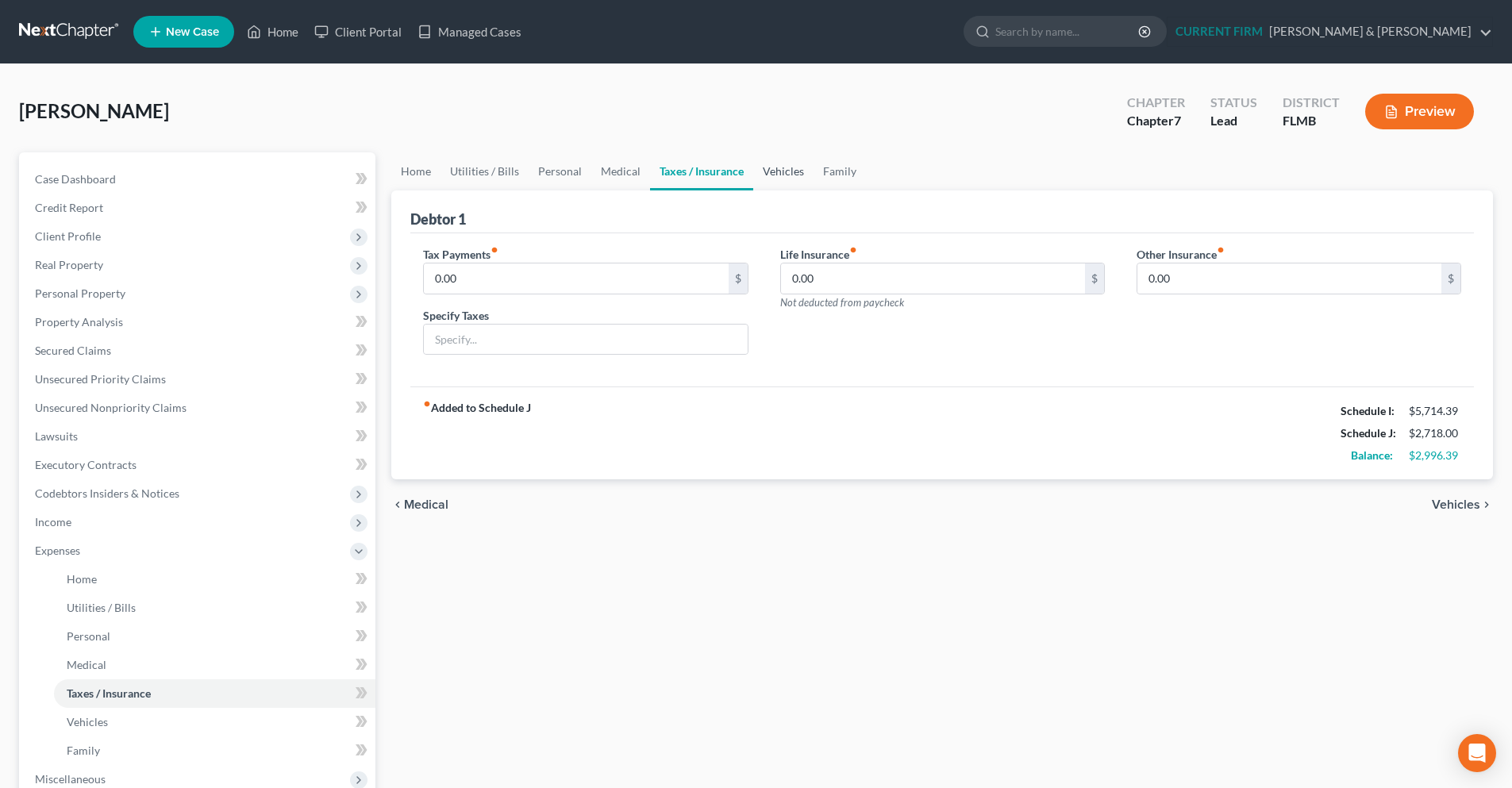
click at [789, 172] on link "Vehicles" at bounding box center [783, 171] width 60 height 38
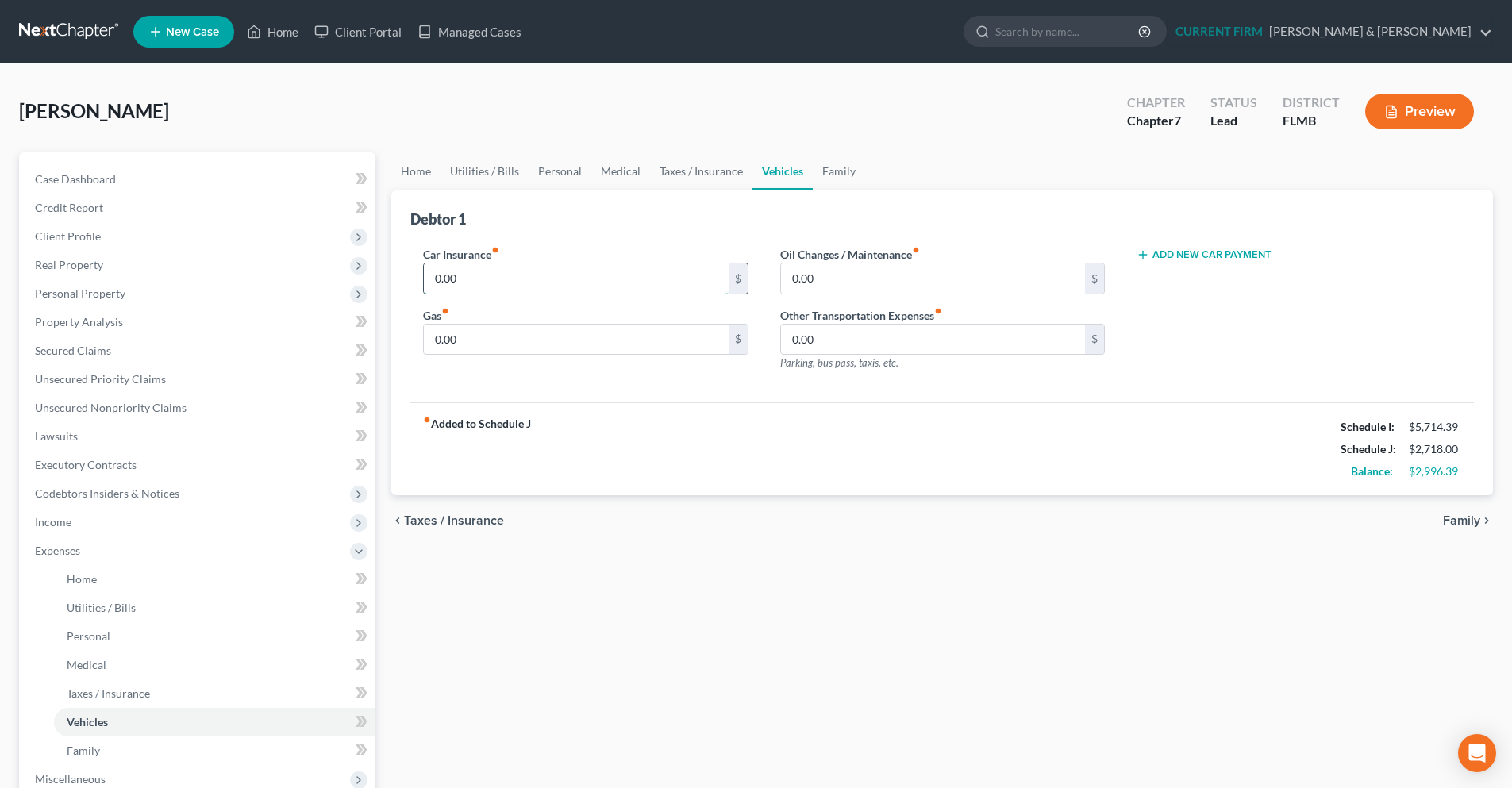
click at [573, 281] on input "0.00" at bounding box center [576, 278] width 304 height 30
type input "300.00"
click at [1469, 522] on span "Family" at bounding box center [1461, 521] width 37 height 13
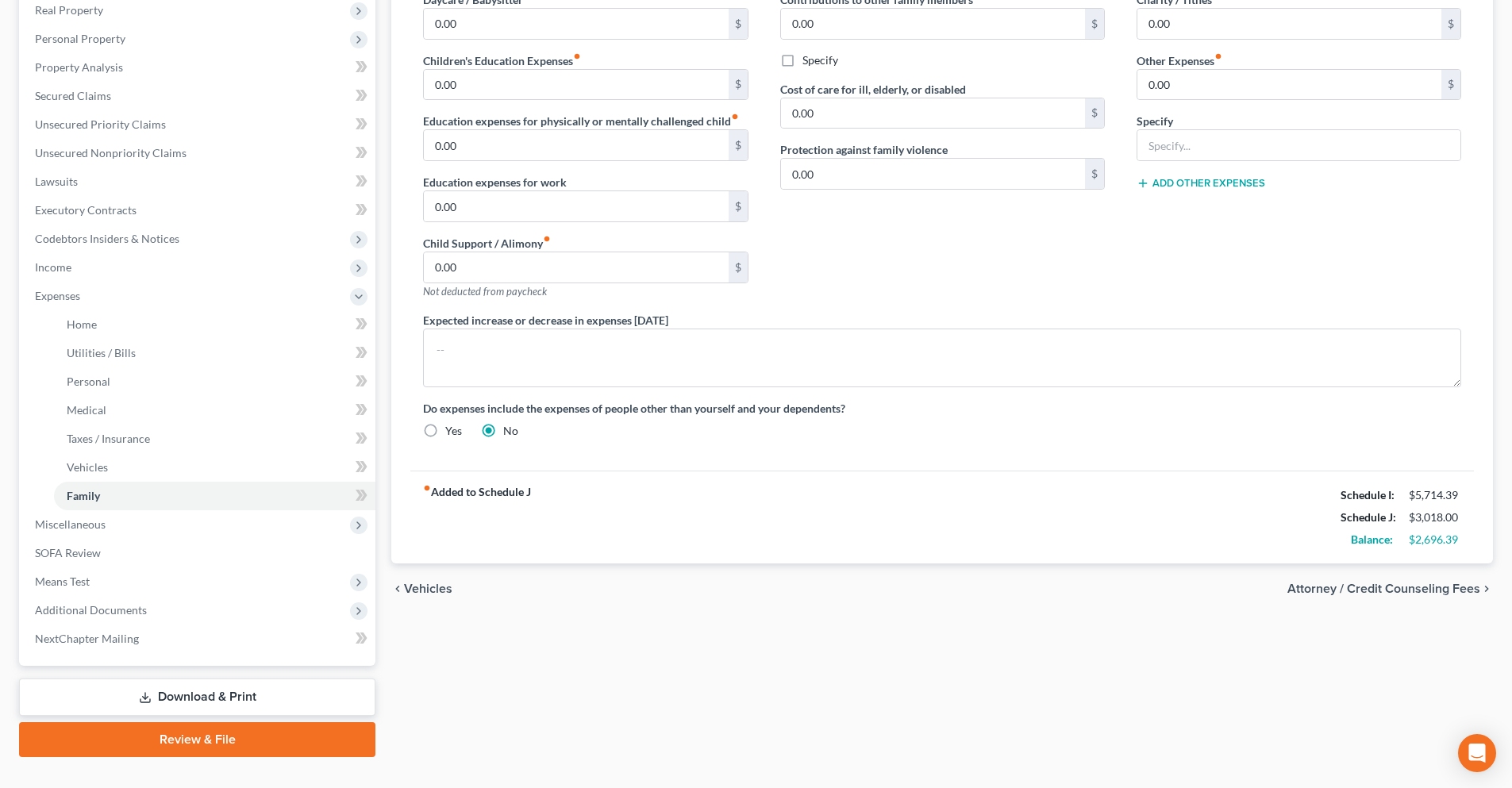
scroll to position [284, 0]
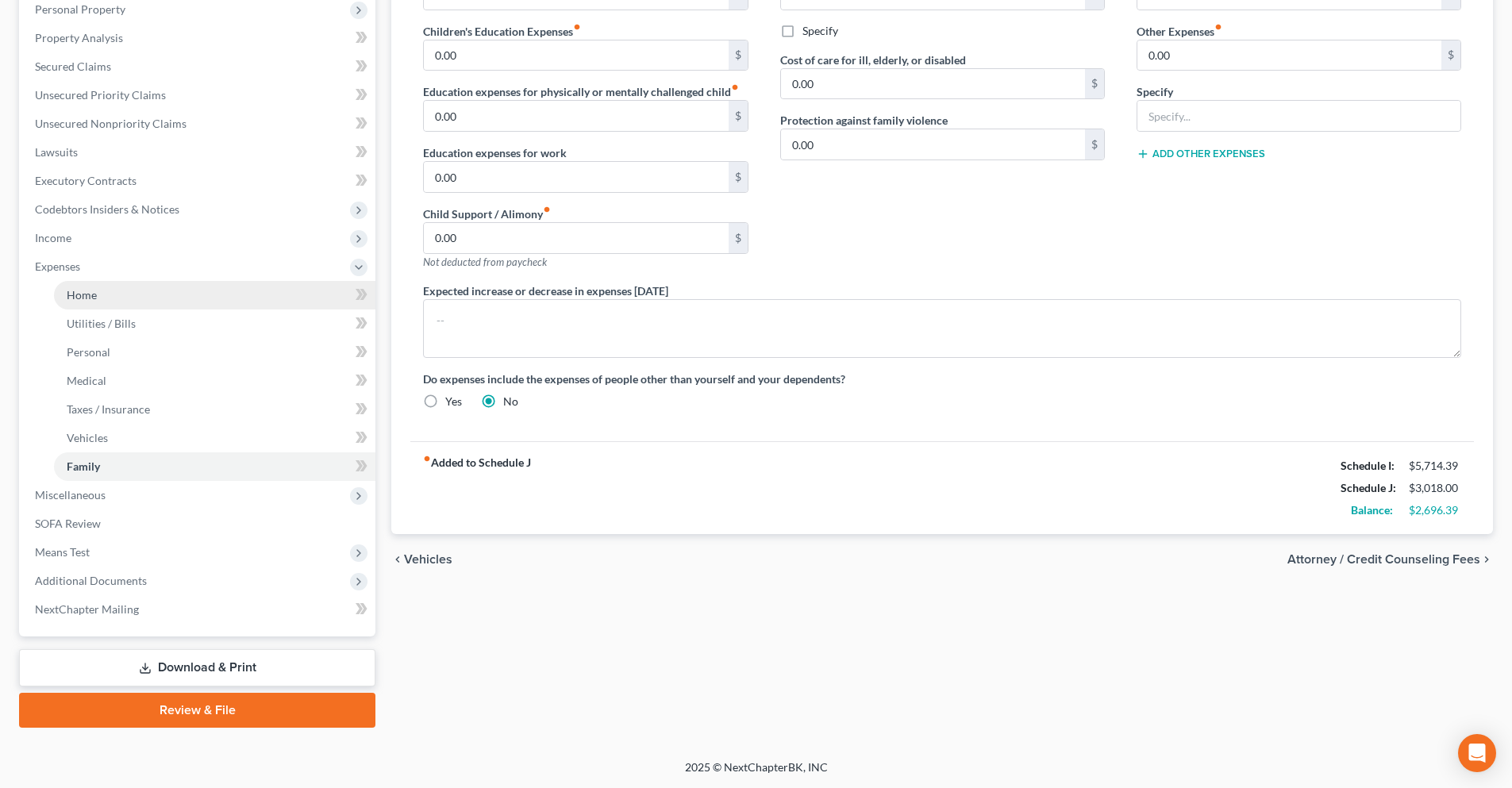
click at [118, 289] on link "Home" at bounding box center [214, 295] width 321 height 28
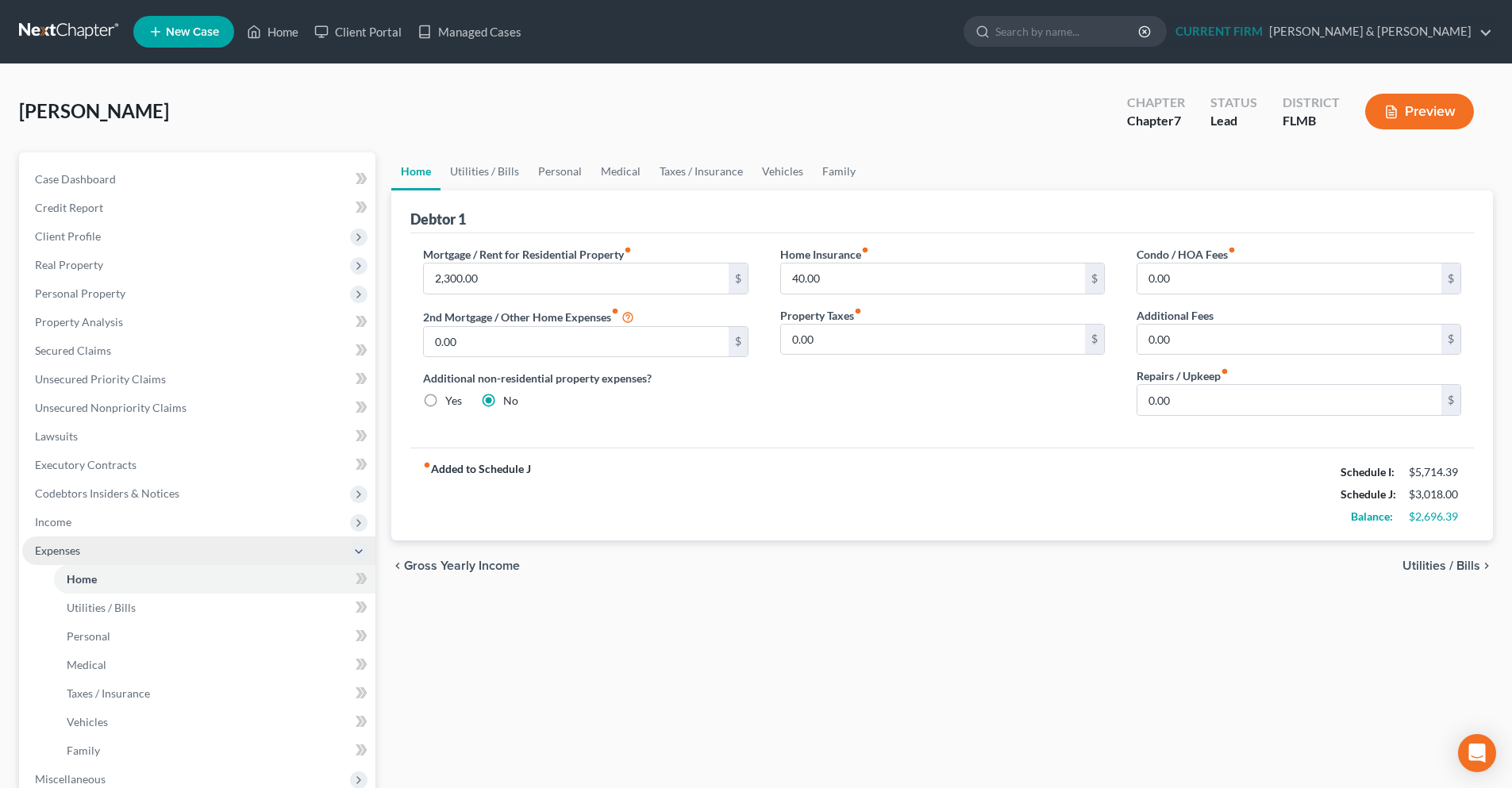
click at [353, 555] on icon at bounding box center [359, 551] width 13 height 13
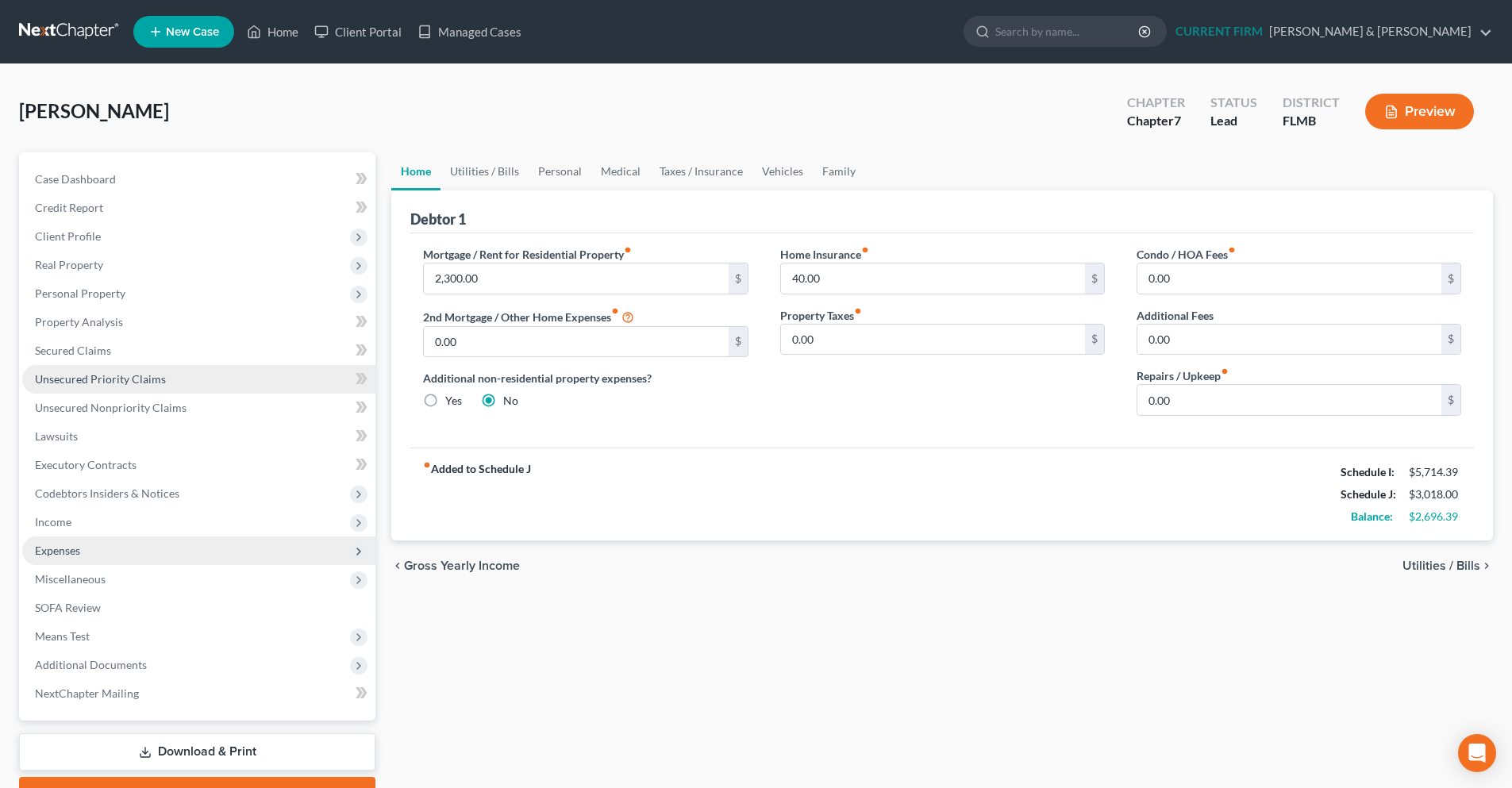
click at [97, 373] on span "Unsecured Priority Claims" at bounding box center [100, 378] width 131 height 14
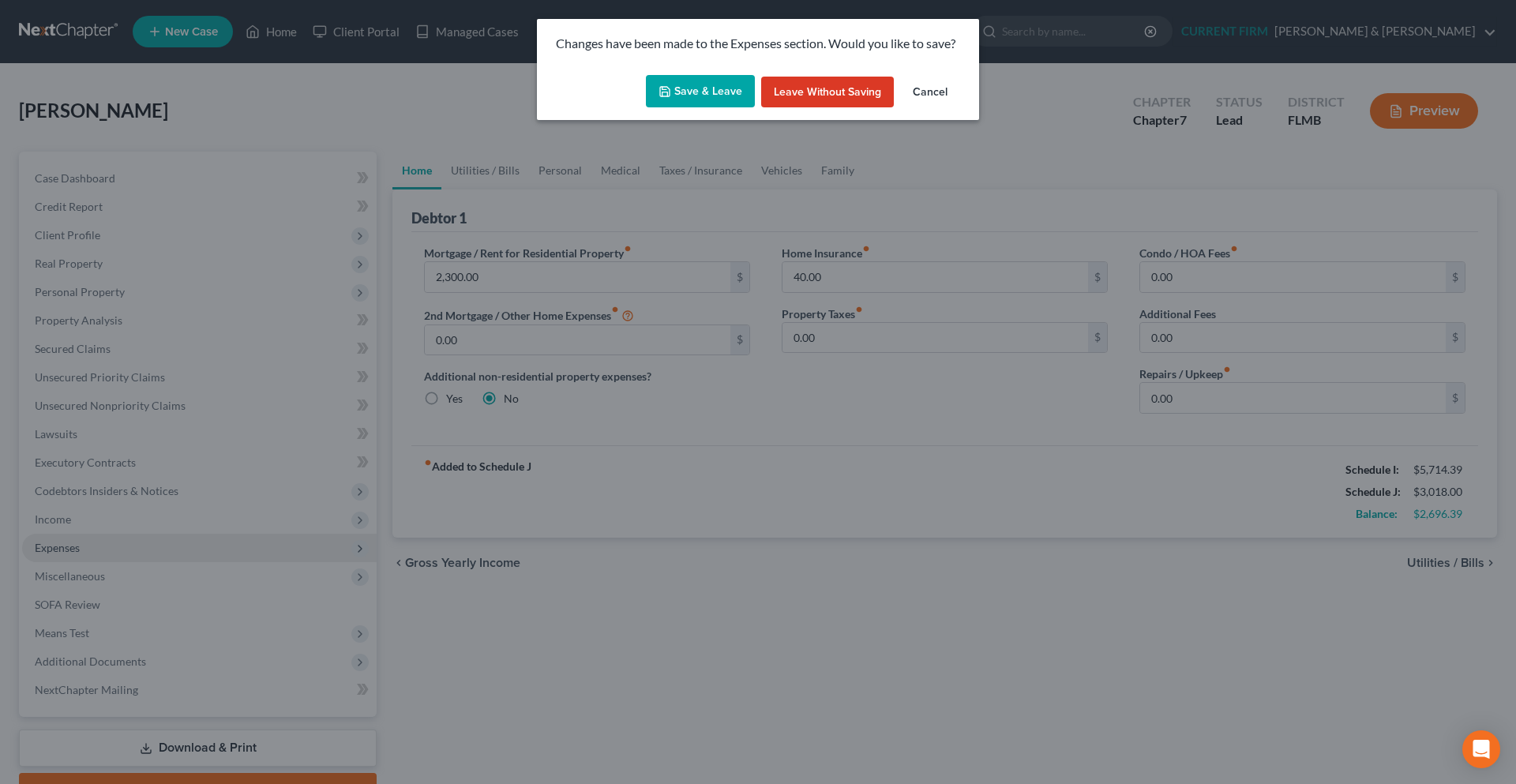
click at [730, 99] on button "Save & Leave" at bounding box center [700, 91] width 109 height 33
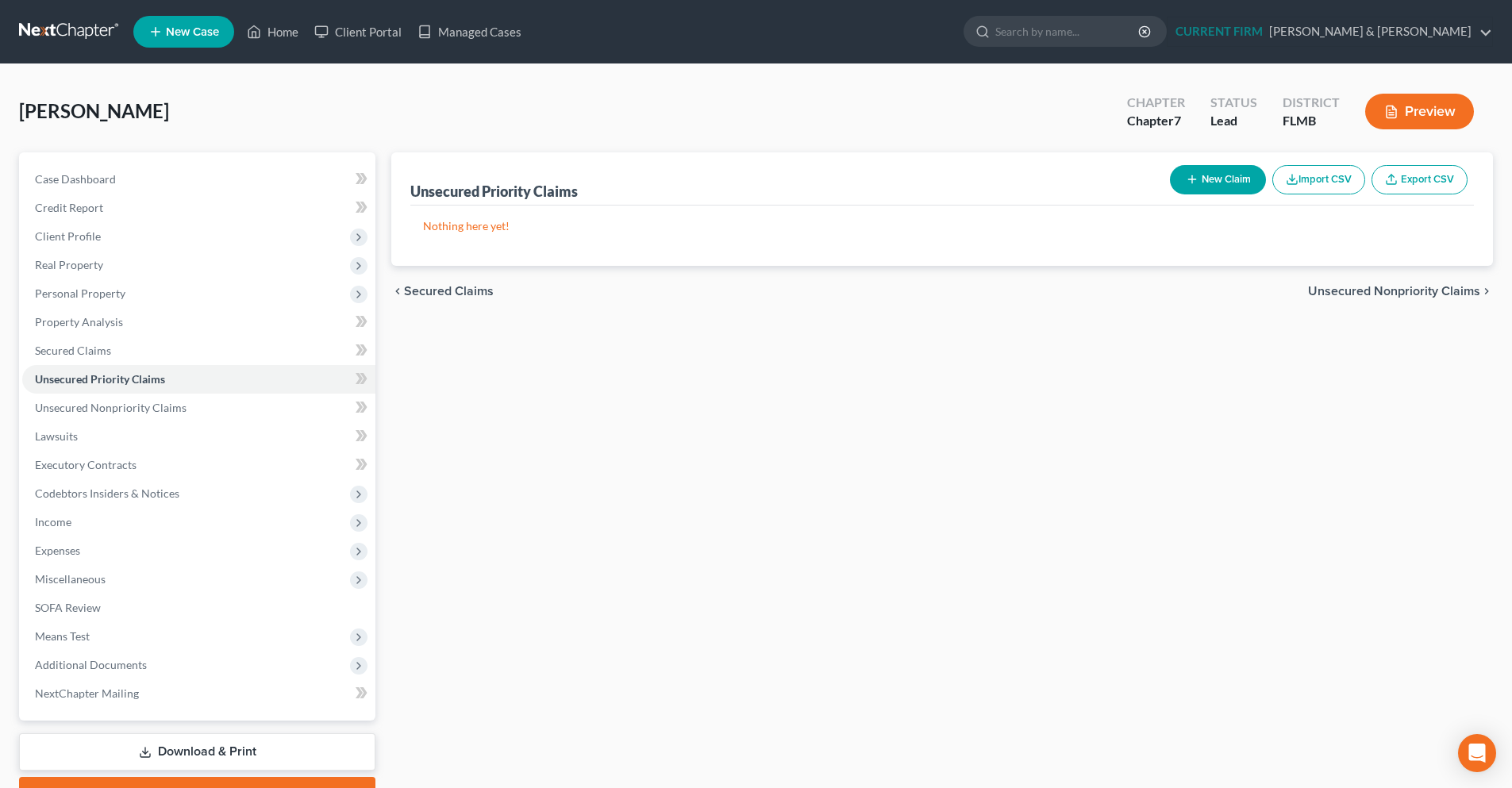
click at [1212, 182] on button "New Claim" at bounding box center [1217, 179] width 96 height 29
select select "0"
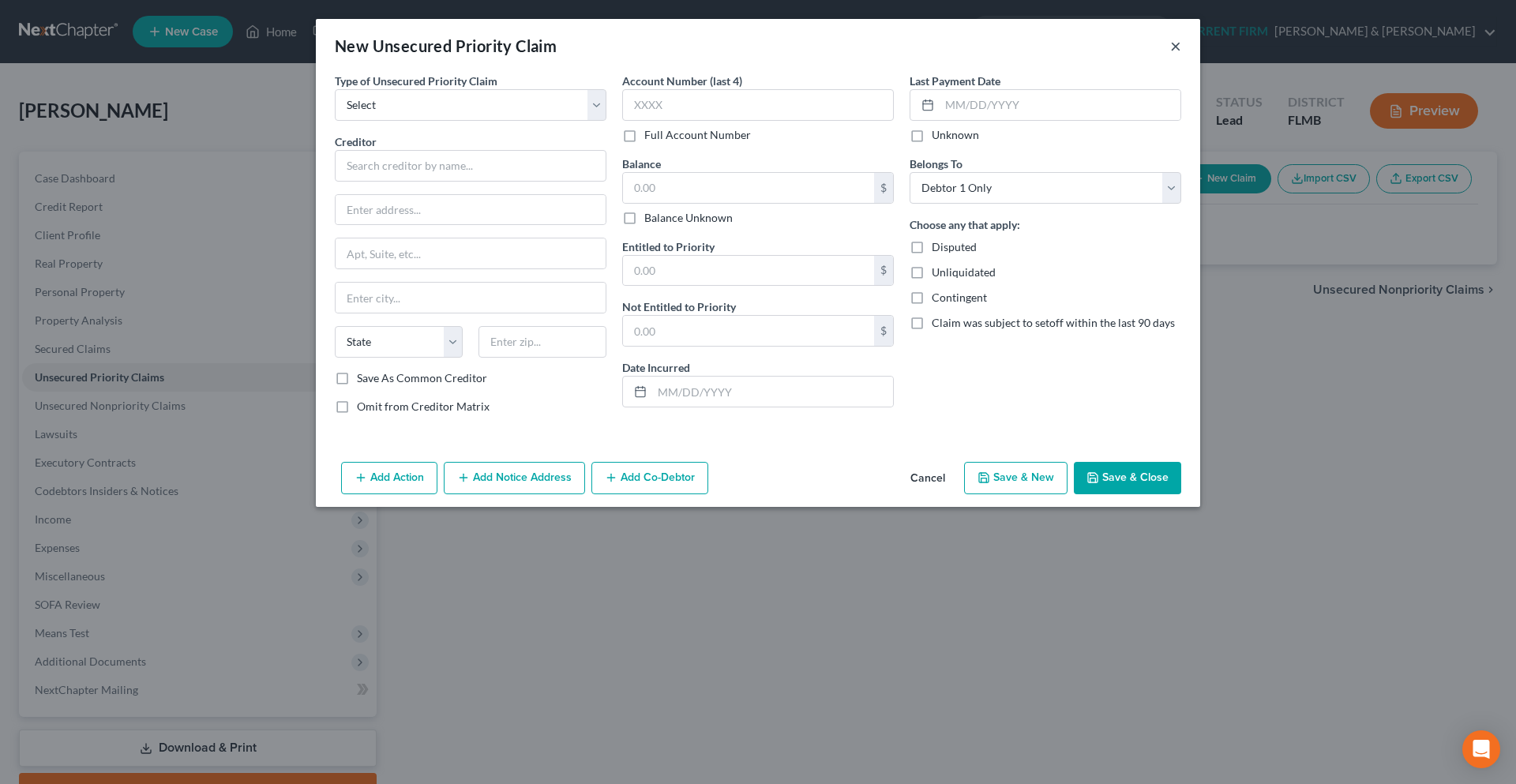
click at [1177, 47] on button "×" at bounding box center [1176, 46] width 11 height 19
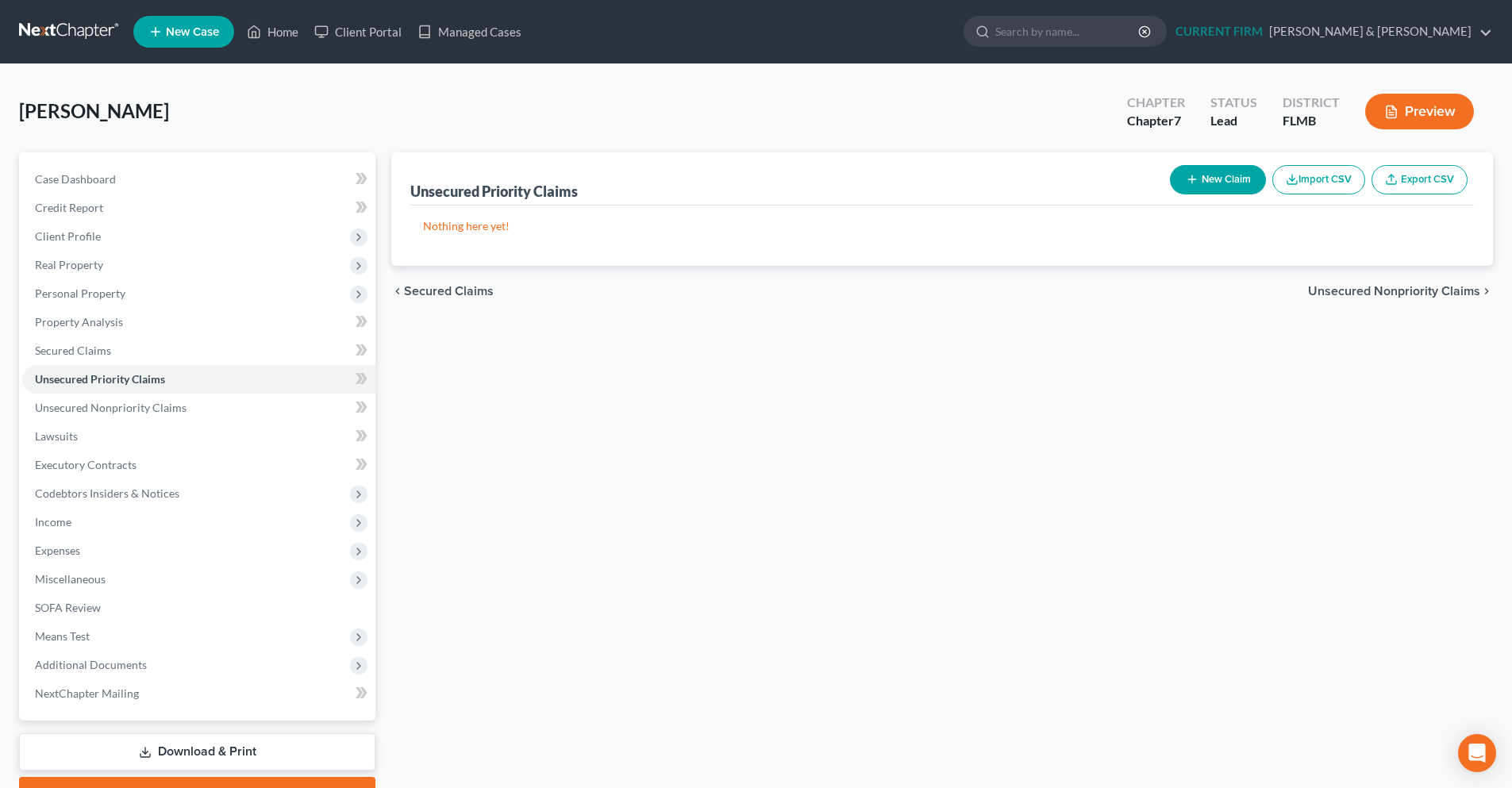
click at [60, 31] on link at bounding box center [70, 31] width 101 height 28
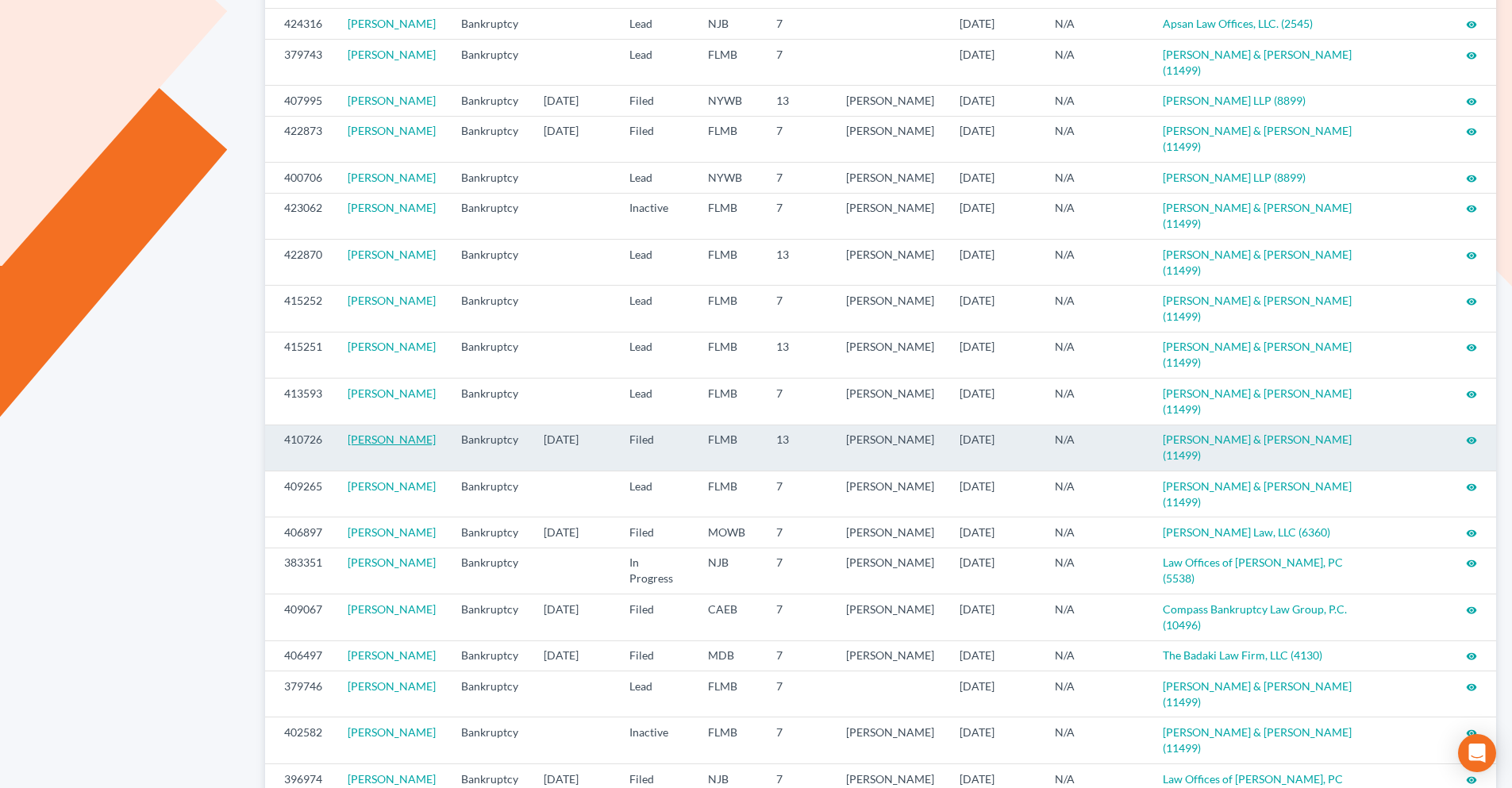
scroll to position [635, 0]
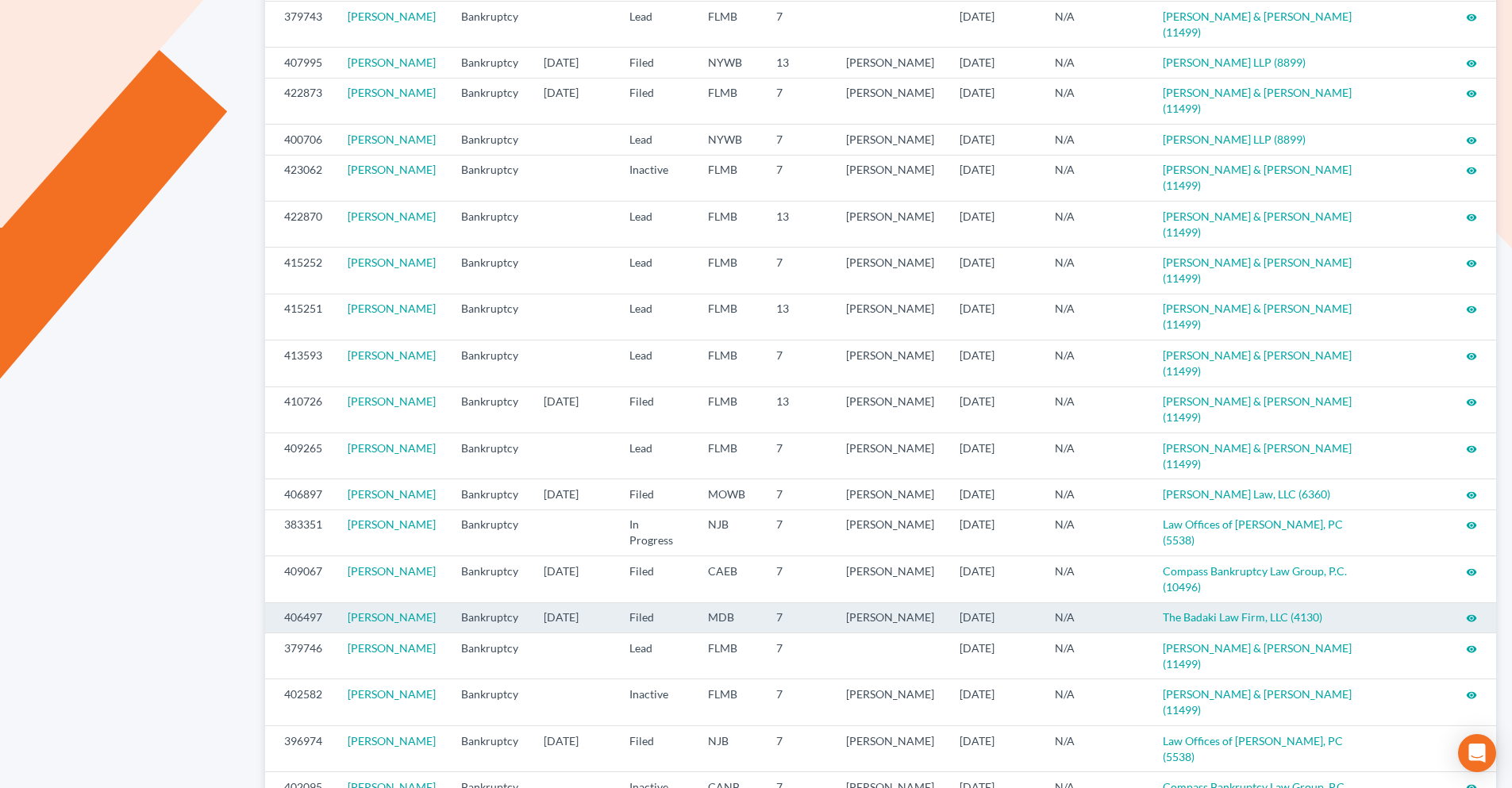
click at [1470, 613] on icon "visibility" at bounding box center [1472, 618] width 11 height 11
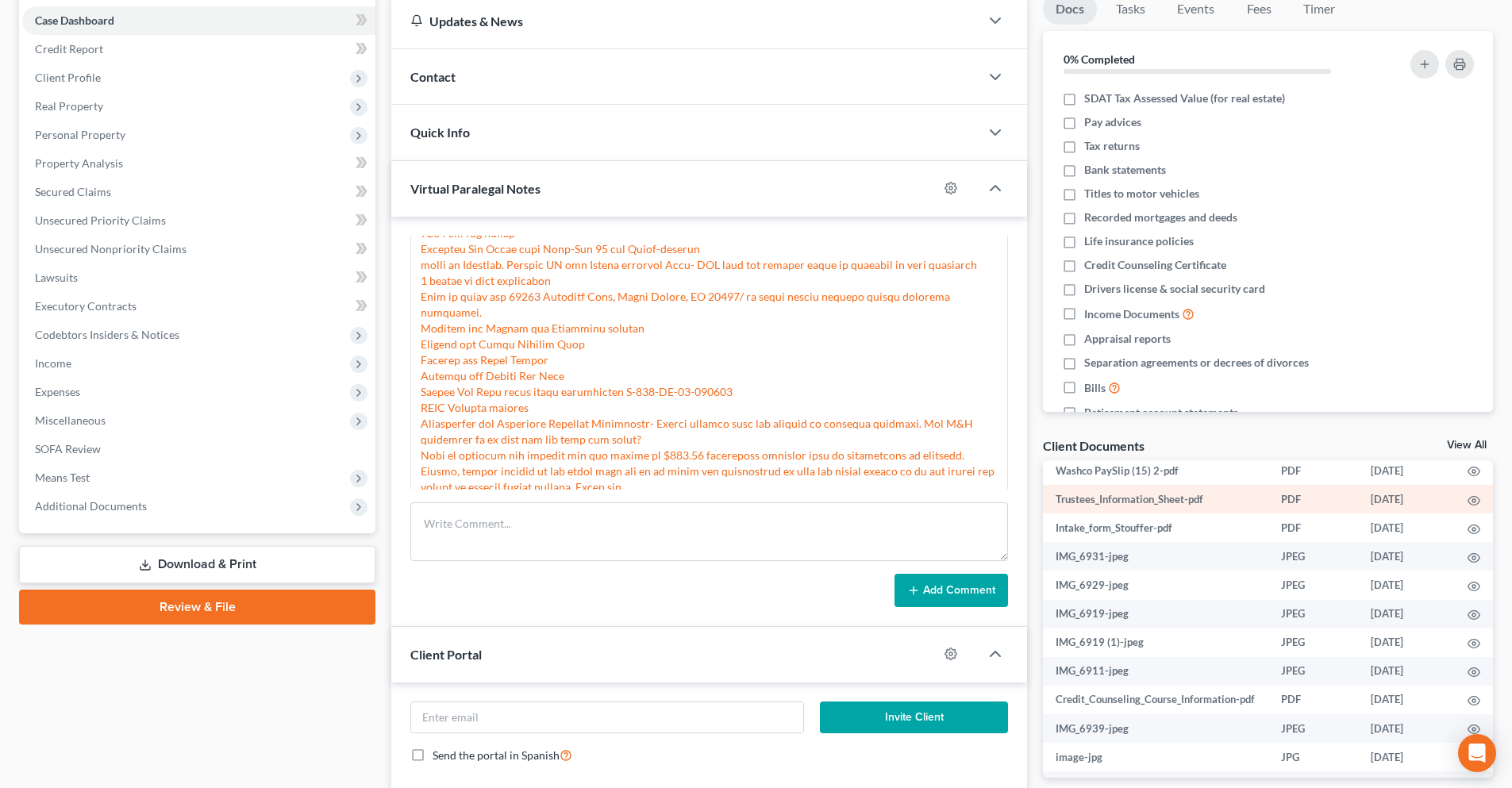
scroll to position [159, 0]
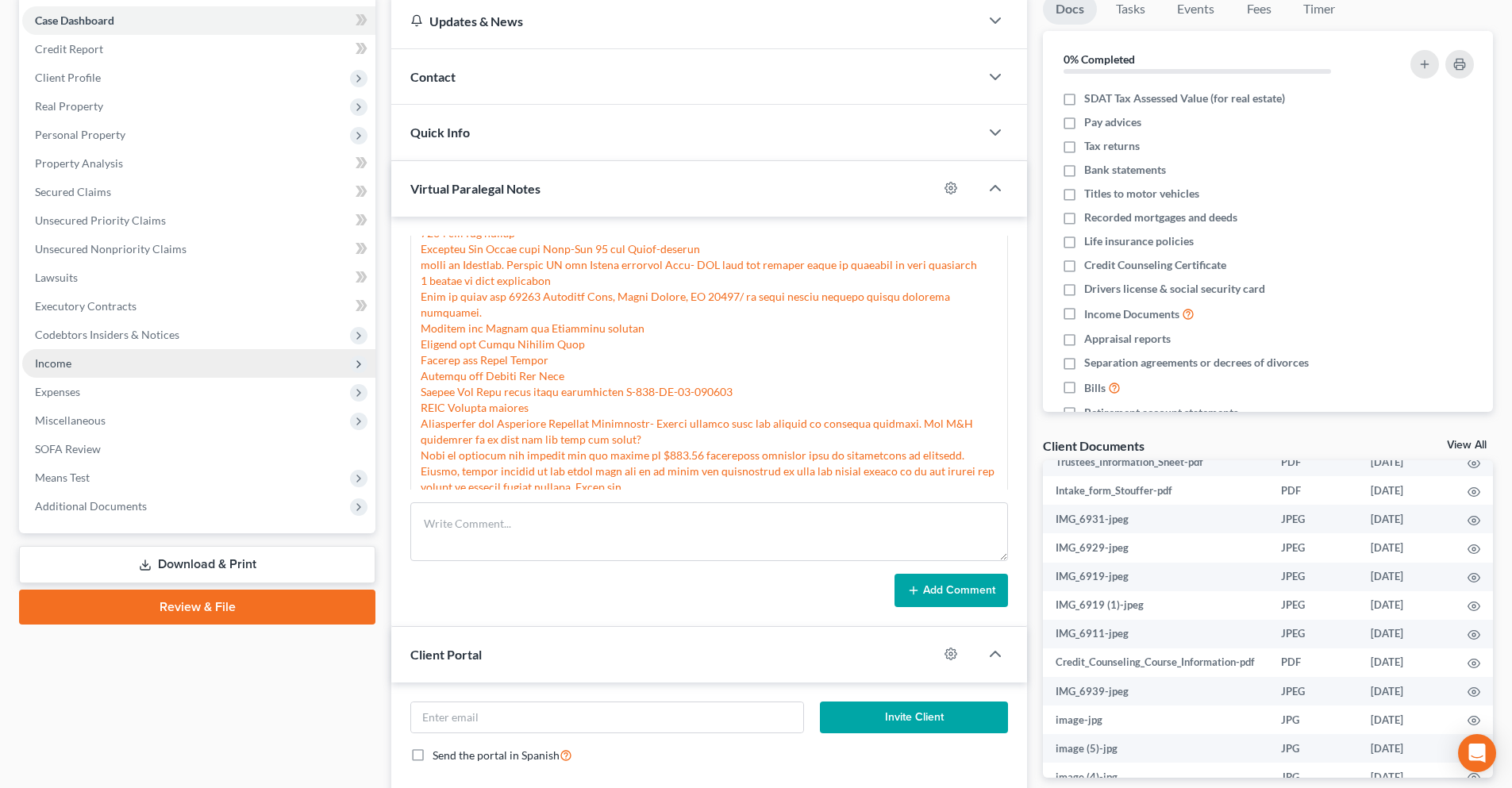
click at [97, 365] on span "Income" at bounding box center [199, 363] width 353 height 28
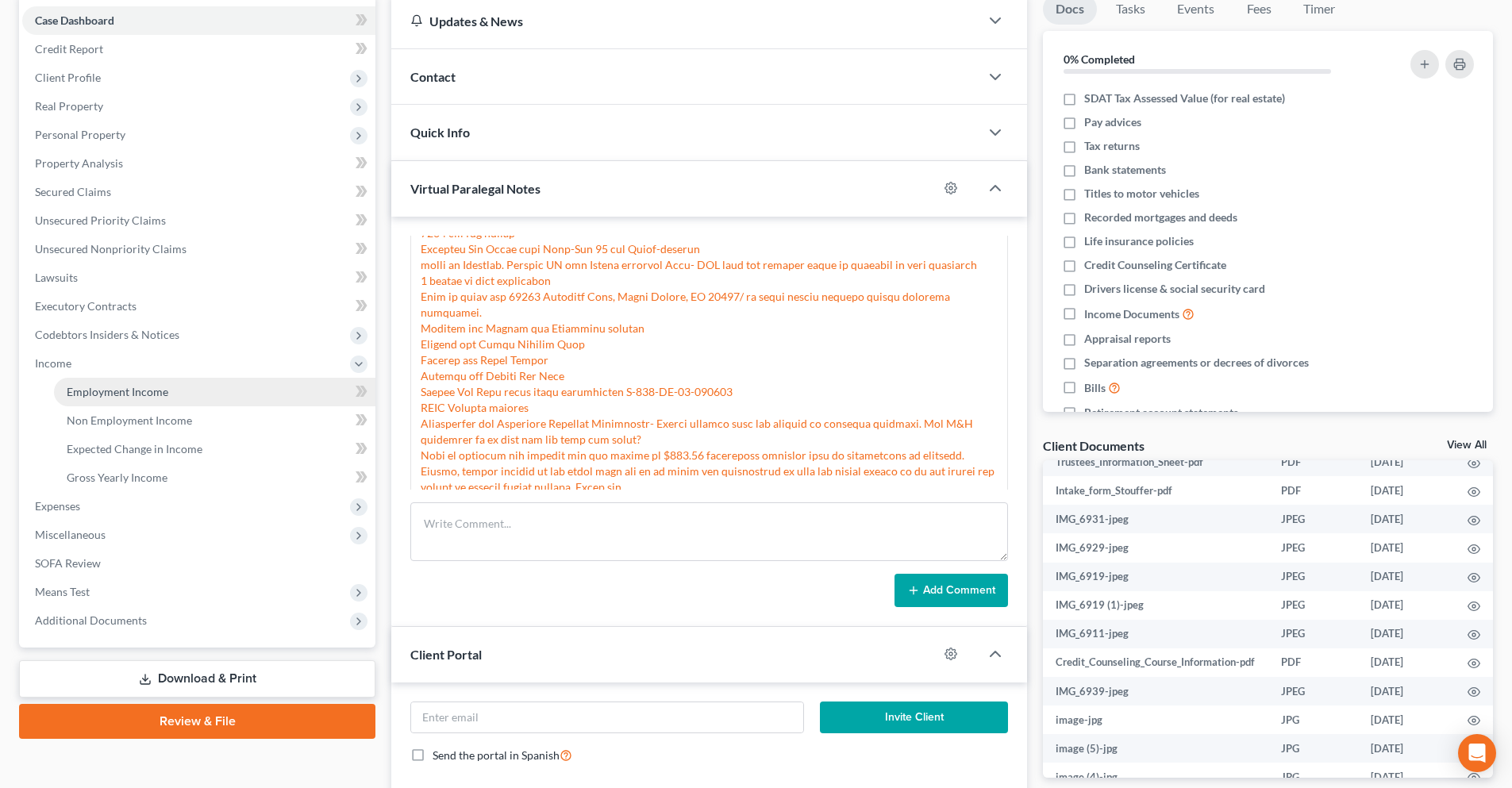
click at [113, 391] on span "Employment Income" at bounding box center [118, 391] width 101 height 14
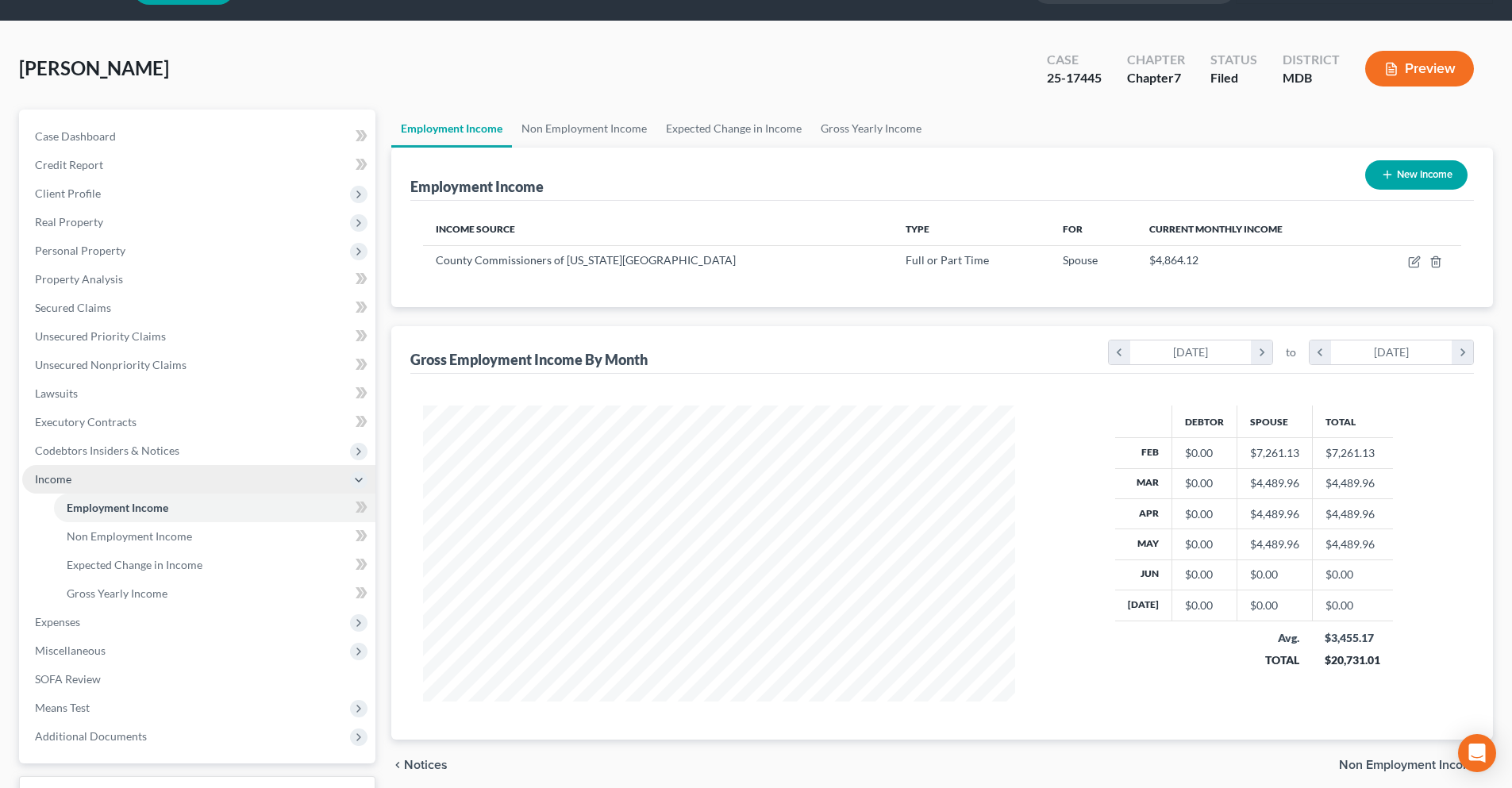
scroll to position [80, 0]
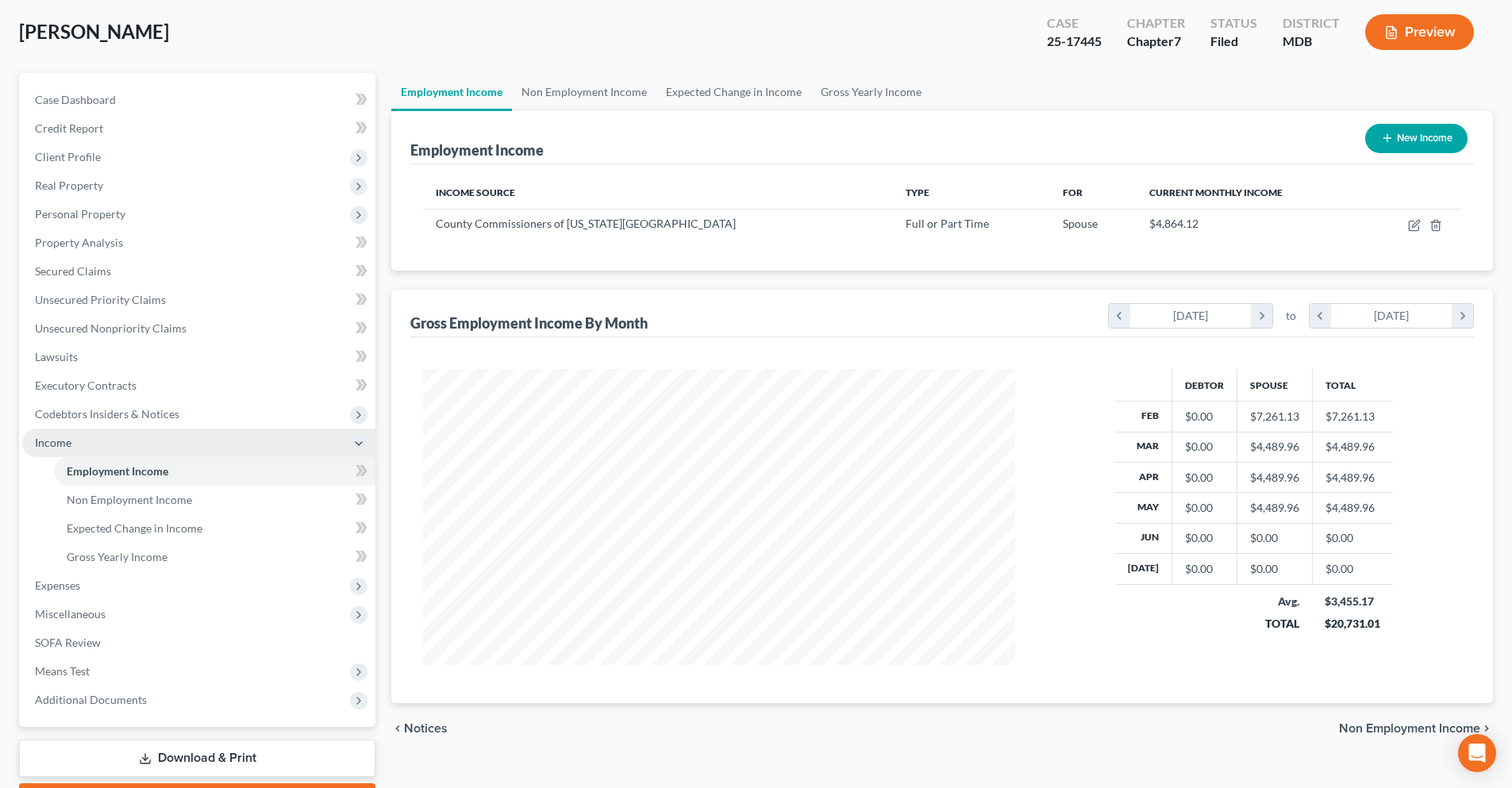
click at [353, 443] on icon at bounding box center [359, 444] width 13 height 13
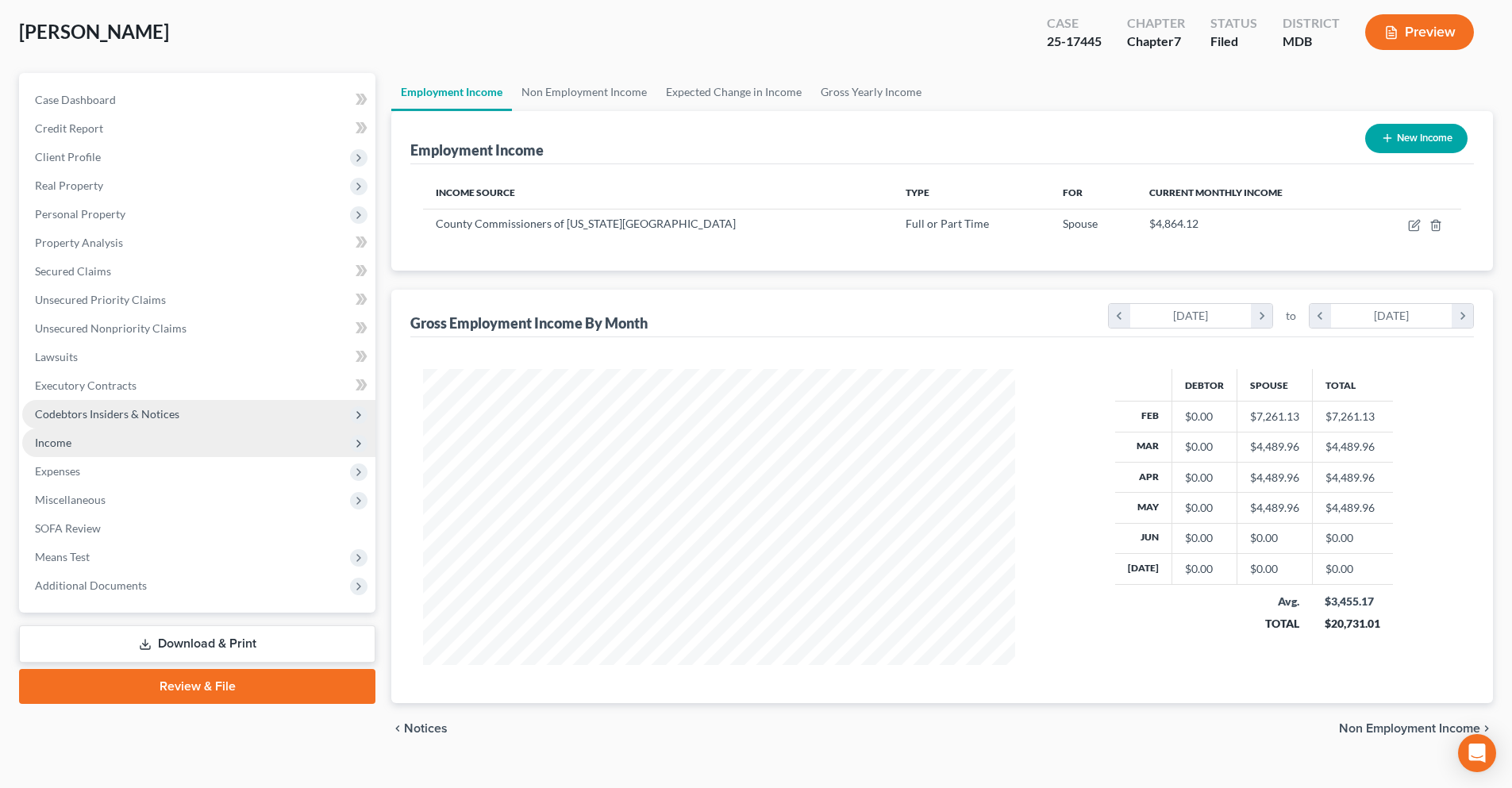
scroll to position [0, 0]
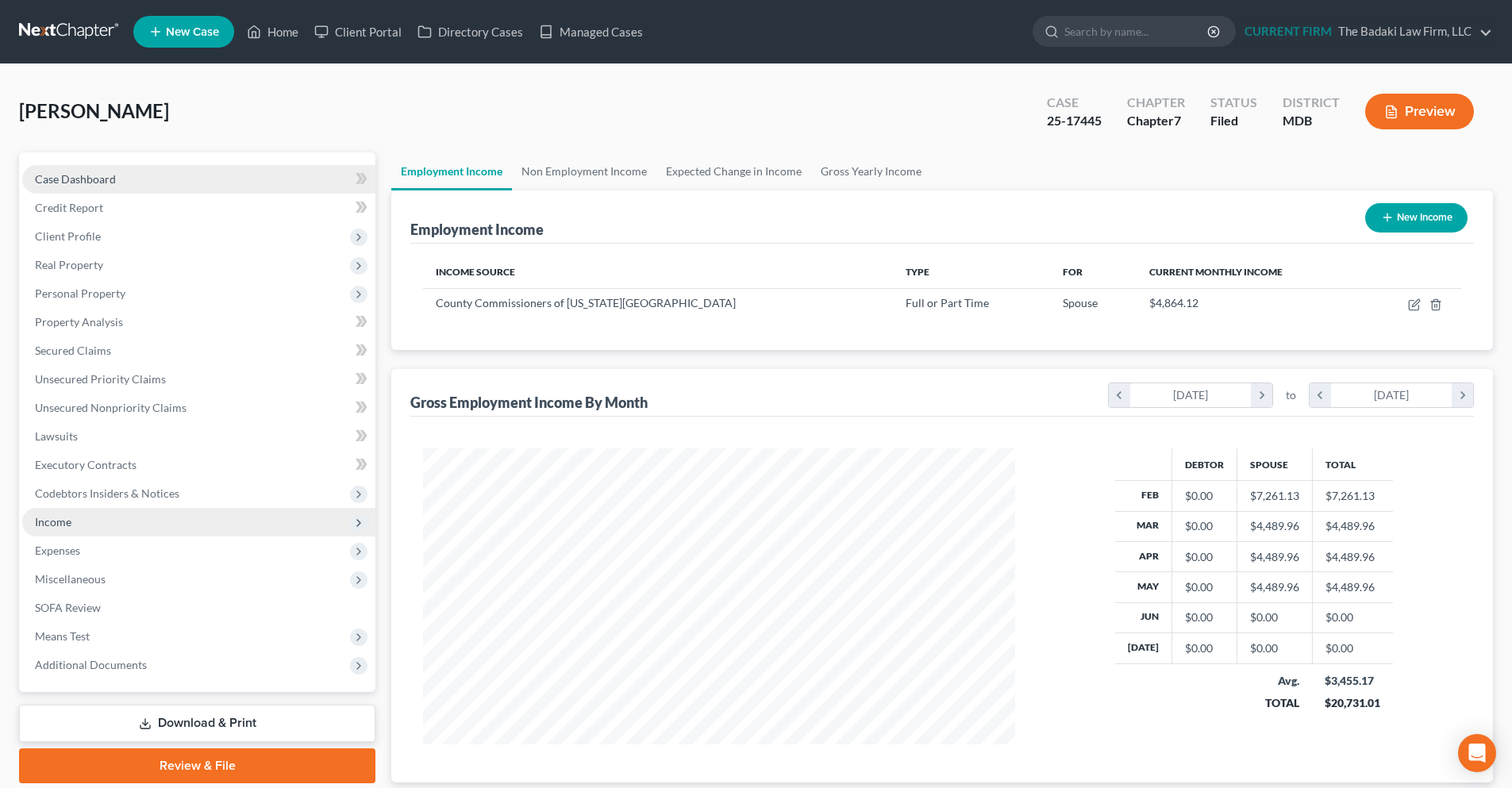
click at [72, 179] on span "Case Dashboard" at bounding box center [75, 179] width 81 height 14
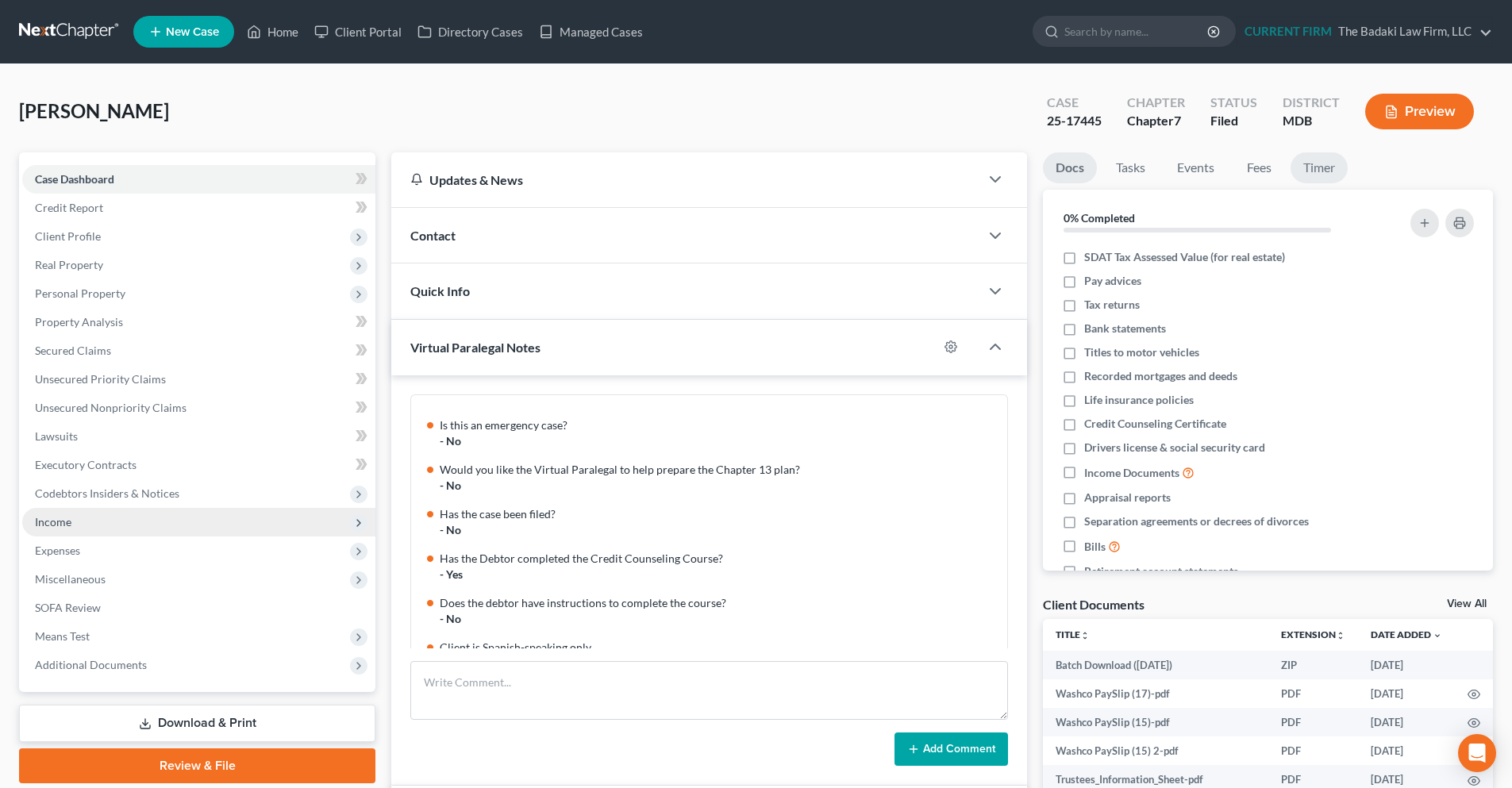
scroll to position [1029, 0]
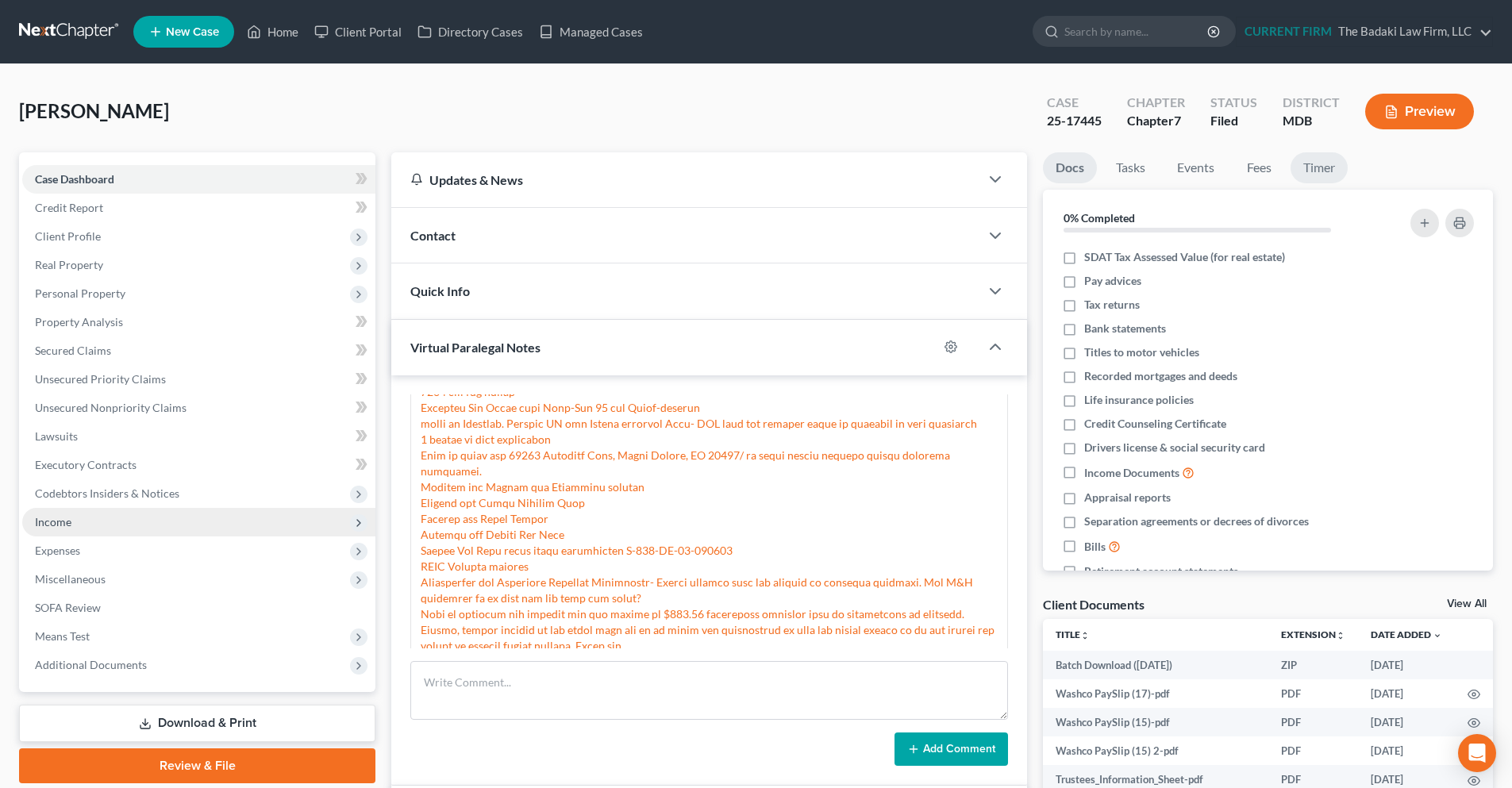
click at [1317, 173] on link "Timer" at bounding box center [1319, 167] width 57 height 31
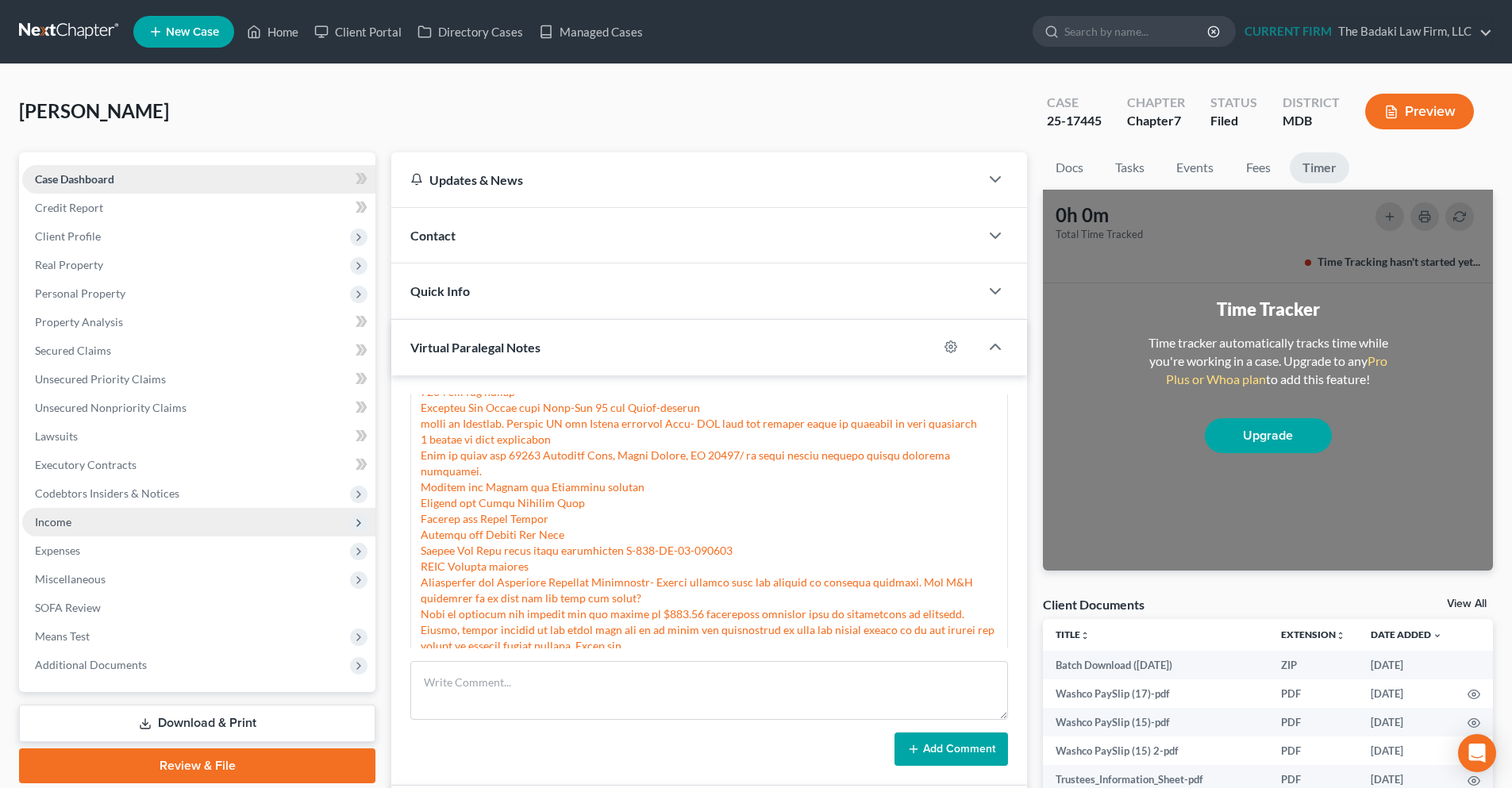
click at [206, 177] on link "Case Dashboard" at bounding box center [199, 179] width 353 height 28
click at [96, 35] on link at bounding box center [70, 31] width 101 height 28
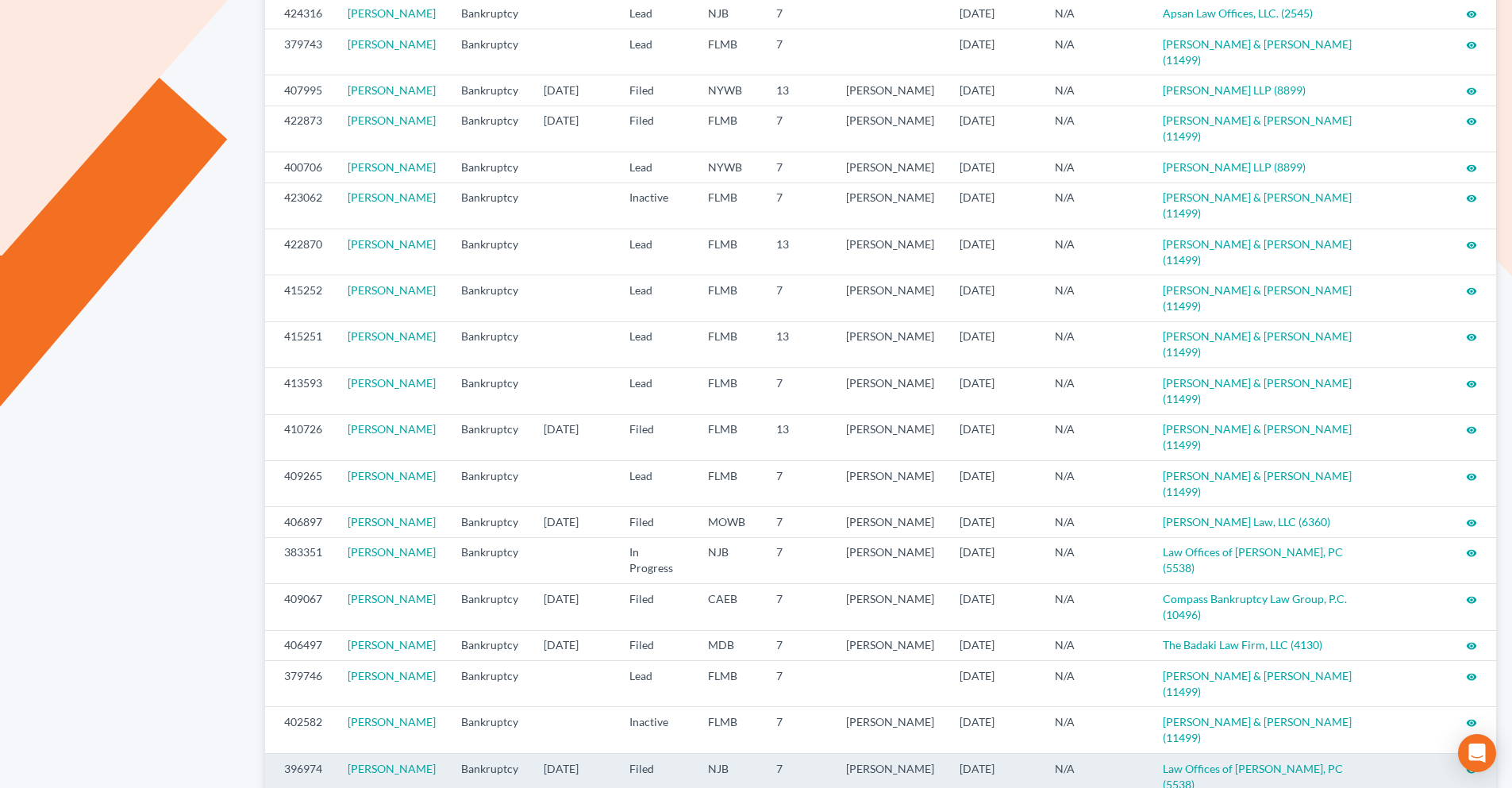
scroll to position [635, 0]
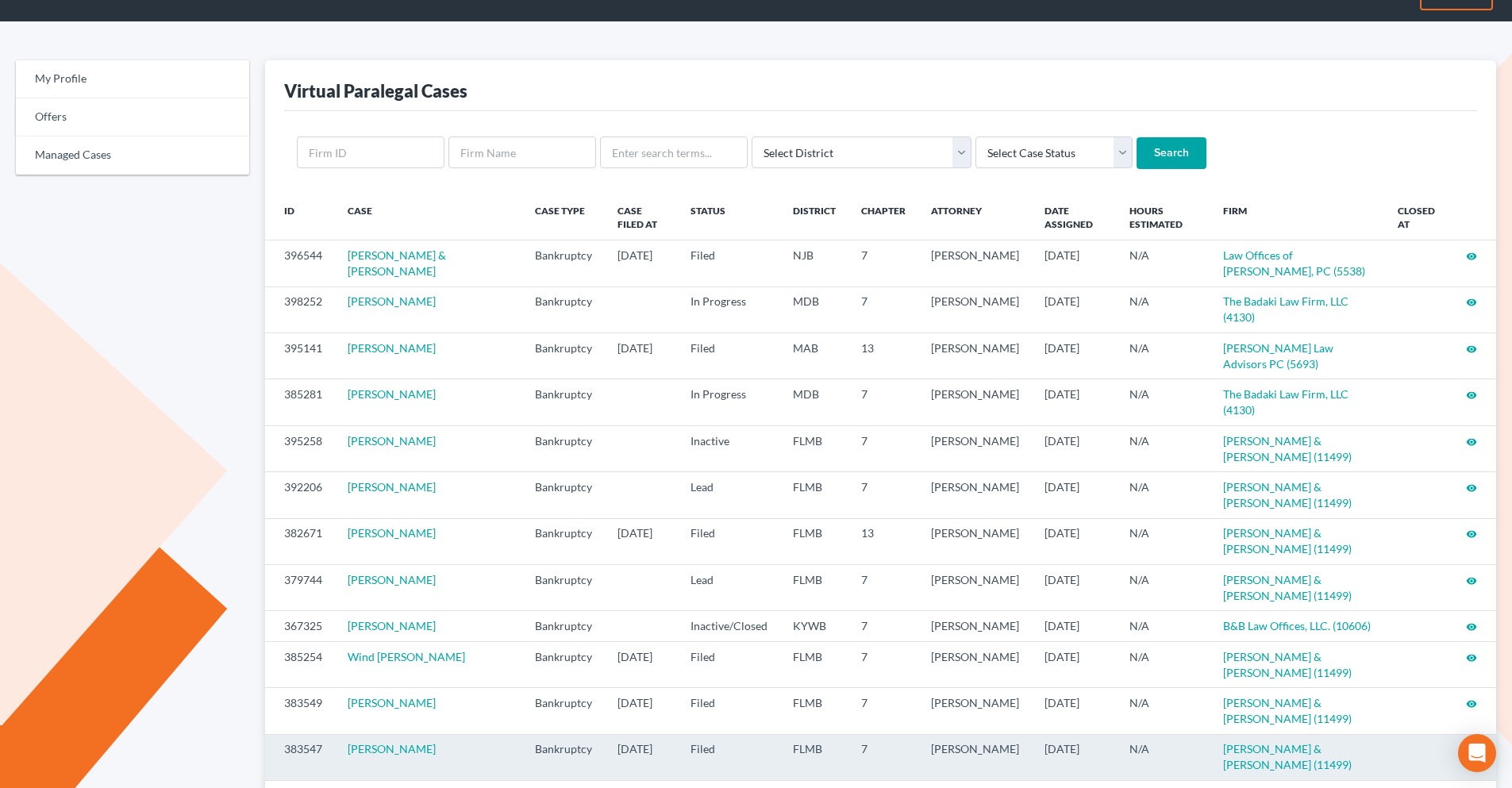
scroll to position [212, 0]
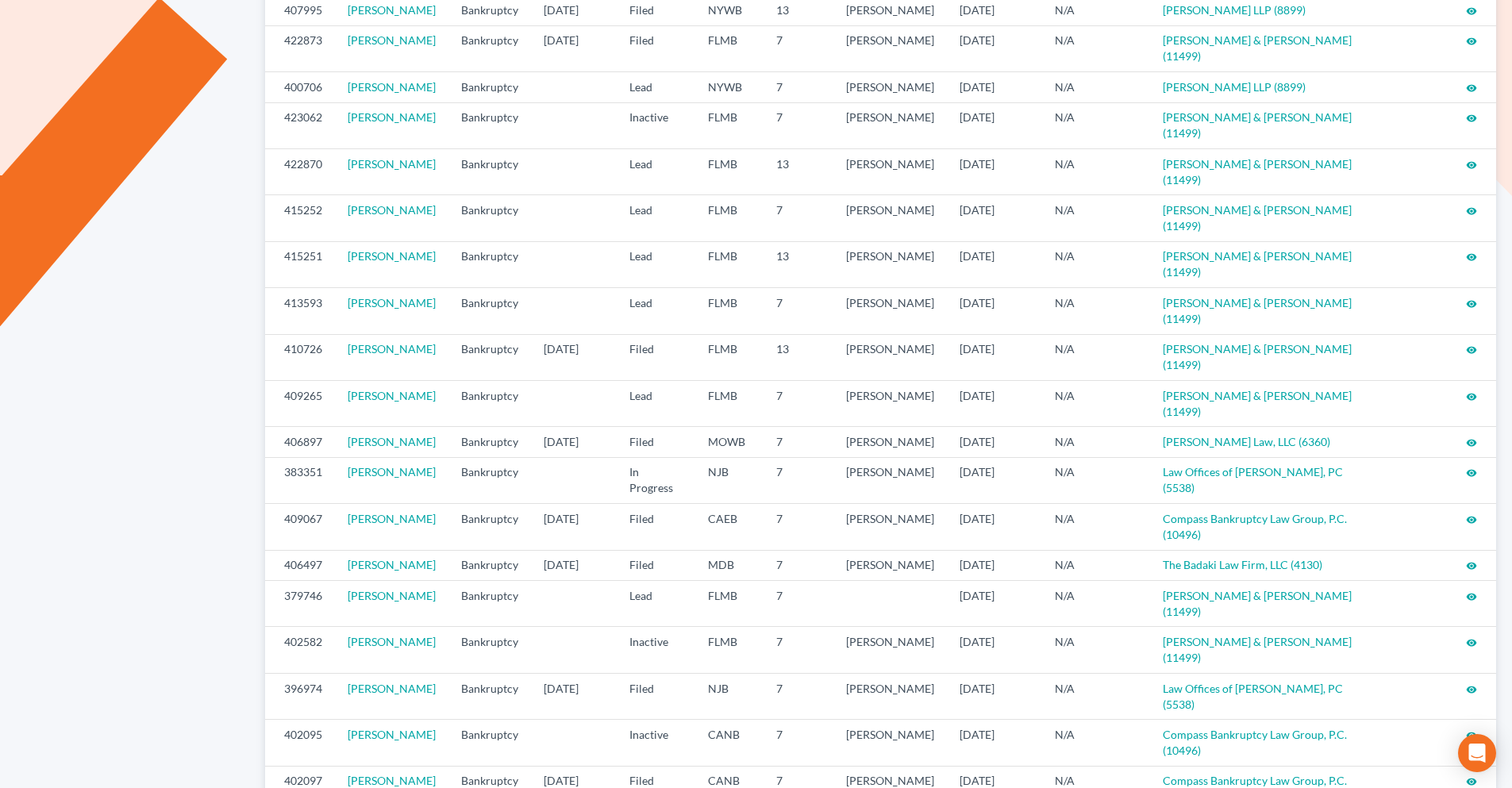
scroll to position [688, 0]
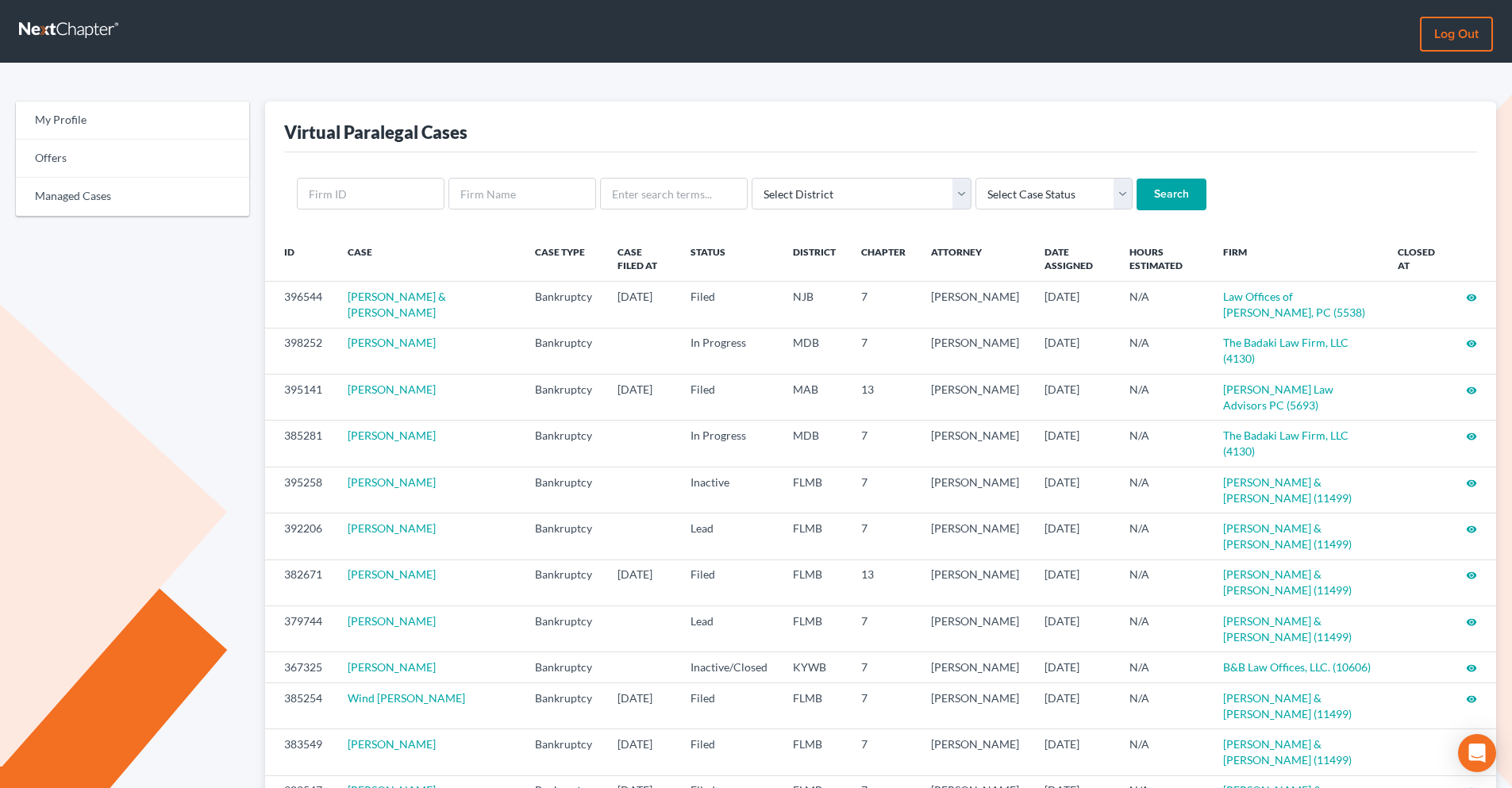
scroll to position [212, 0]
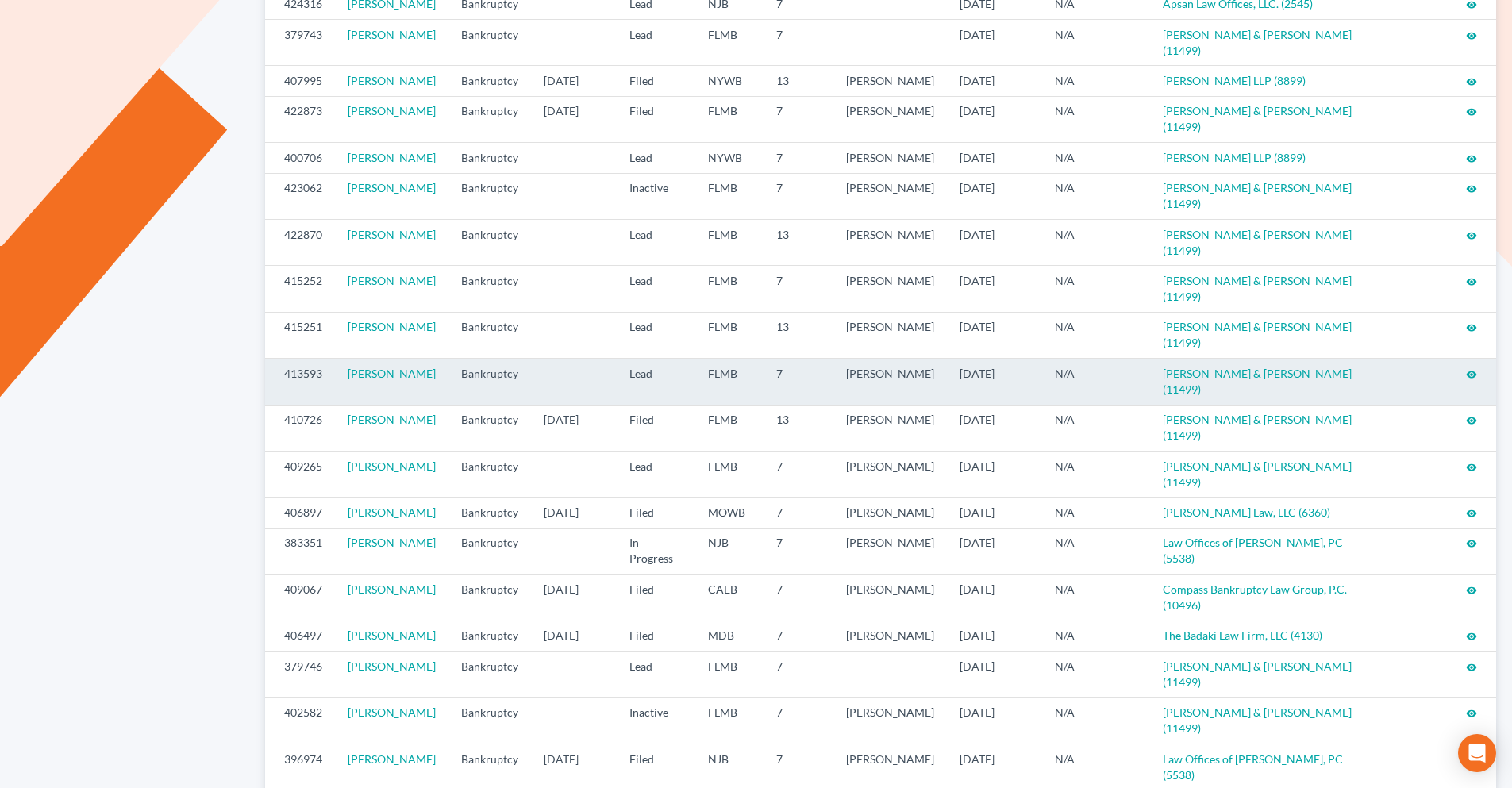
scroll to position [635, 0]
